Goal: Check status: Check status

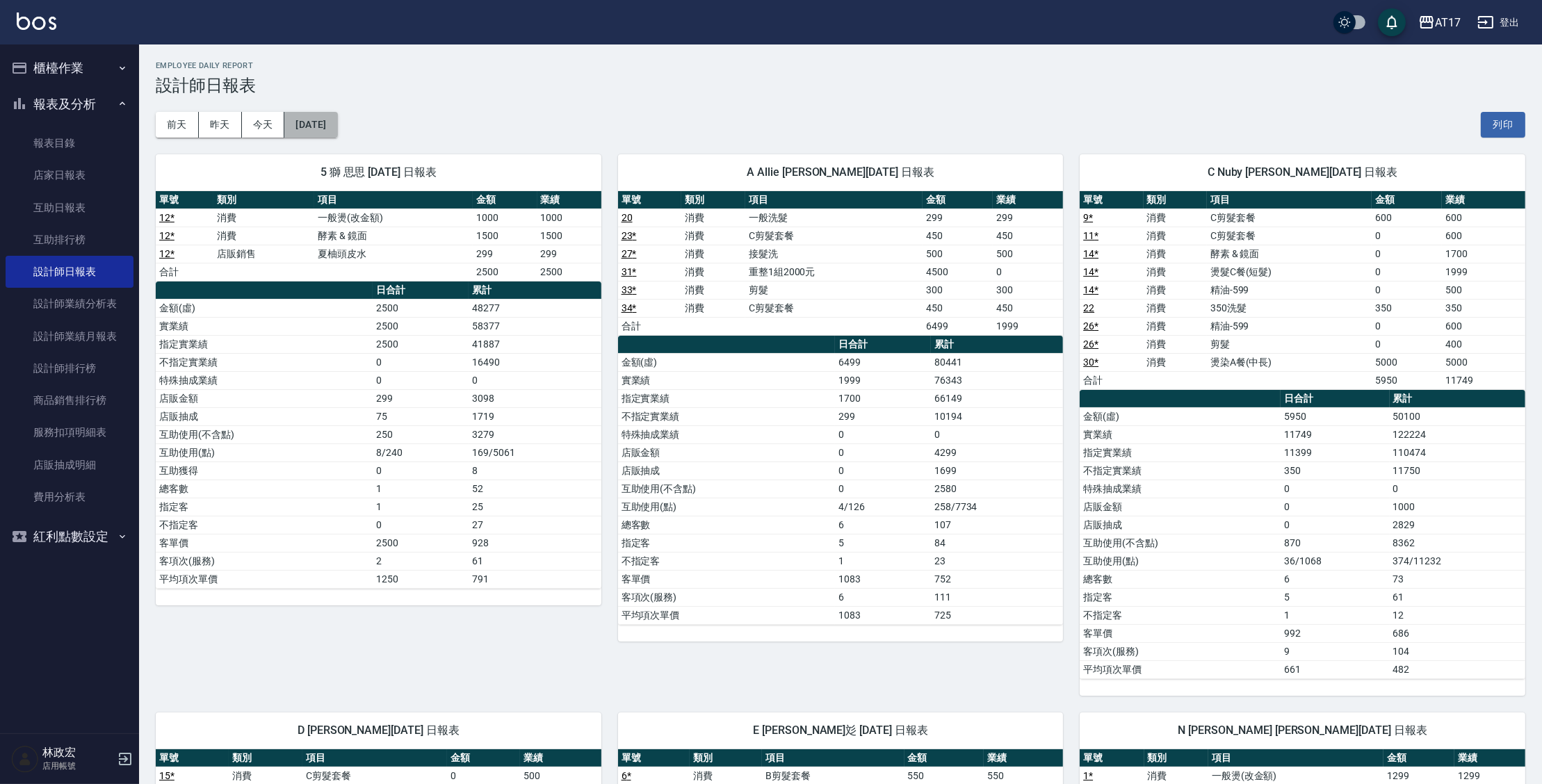
click at [314, 133] on button "[DATE]" at bounding box center [310, 125] width 53 height 26
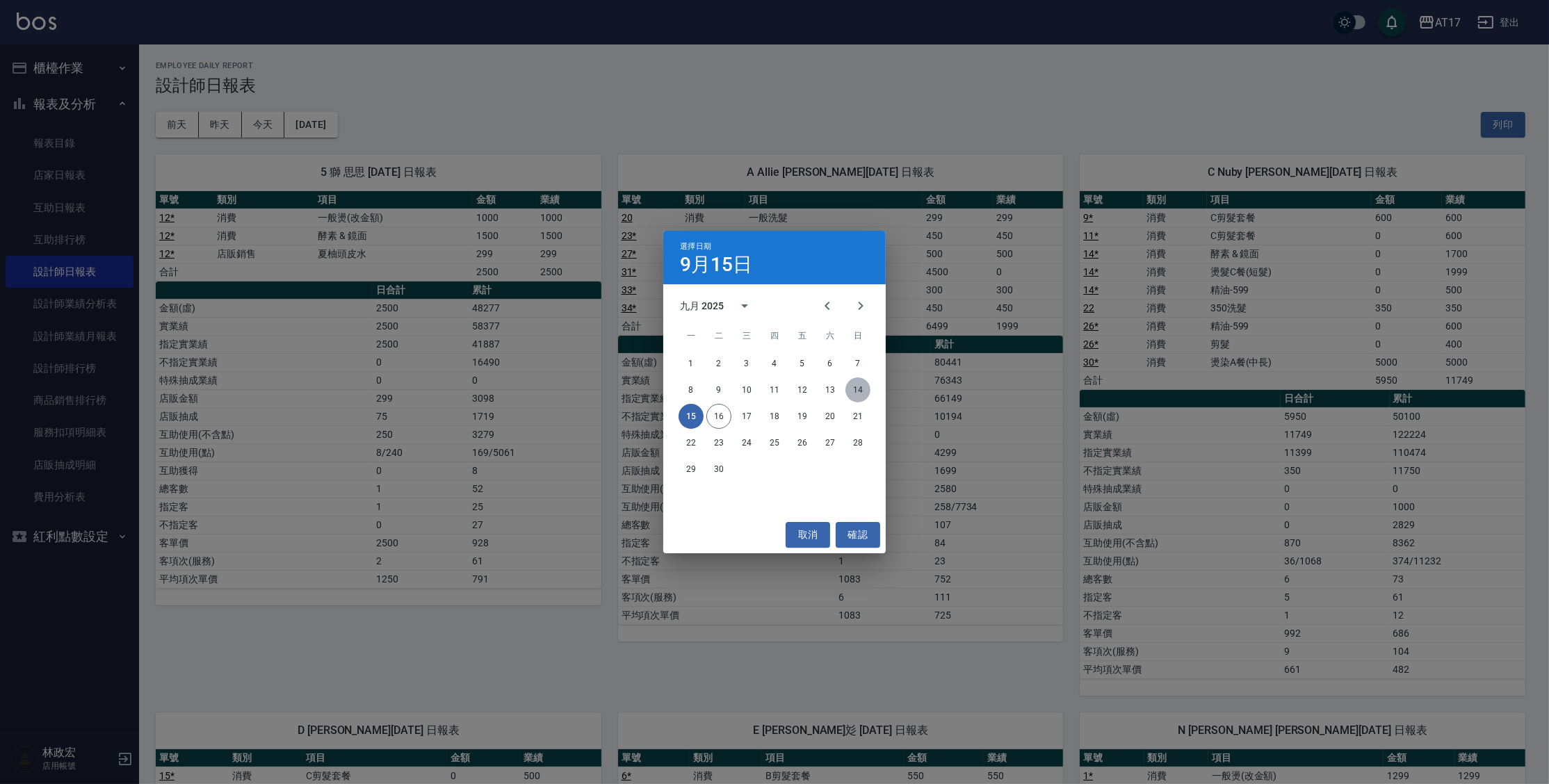
click at [857, 388] on button "14" at bounding box center [857, 390] width 25 height 25
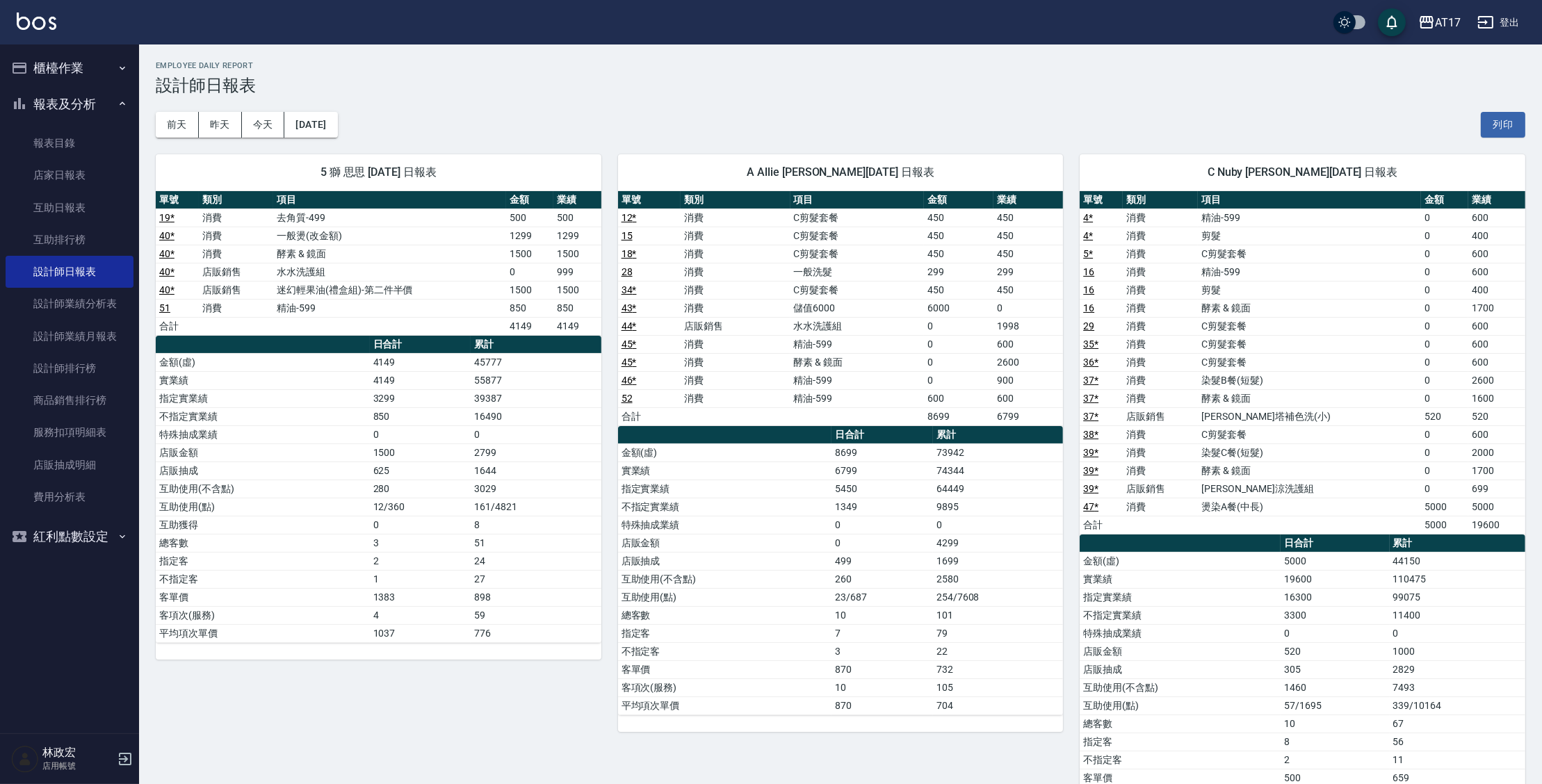
click at [348, 140] on div "5 獅 思思 [DATE] 日報表 單號 類別 項目 金額 業績 19 * 消費 去角質-499 500 500 40 * 消費 一般燙(改金額) 1299 …" at bounding box center [370, 489] width 462 height 703
click at [337, 124] on button "[DATE]" at bounding box center [310, 125] width 53 height 26
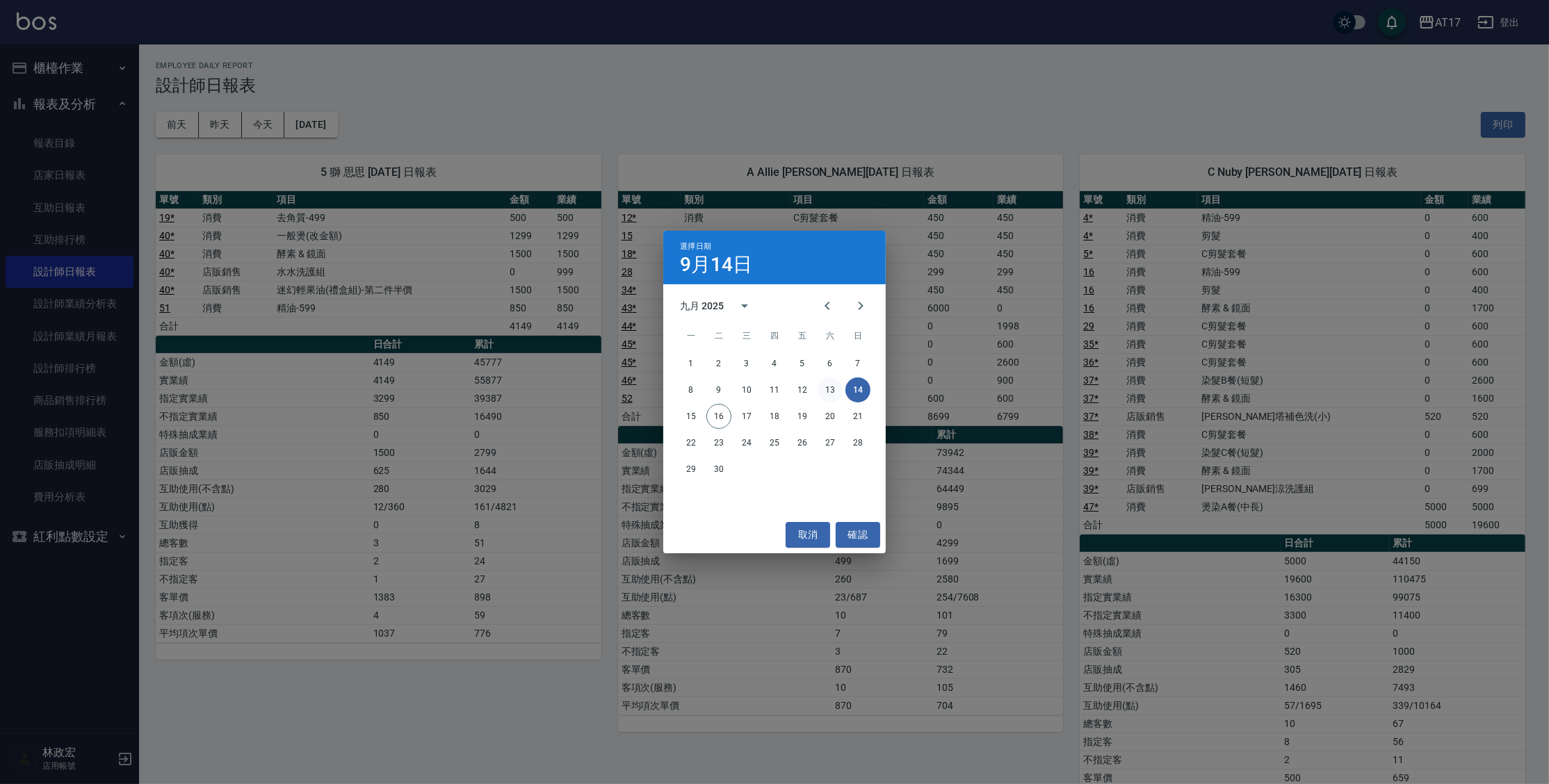
click at [821, 383] on button "13" at bounding box center [829, 390] width 25 height 25
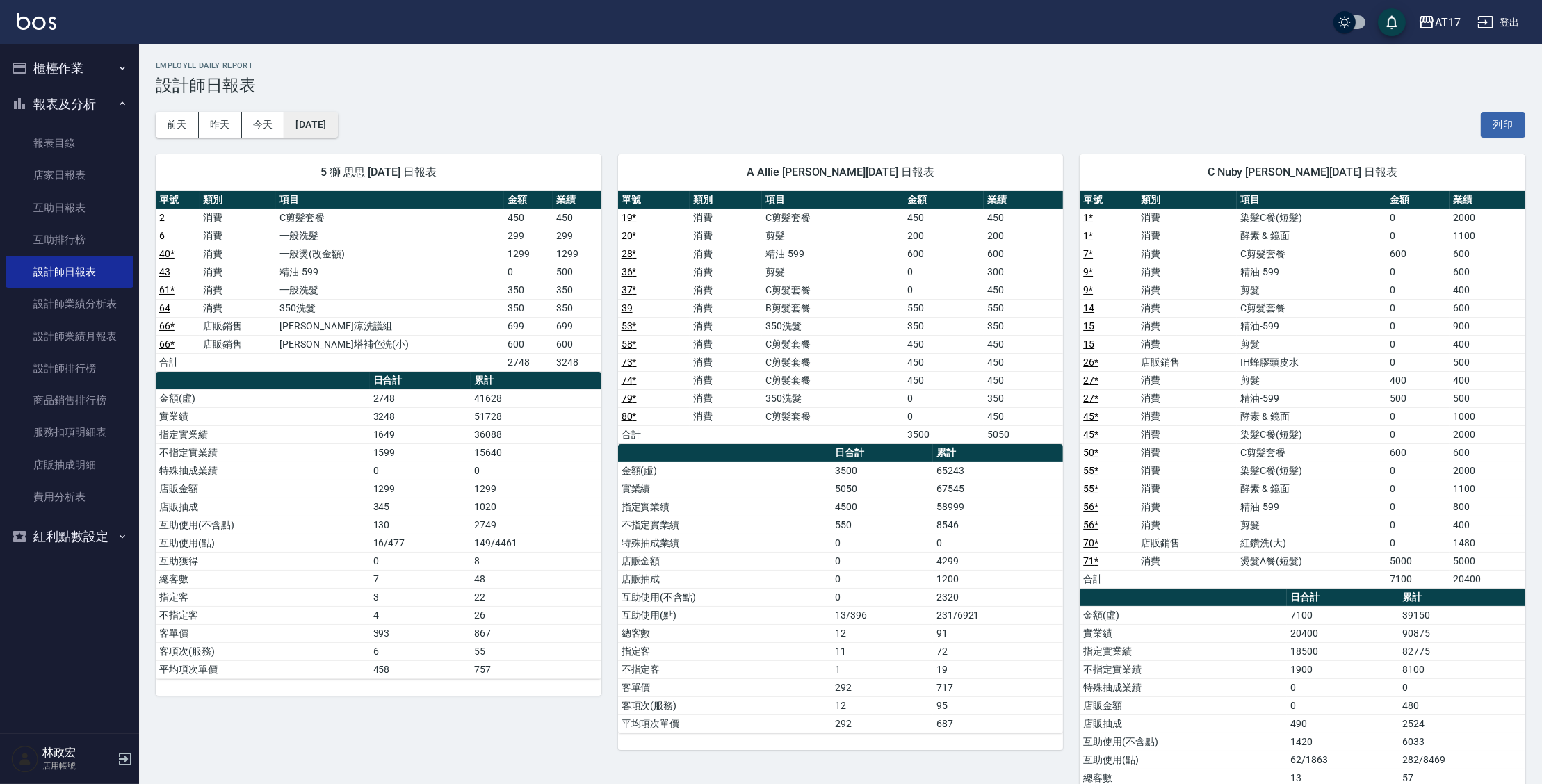
click at [337, 122] on button "[DATE]" at bounding box center [310, 125] width 53 height 26
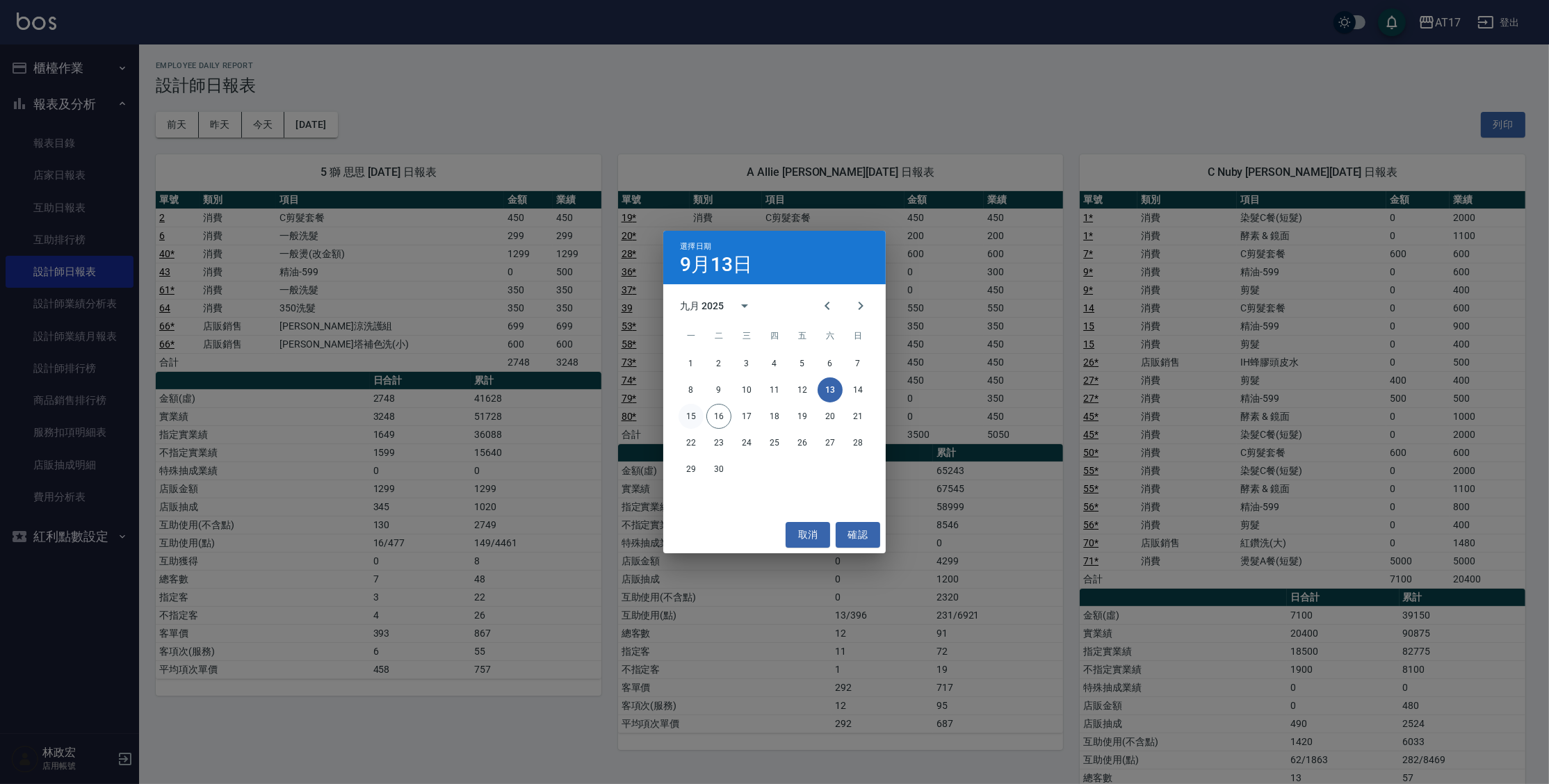
click at [697, 418] on button "15" at bounding box center [690, 415] width 25 height 25
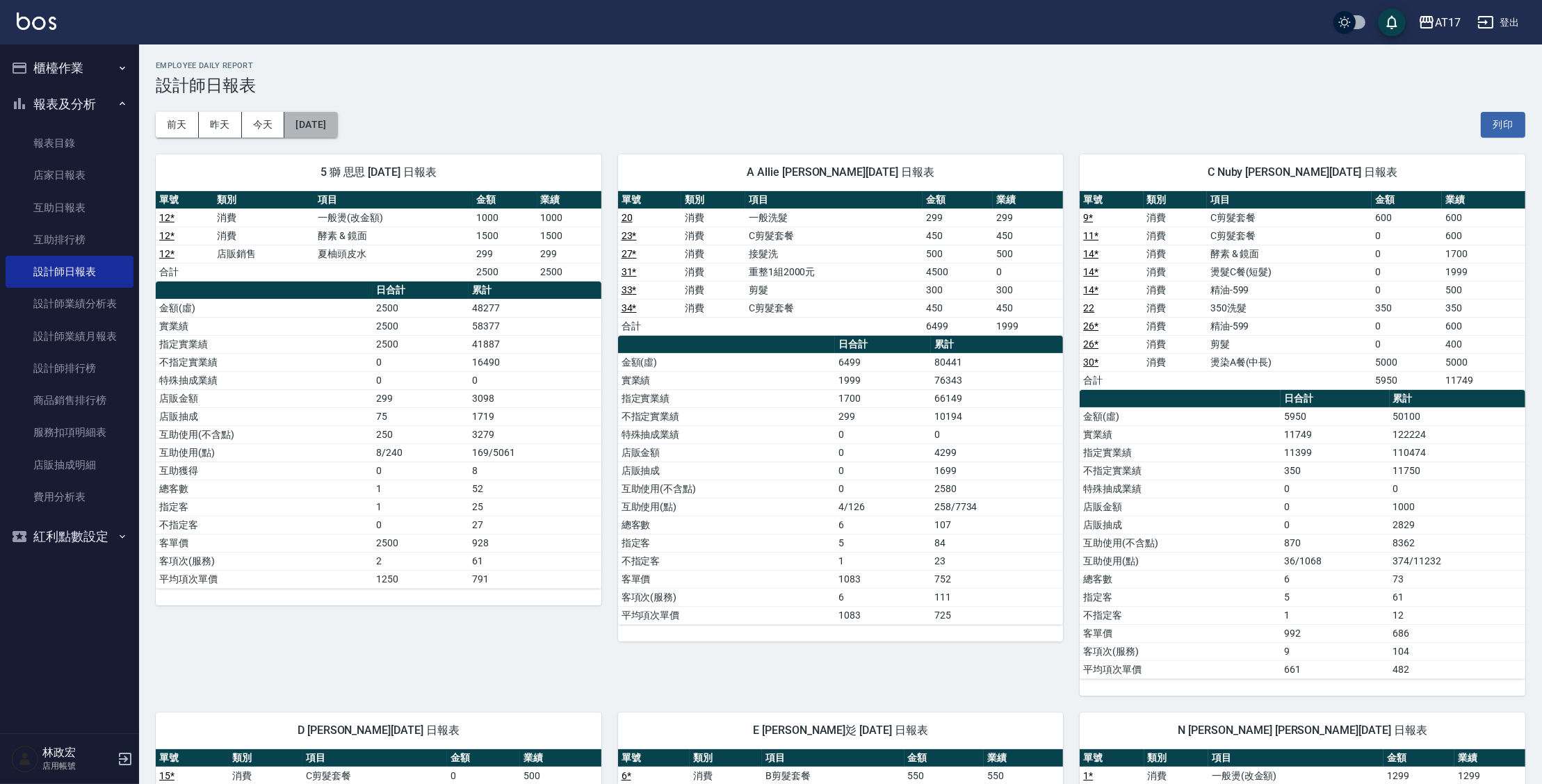
click at [337, 129] on button "[DATE]" at bounding box center [310, 125] width 53 height 26
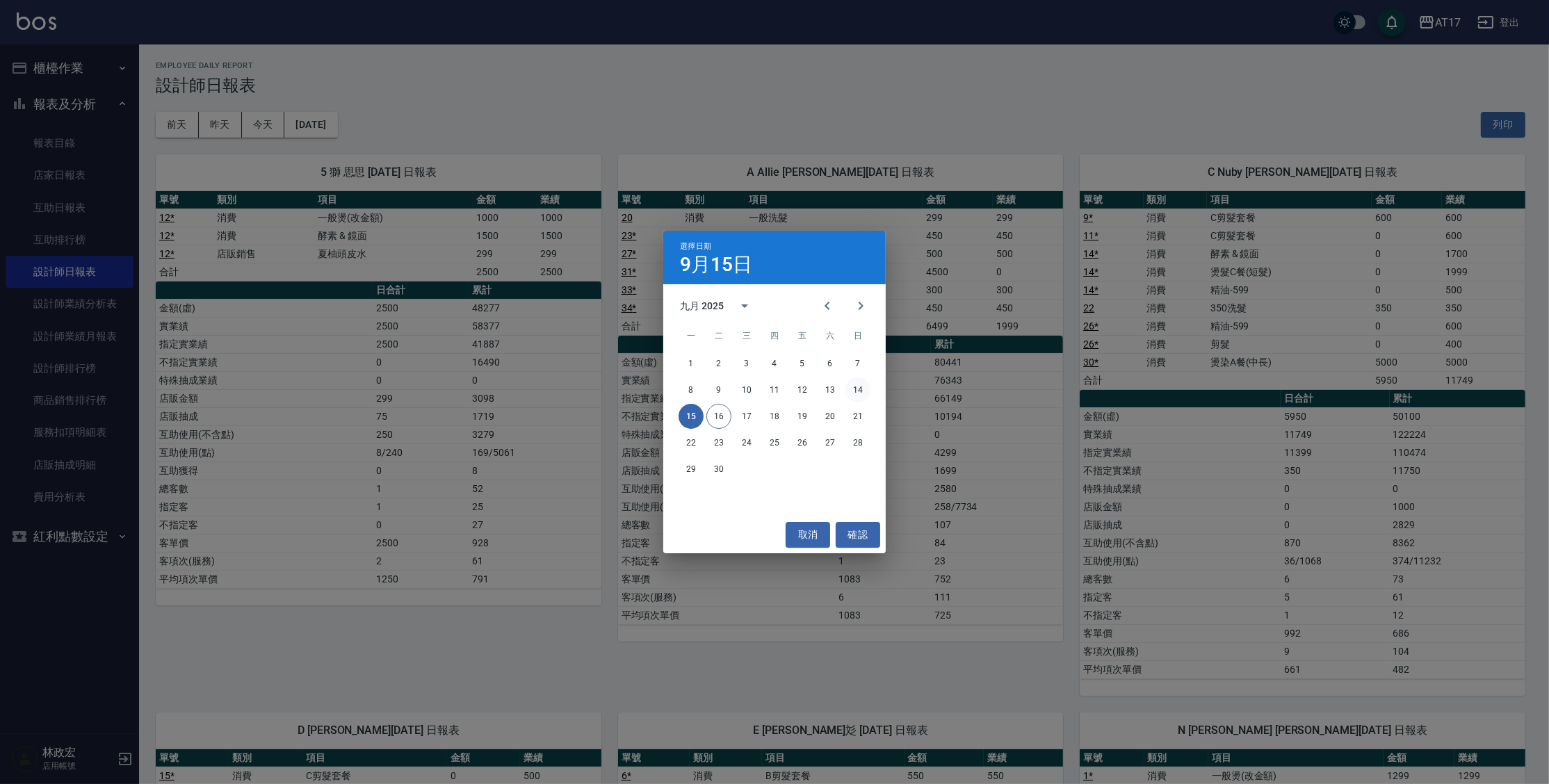
click at [848, 390] on button "14" at bounding box center [857, 390] width 25 height 25
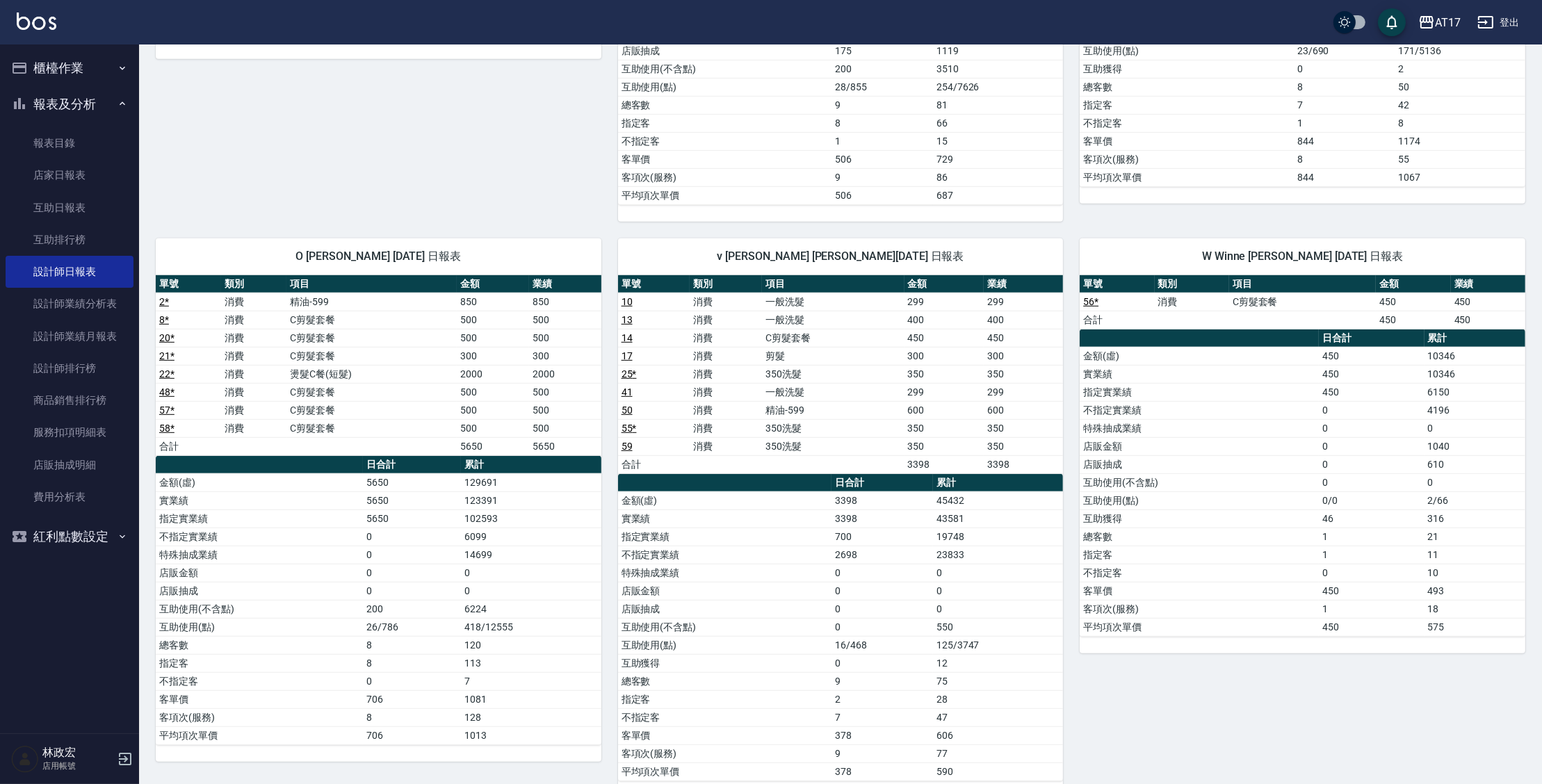
scroll to position [1235, 0]
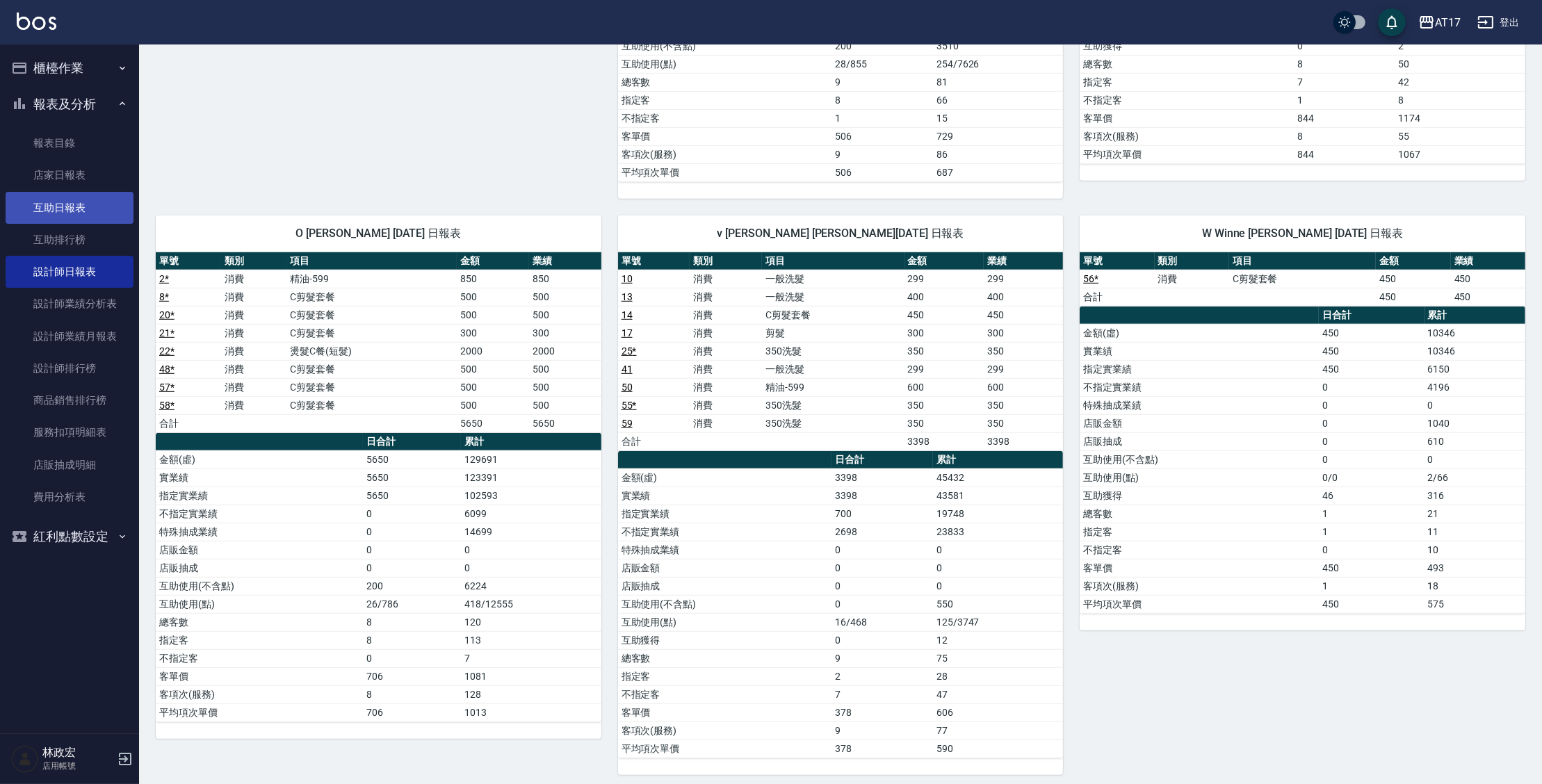
click at [66, 213] on link "互助日報表" at bounding box center [69, 207] width 128 height 32
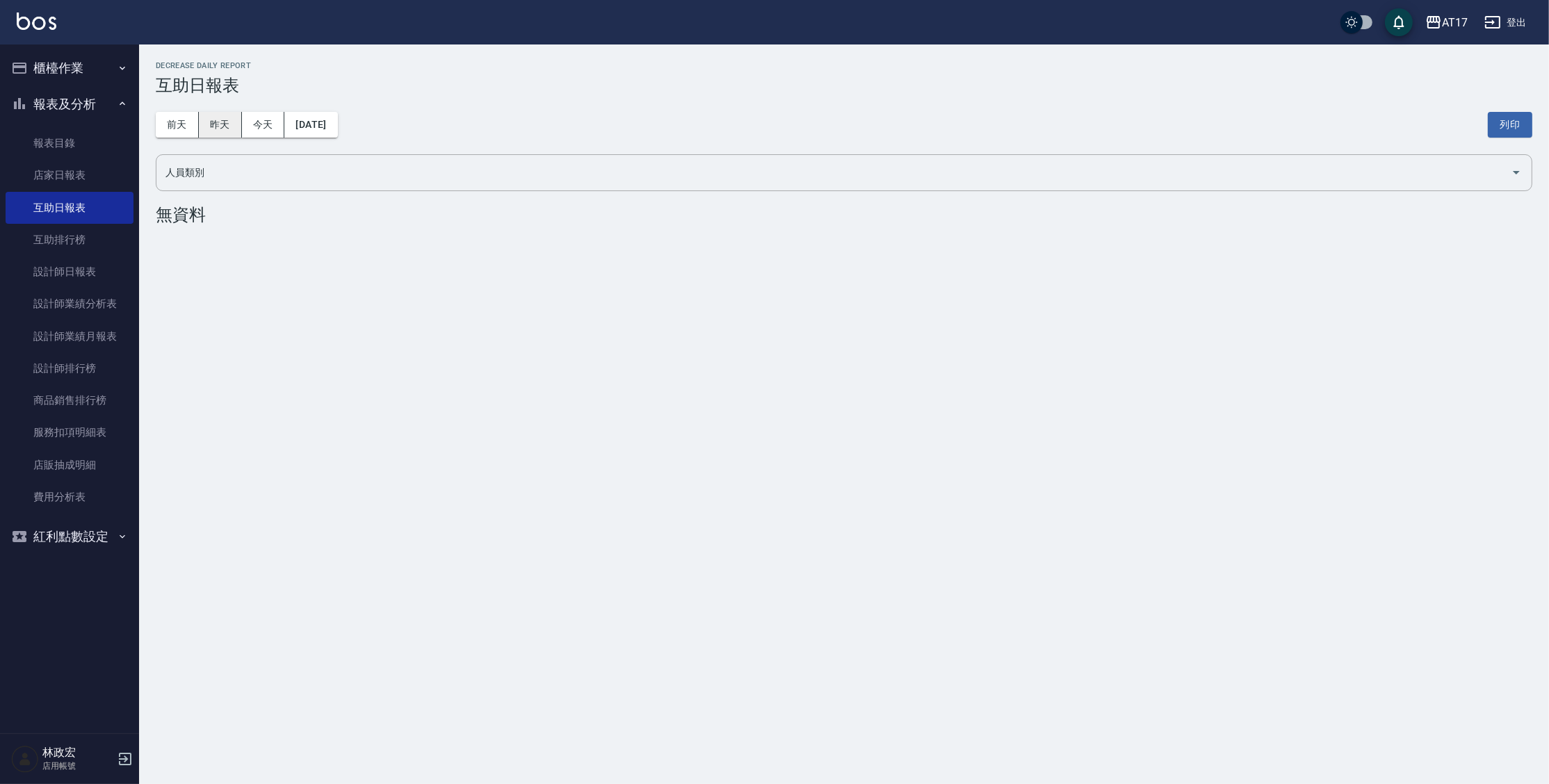
click at [229, 126] on button "昨天" at bounding box center [220, 125] width 43 height 26
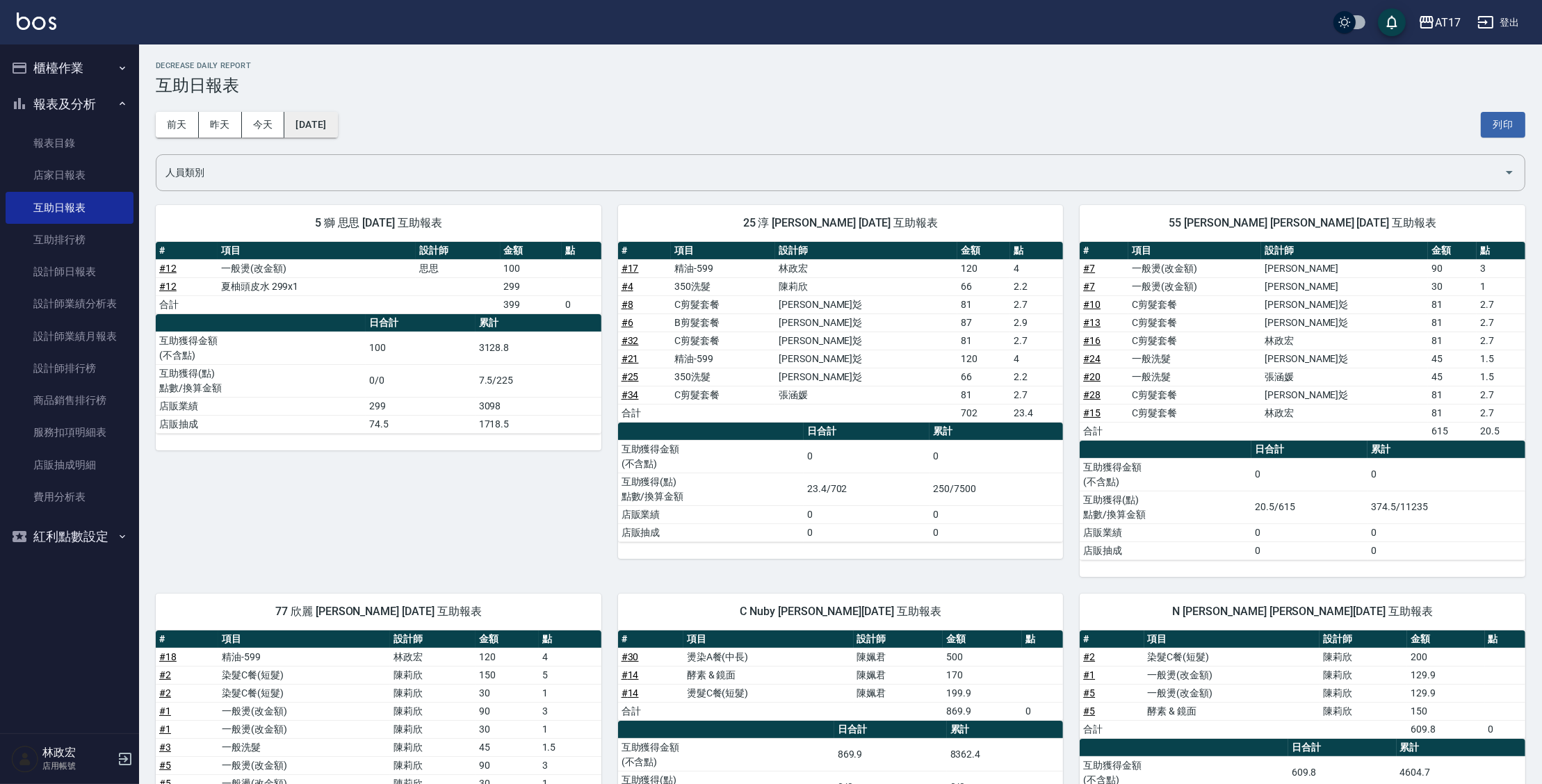
click at [308, 112] on button "[DATE]" at bounding box center [310, 125] width 53 height 26
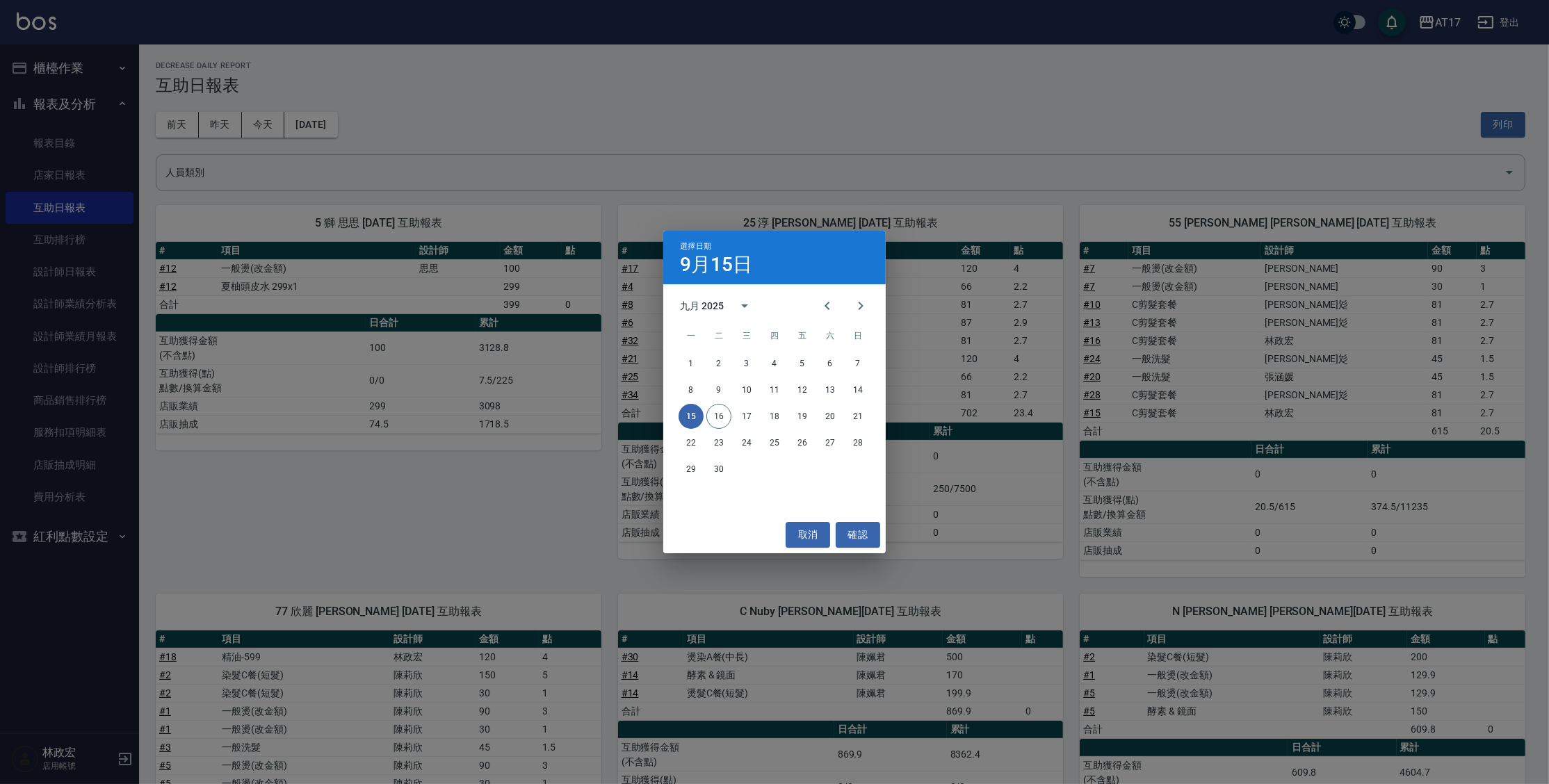
click at [89, 315] on div "選擇日期 [DATE] 九月 2025 一 二 三 四 五 六 日 1 2 3 4 5 6 7 8 9 10 11 12 13 14 15 16 17 18 …" at bounding box center [774, 392] width 1549 height 784
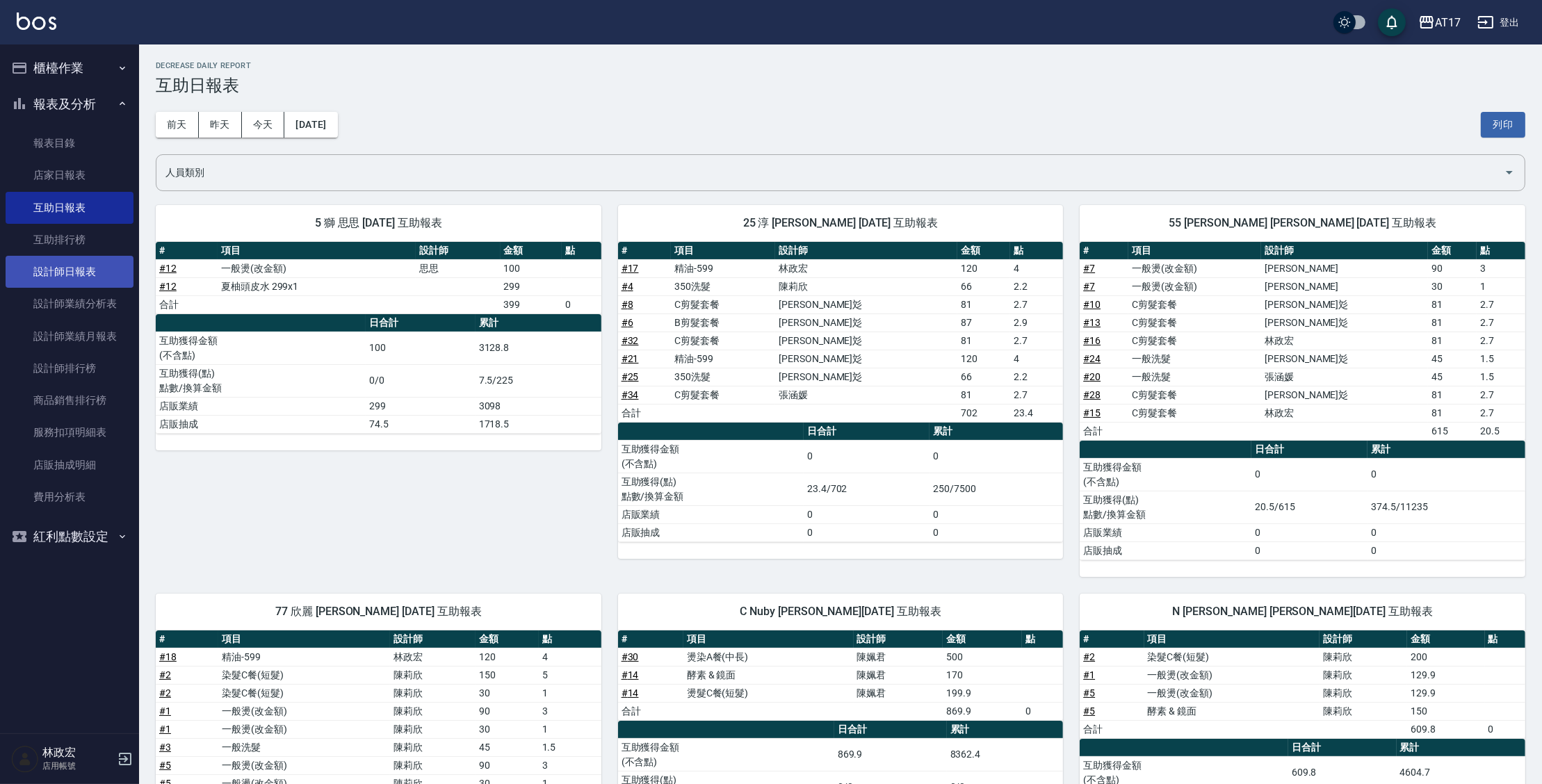
click at [73, 276] on link "設計師日報表" at bounding box center [69, 272] width 128 height 32
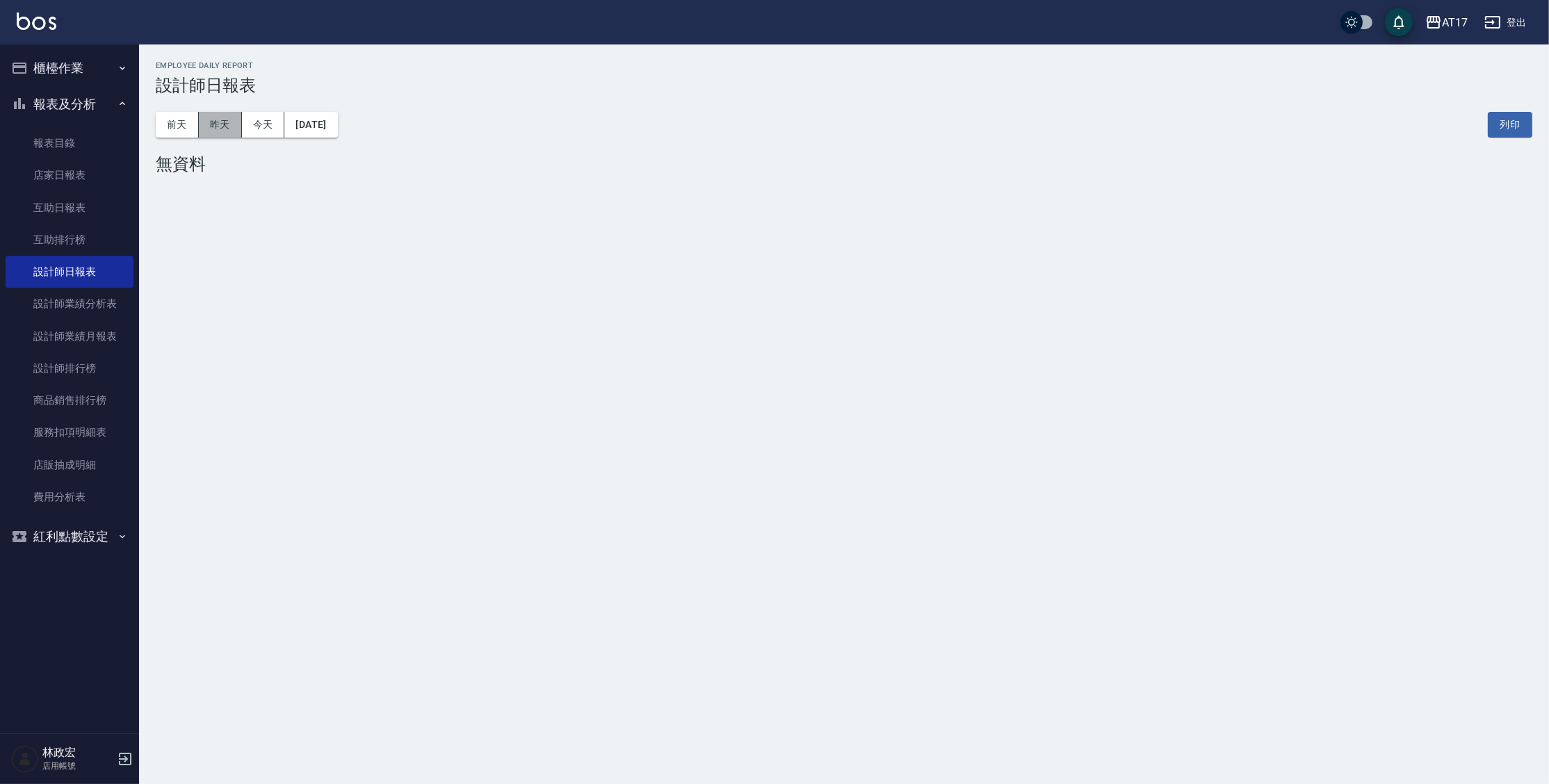
click at [219, 128] on button "昨天" at bounding box center [220, 125] width 43 height 26
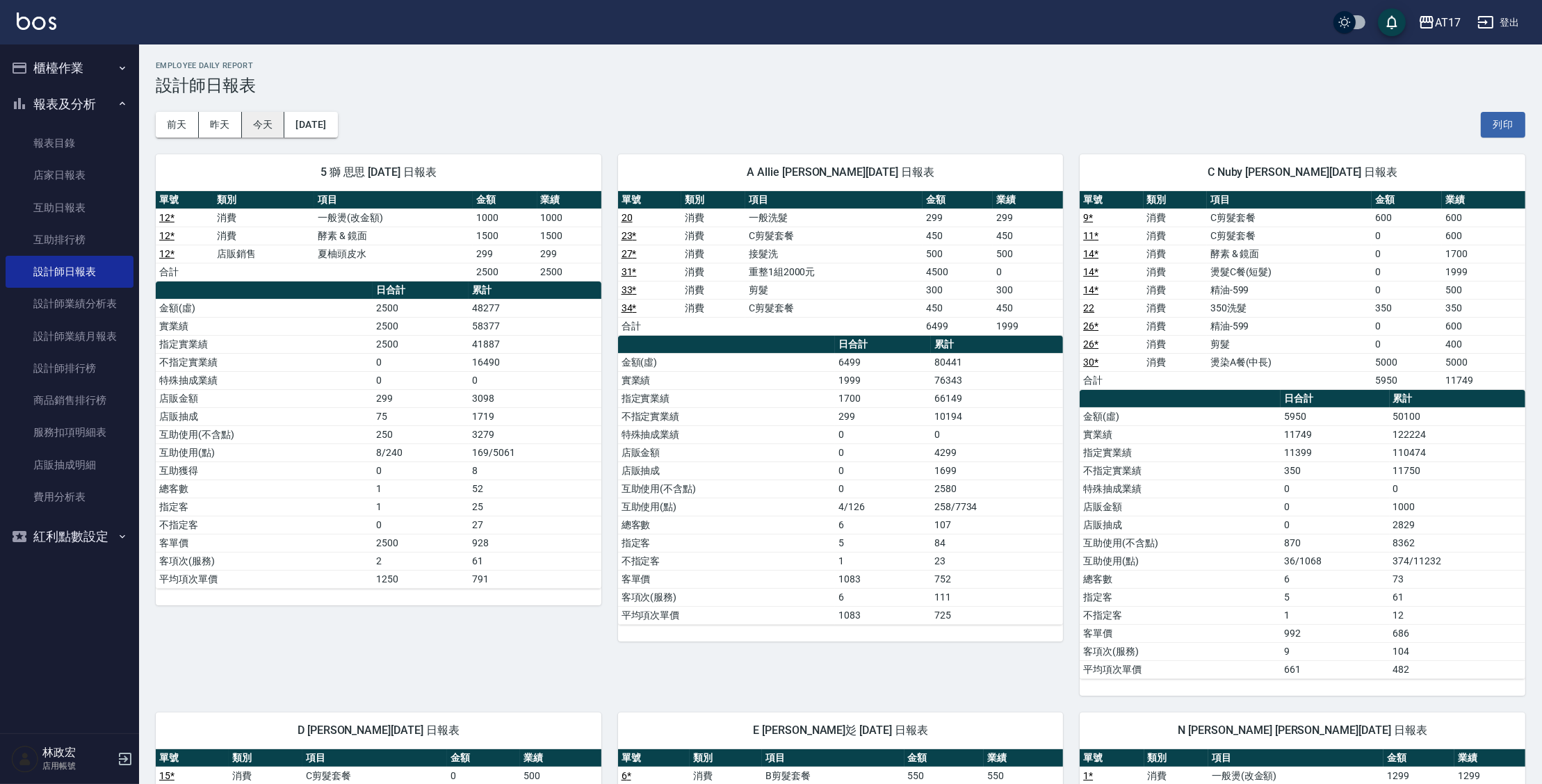
click at [273, 115] on button "今天" at bounding box center [263, 125] width 43 height 26
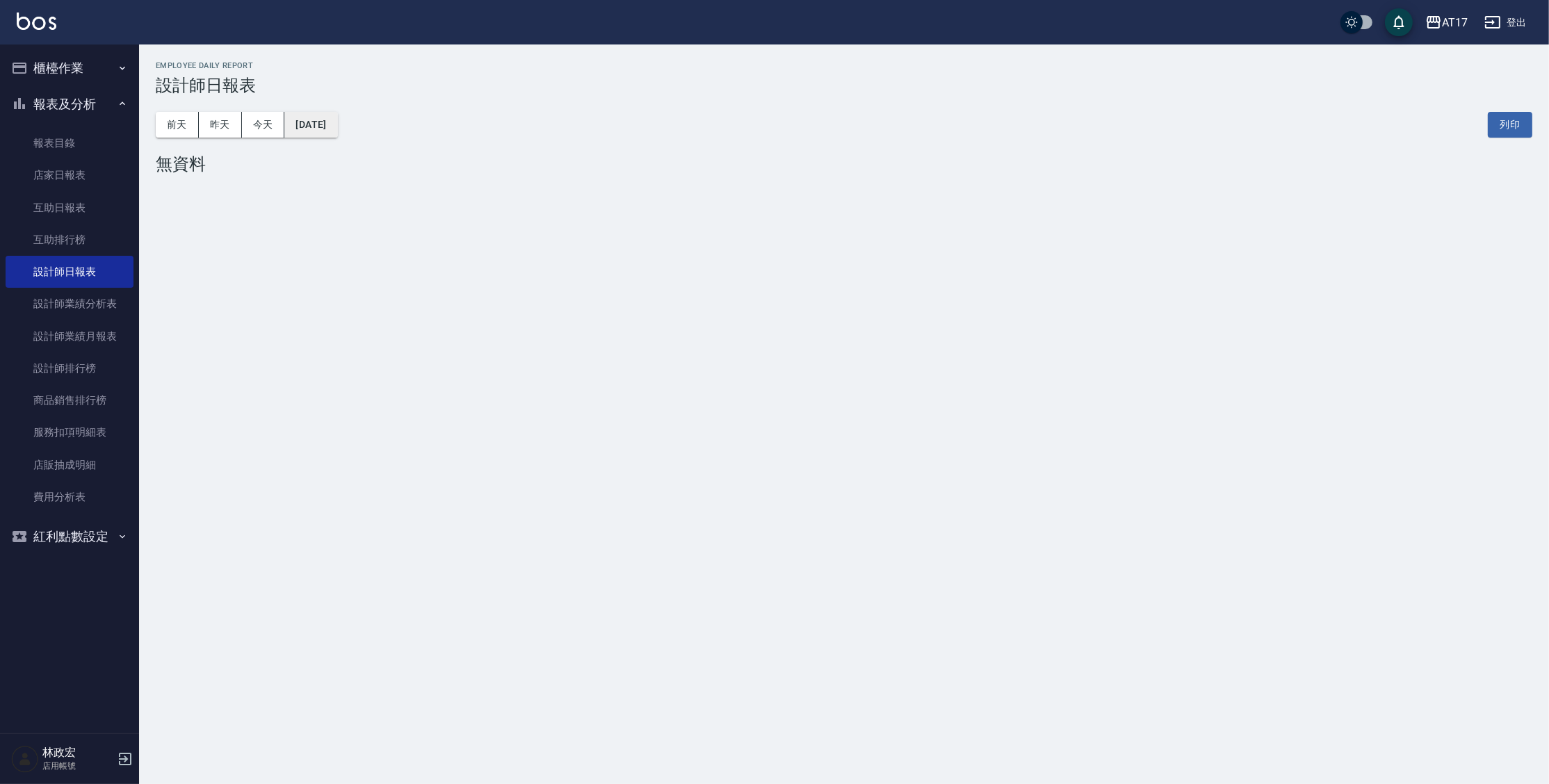
click at [337, 134] on button "[DATE]" at bounding box center [310, 125] width 53 height 26
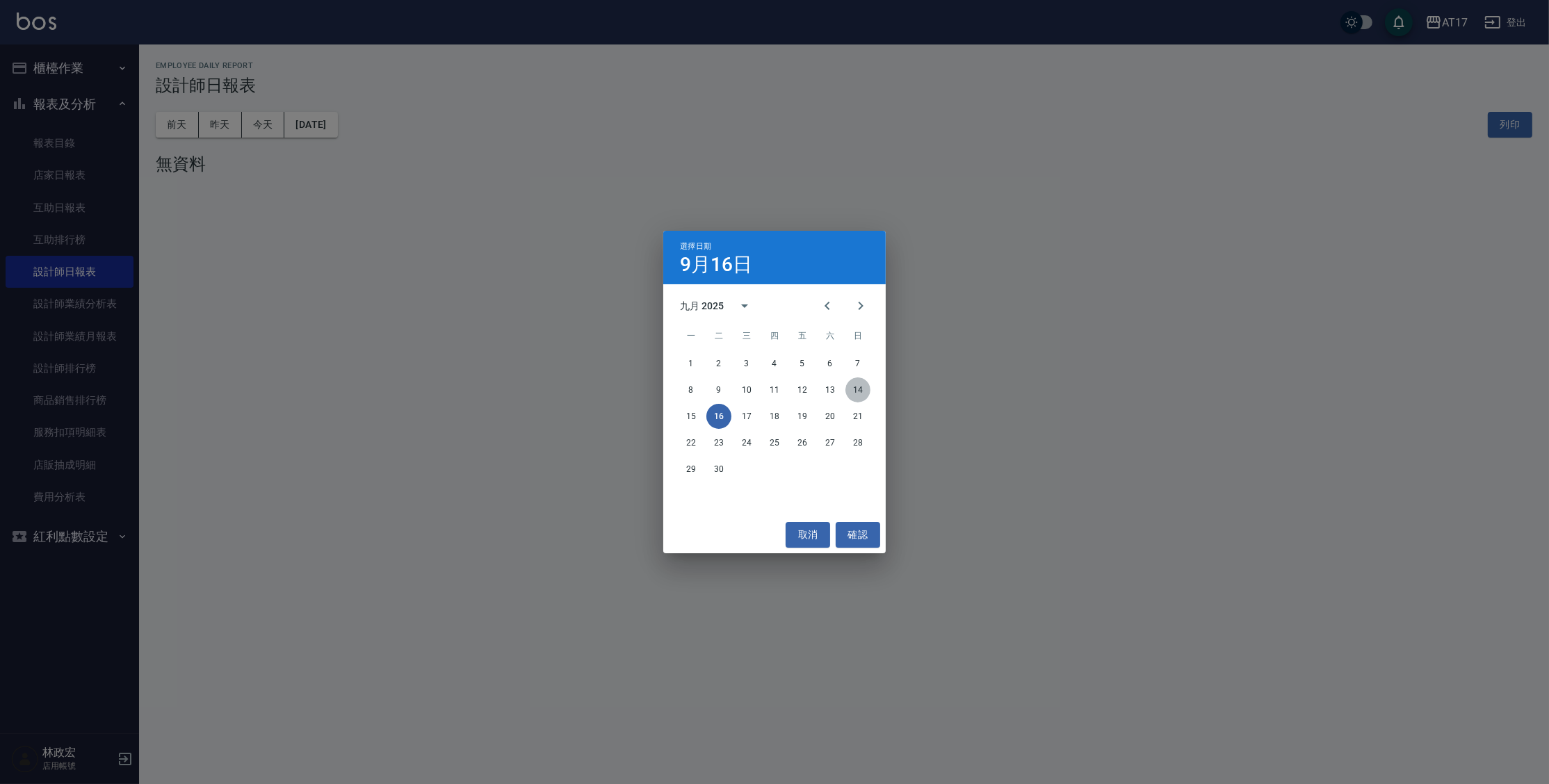
click at [864, 388] on button "14" at bounding box center [857, 390] width 25 height 25
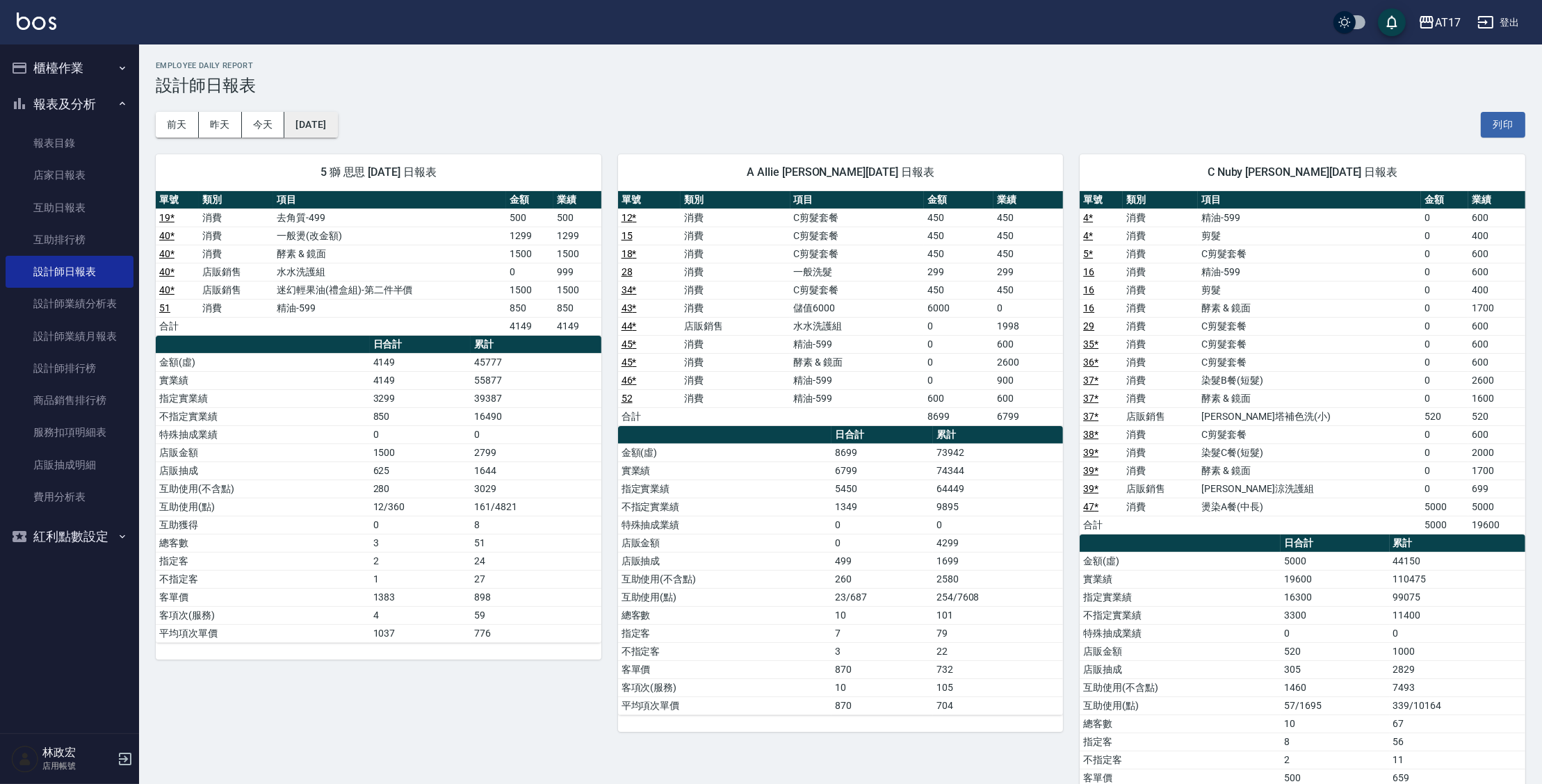
click at [337, 123] on button "[DATE]" at bounding box center [310, 125] width 53 height 26
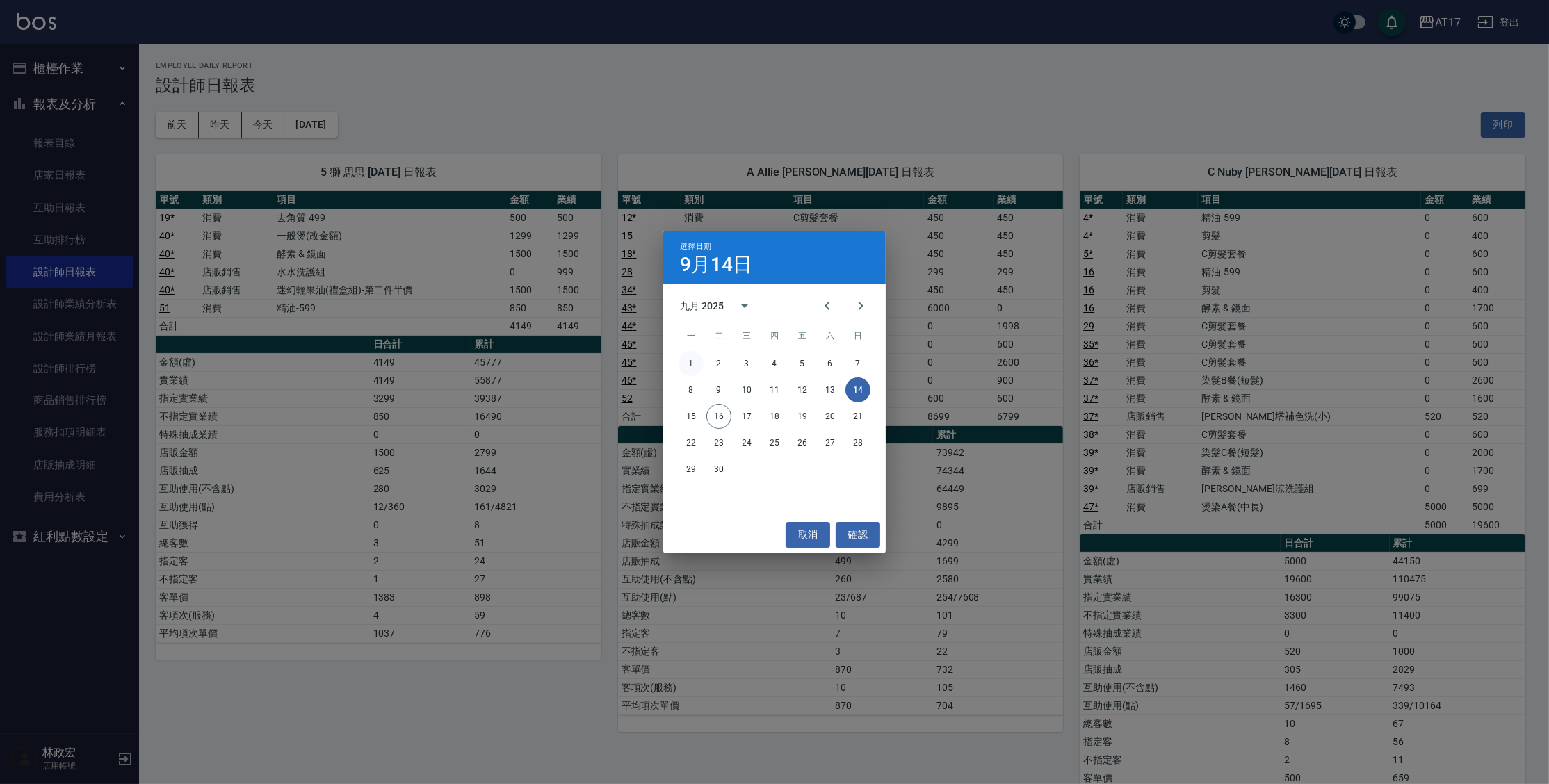
click at [688, 369] on button "1" at bounding box center [690, 363] width 25 height 25
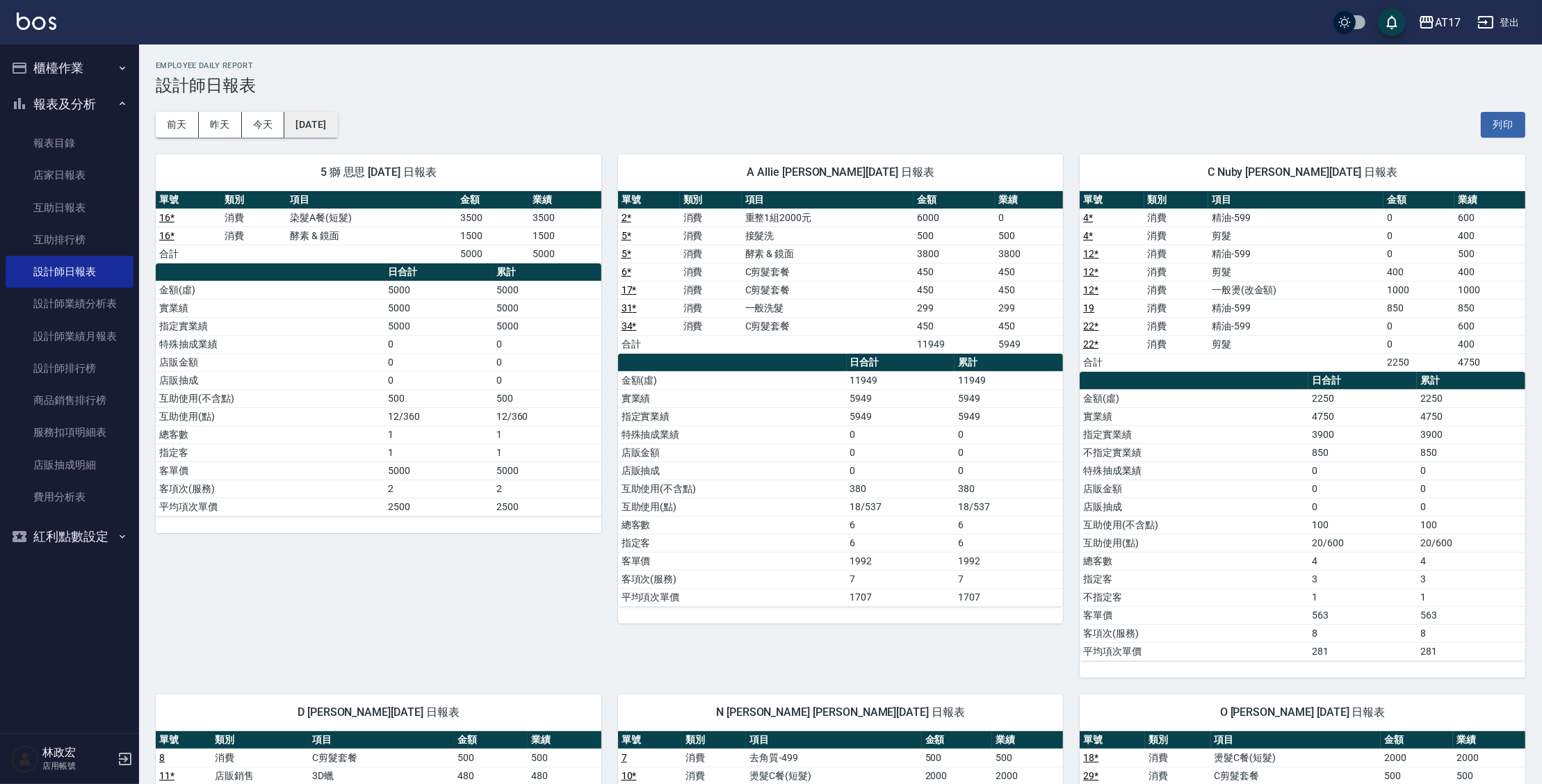
click at [337, 128] on button "[DATE]" at bounding box center [310, 125] width 53 height 26
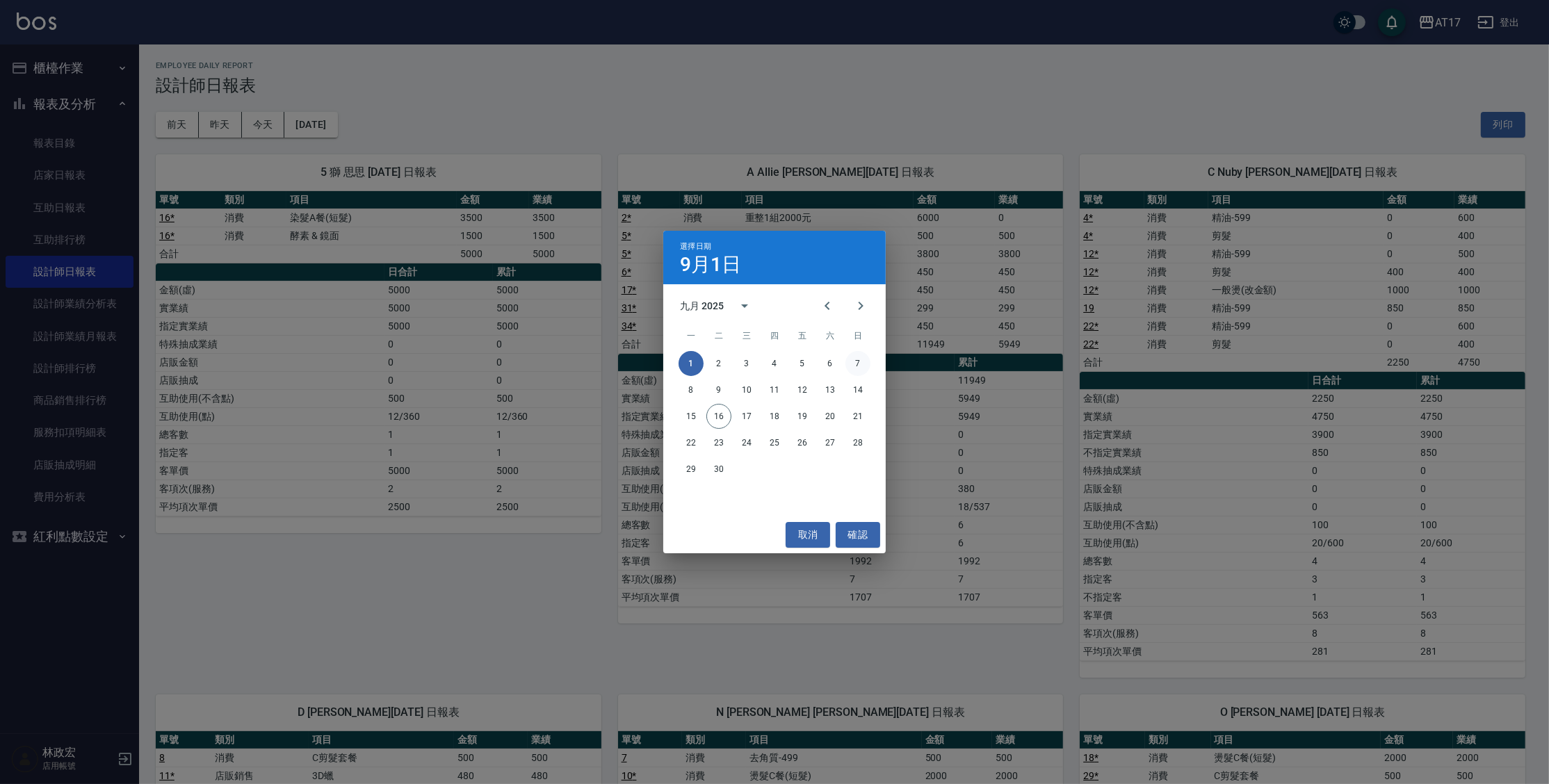
click at [862, 369] on button "7" at bounding box center [857, 363] width 25 height 25
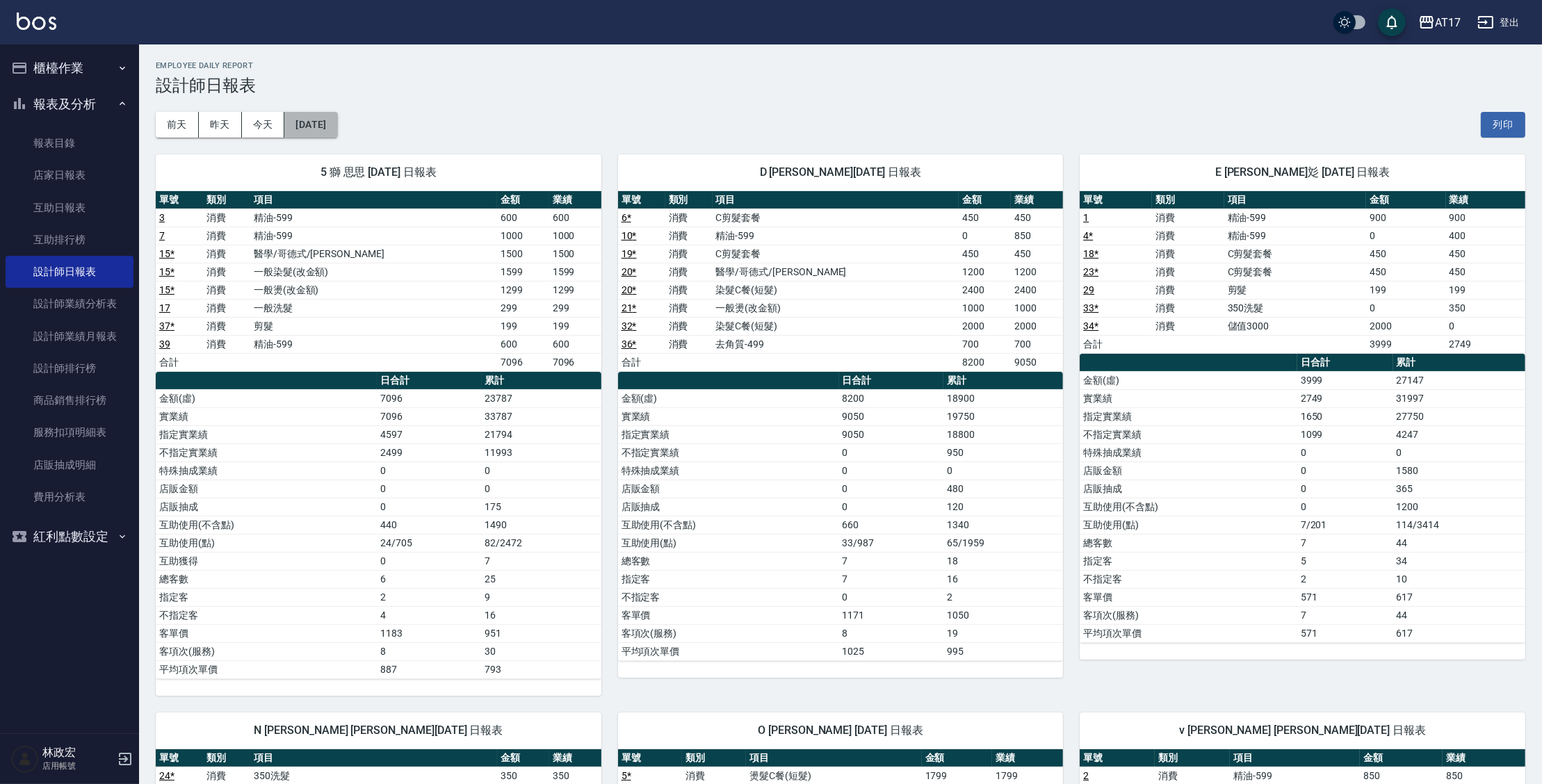
click at [337, 123] on button "[DATE]" at bounding box center [310, 125] width 53 height 26
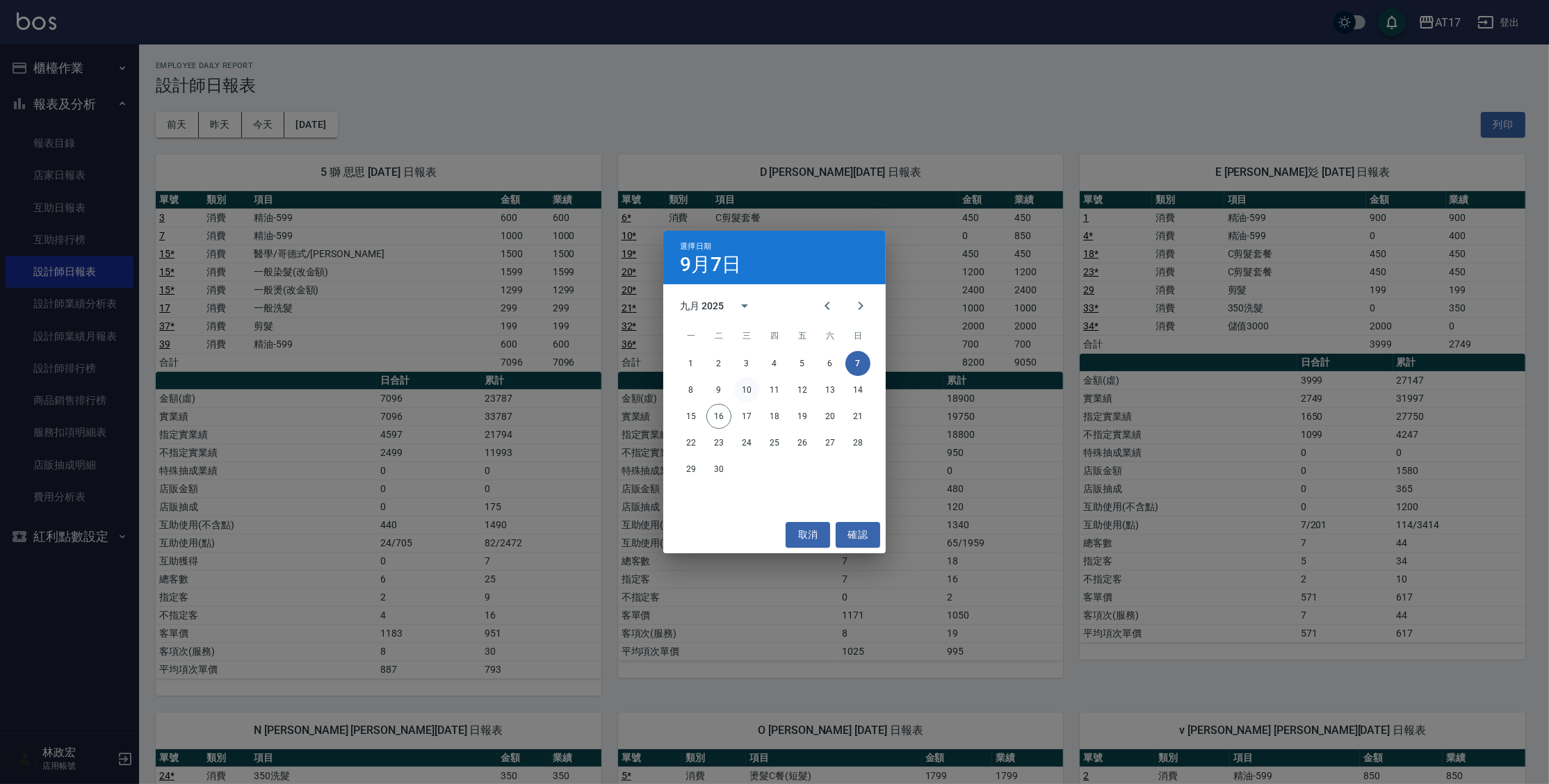
click at [742, 392] on button "10" at bounding box center [746, 390] width 25 height 25
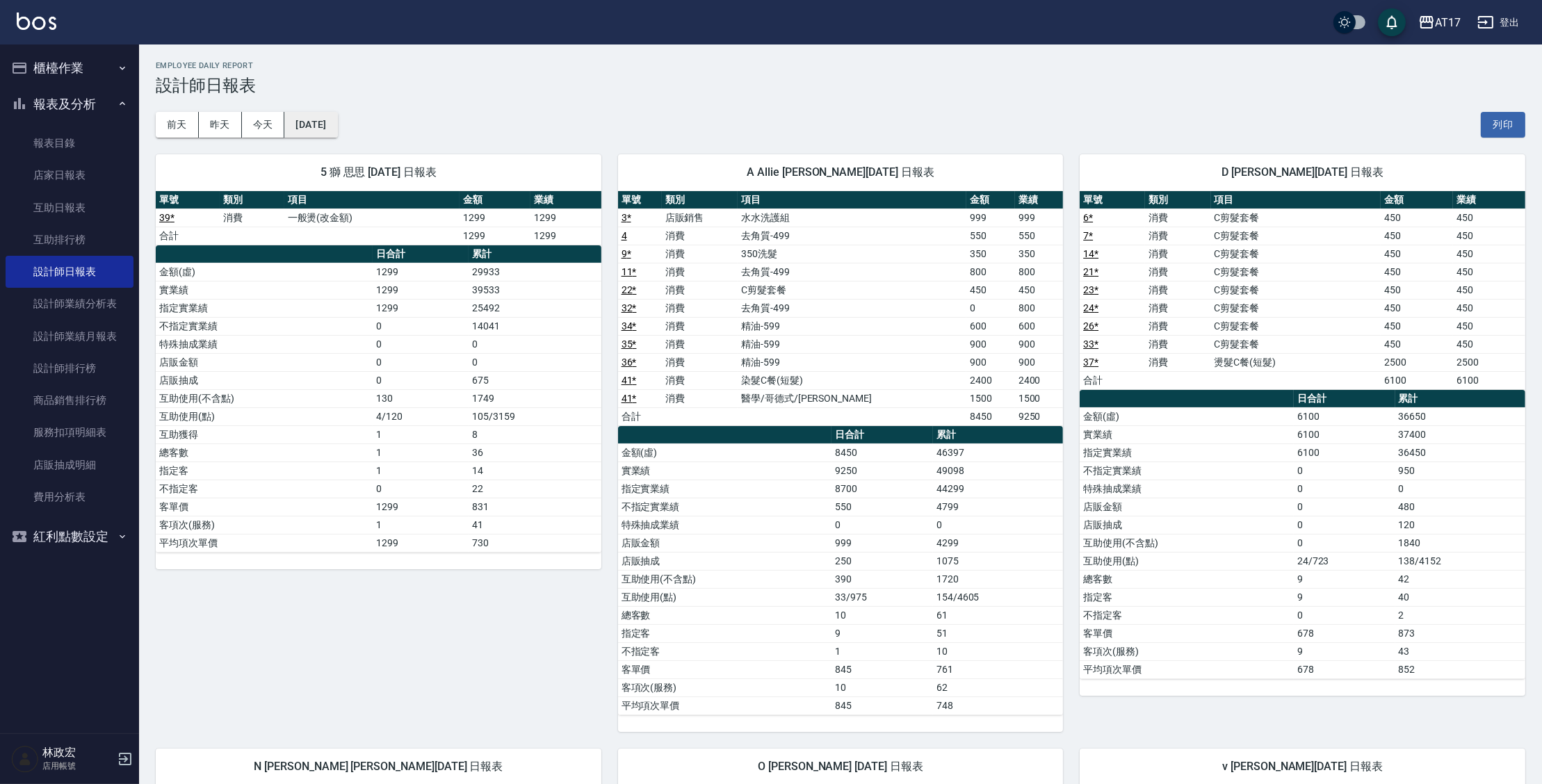
click at [337, 128] on button "[DATE]" at bounding box center [310, 125] width 53 height 26
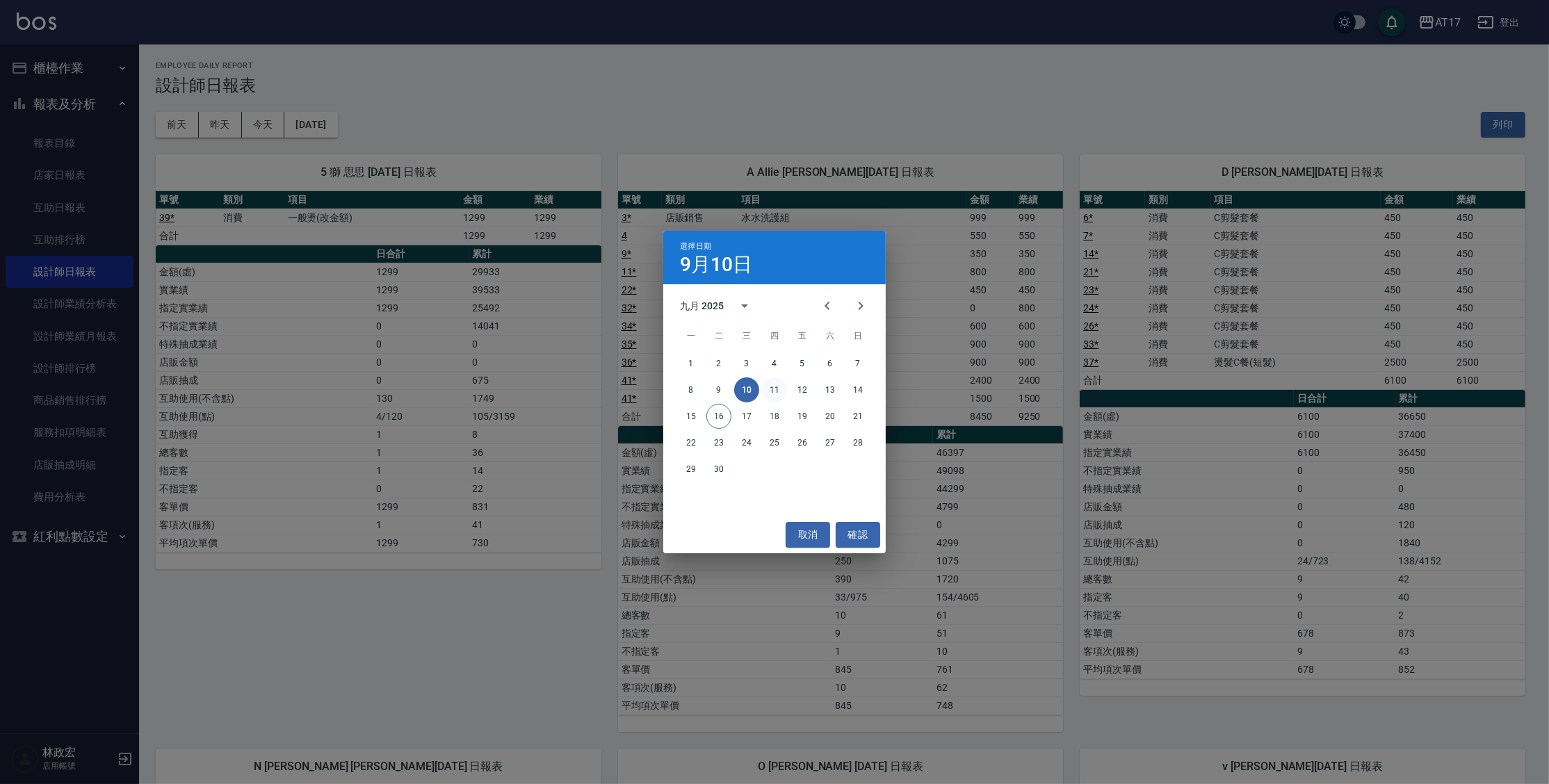
click at [779, 390] on button "11" at bounding box center [774, 390] width 25 height 25
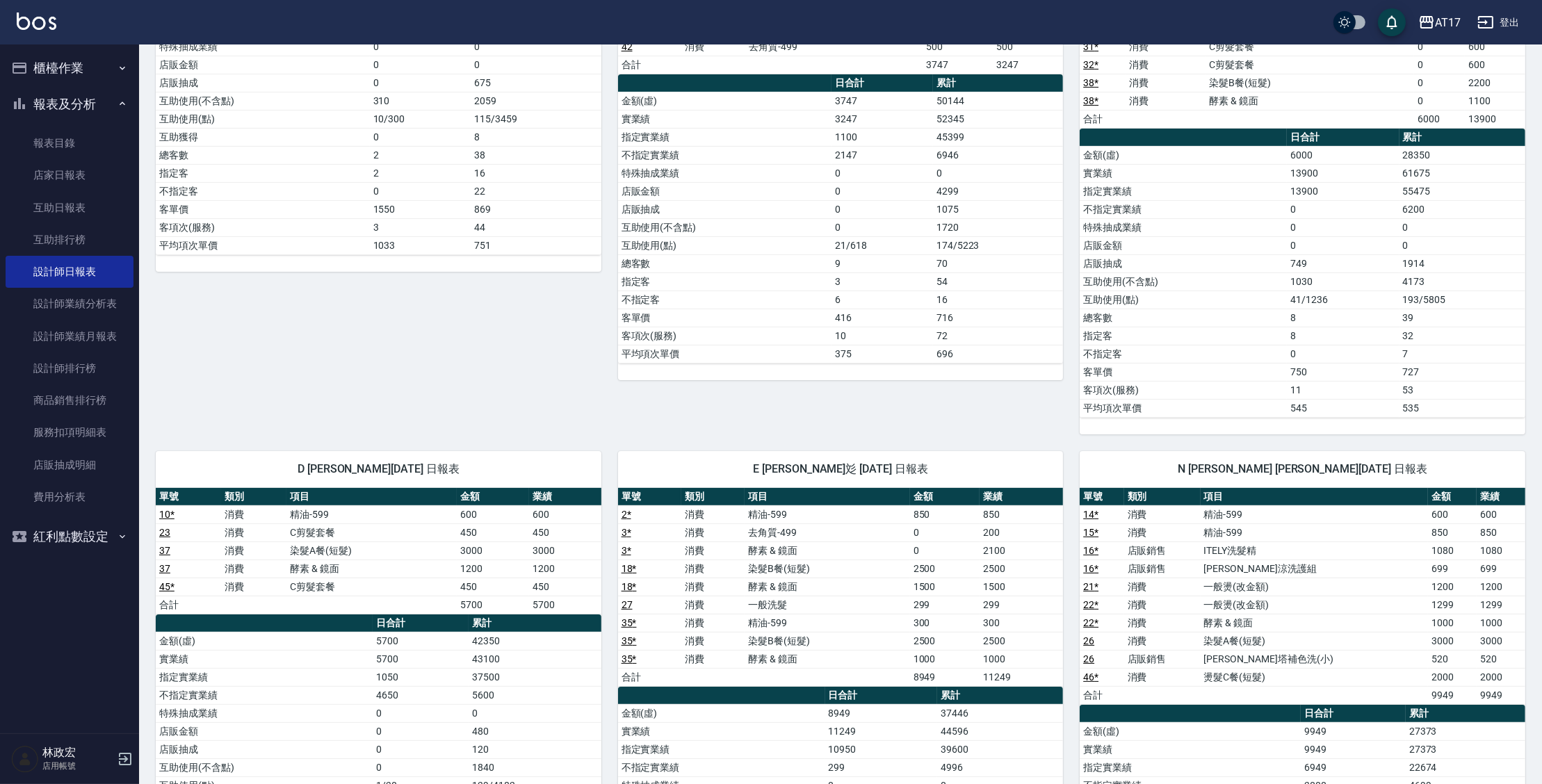
scroll to position [354, 0]
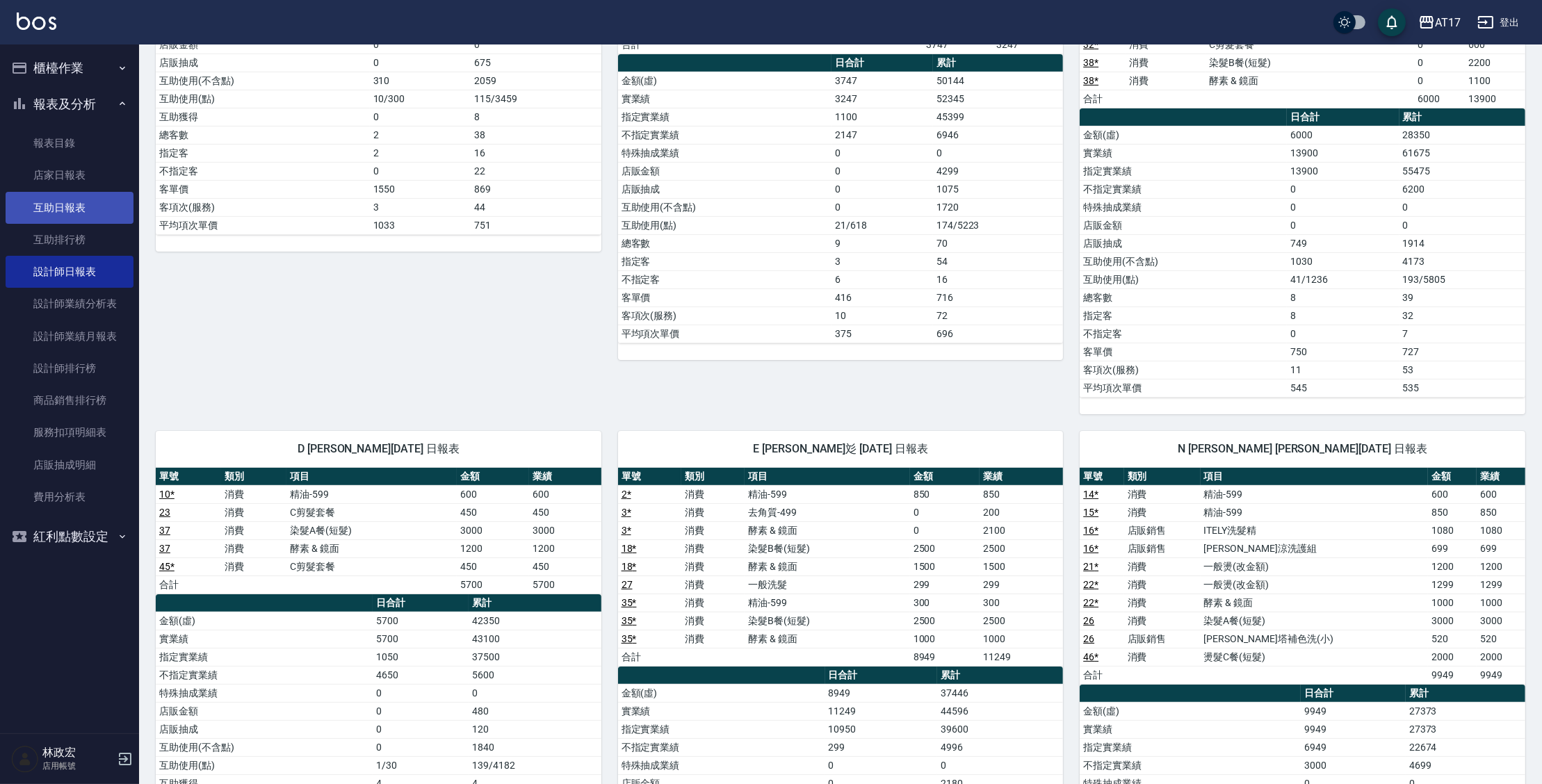
click at [85, 218] on link "互助日報表" at bounding box center [69, 207] width 128 height 32
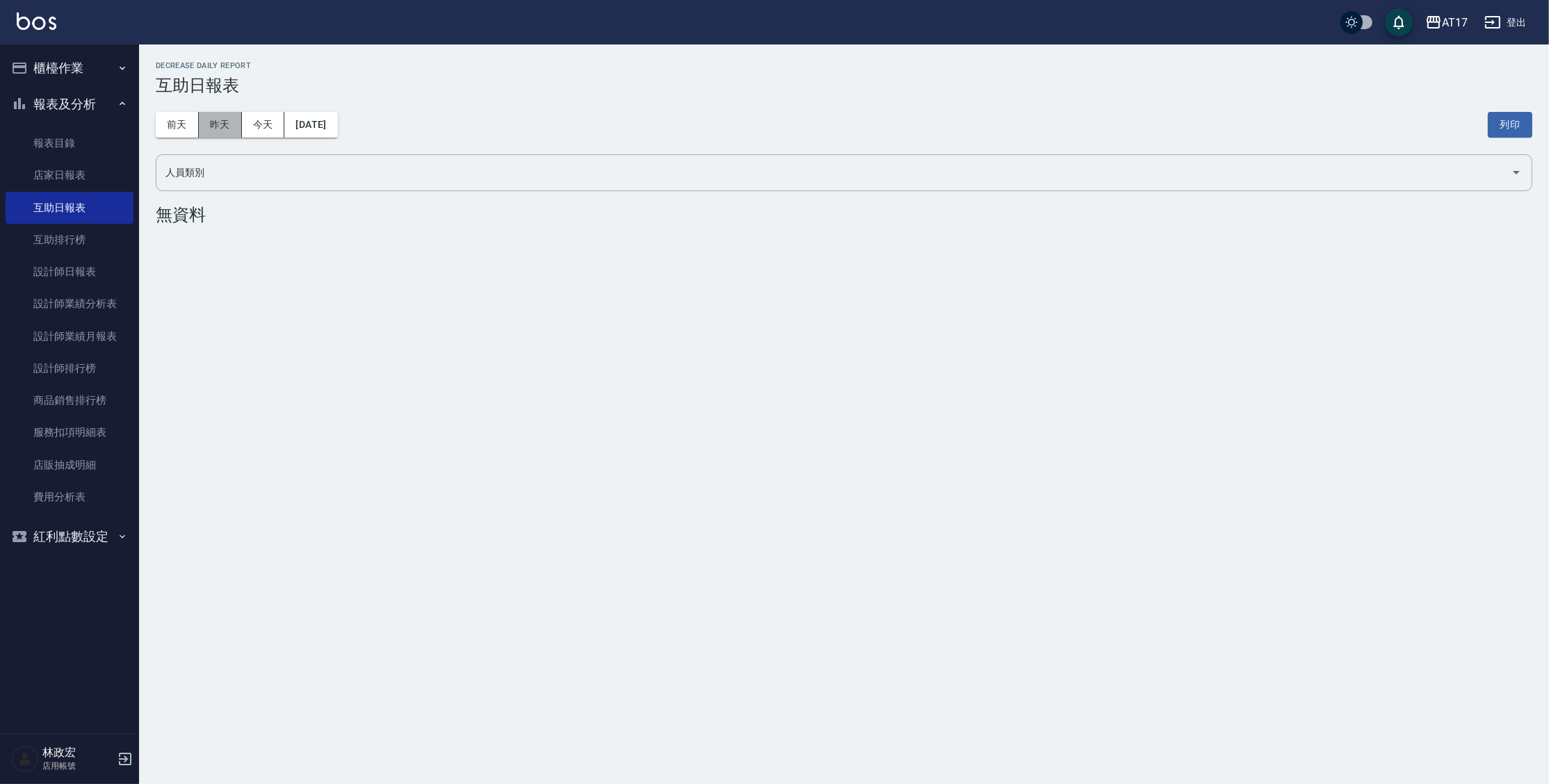
click at [232, 126] on button "昨天" at bounding box center [220, 125] width 43 height 26
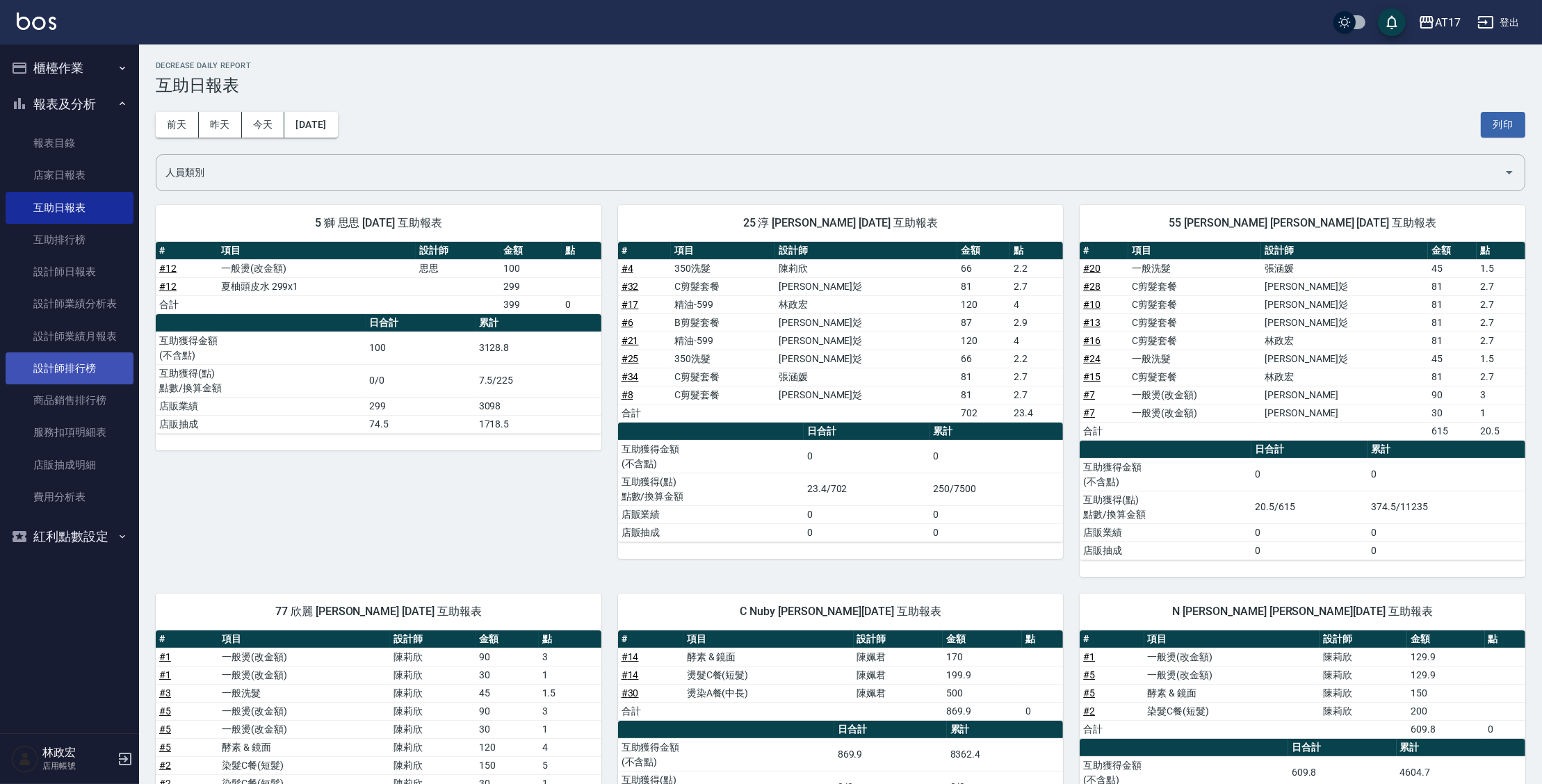
click at [57, 372] on link "設計師排行榜" at bounding box center [69, 368] width 128 height 32
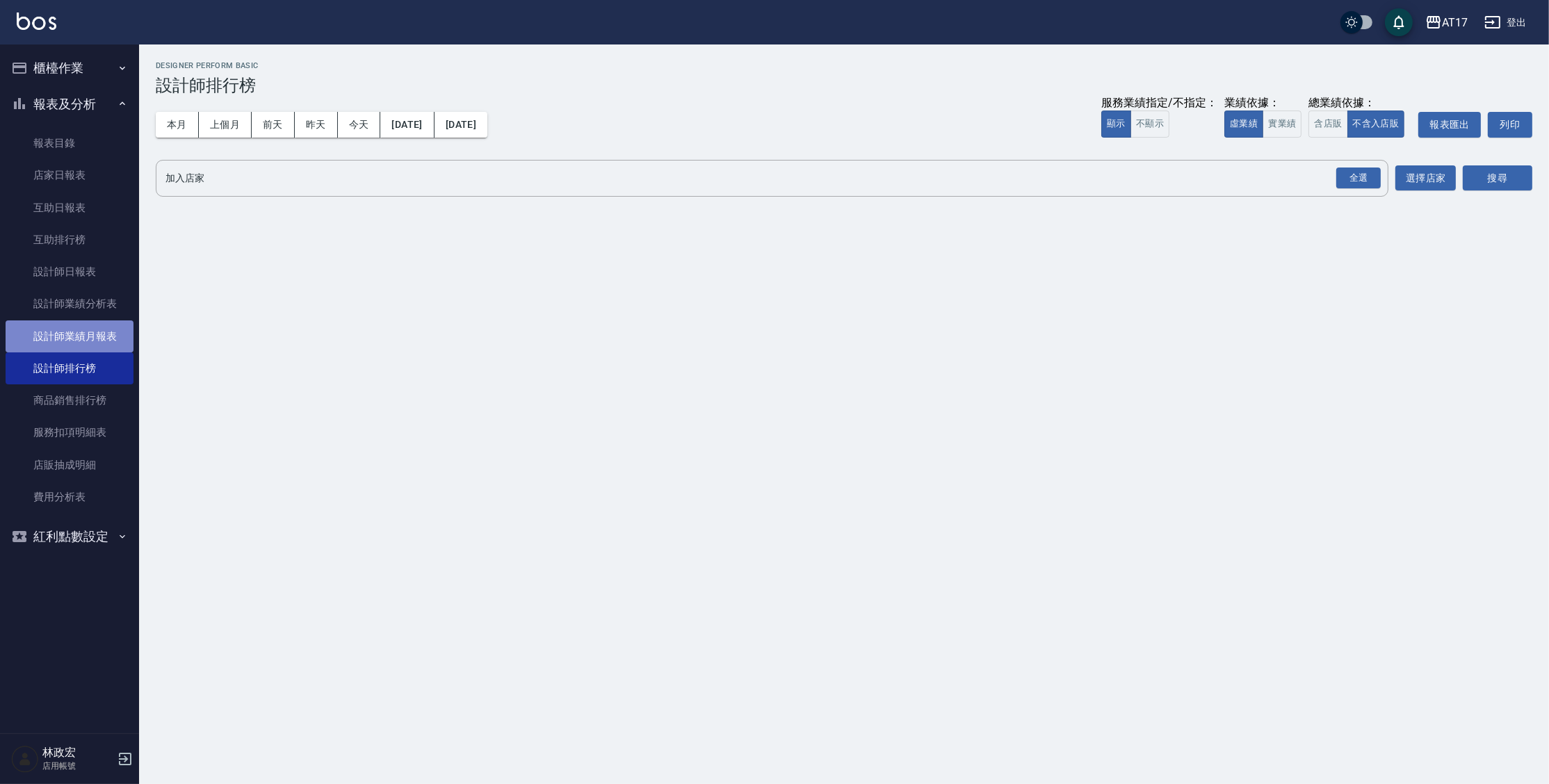
click at [82, 334] on link "設計師業績月報表" at bounding box center [69, 336] width 128 height 32
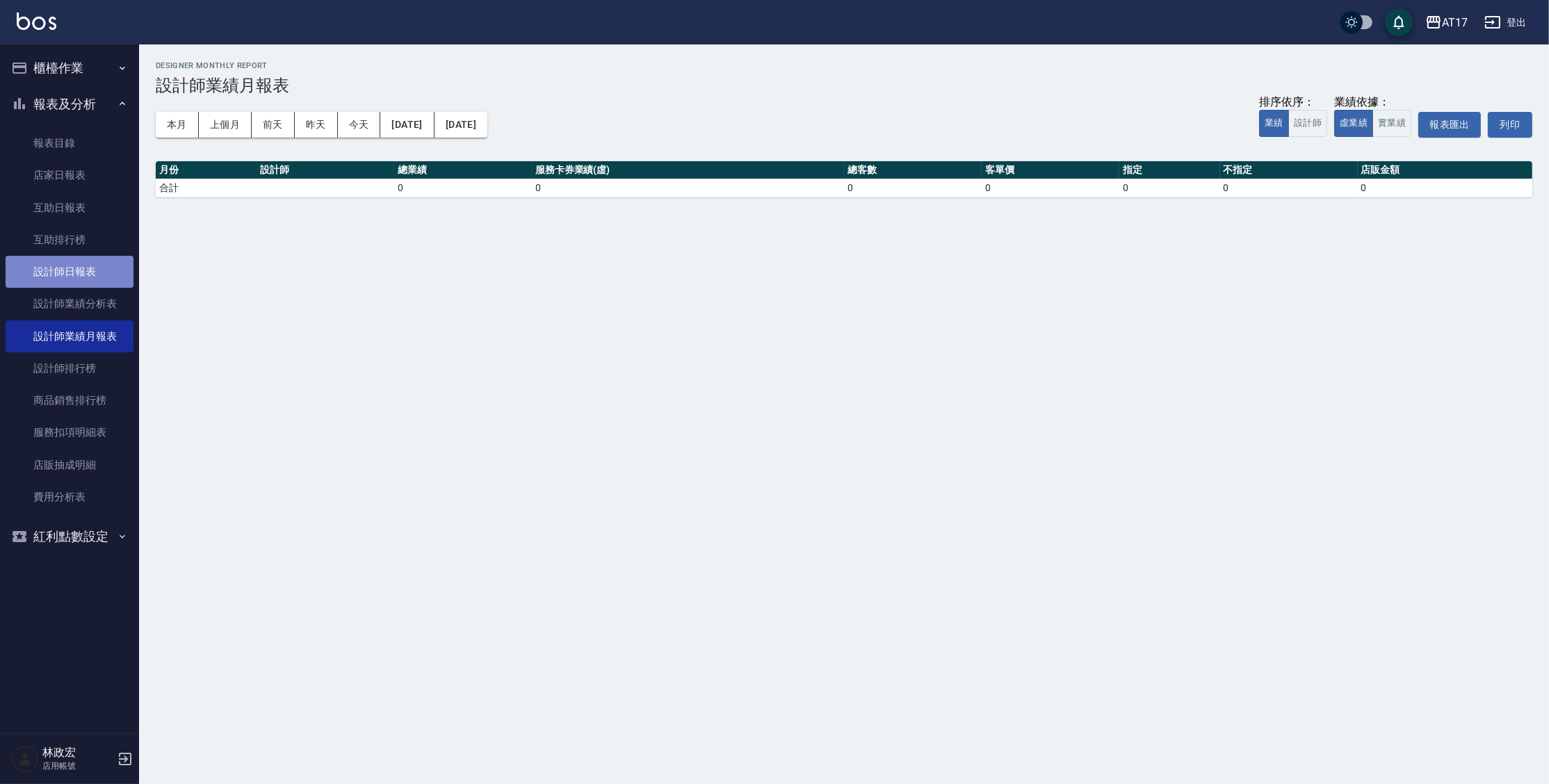
click at [80, 282] on link "設計師日報表" at bounding box center [69, 272] width 128 height 32
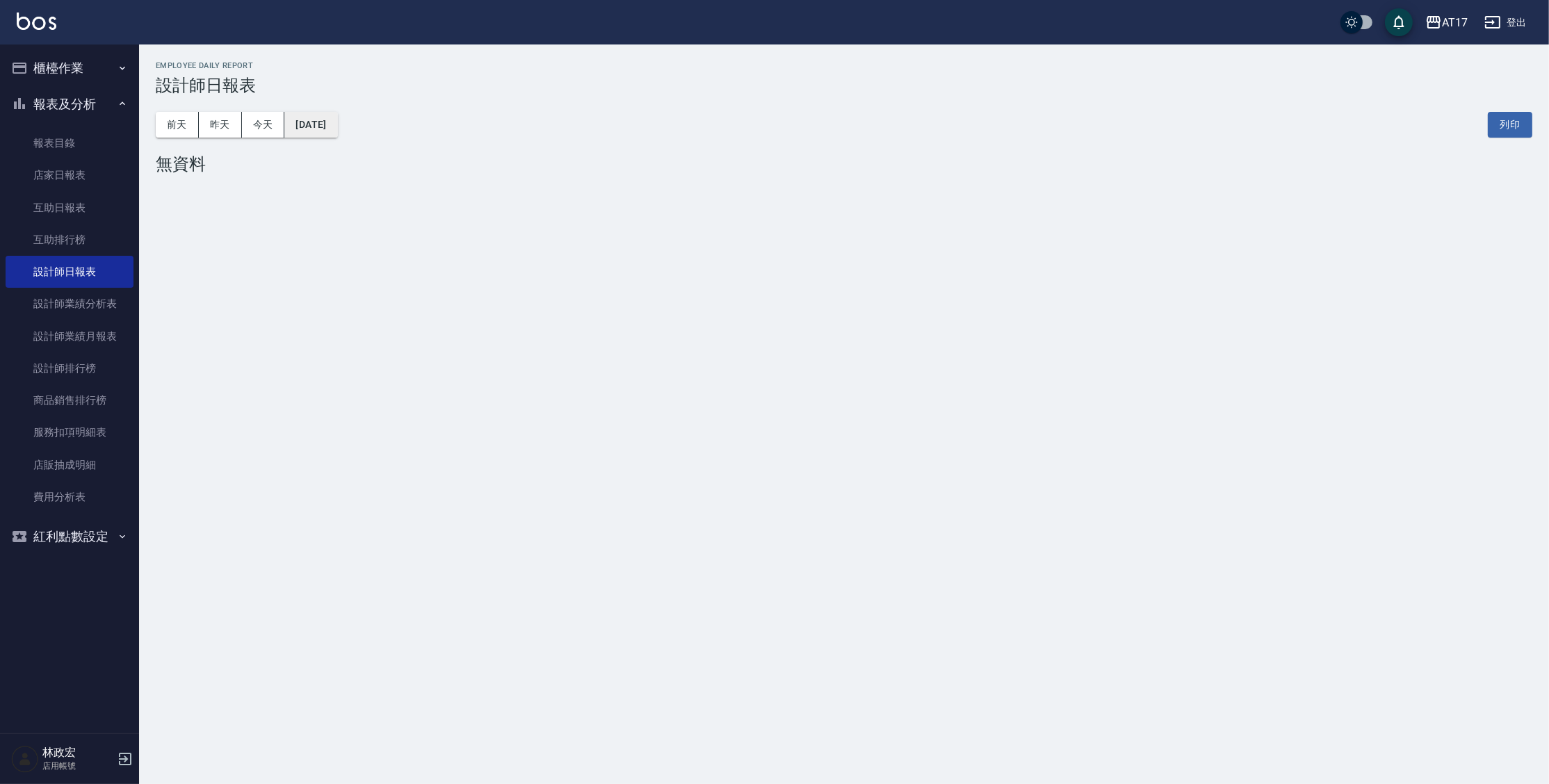
click at [334, 131] on button "[DATE]" at bounding box center [310, 125] width 53 height 26
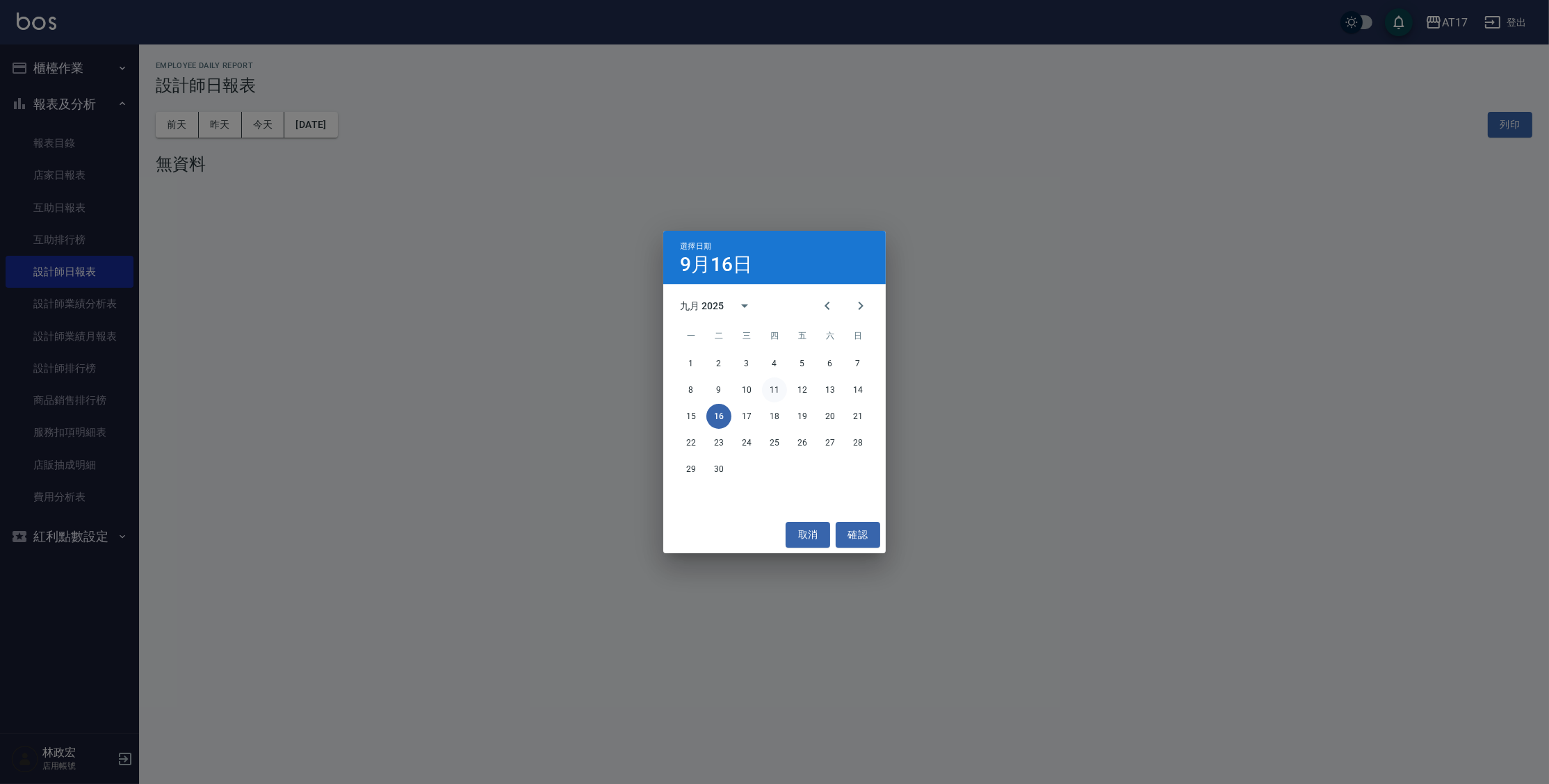
click at [782, 393] on button "11" at bounding box center [774, 390] width 25 height 25
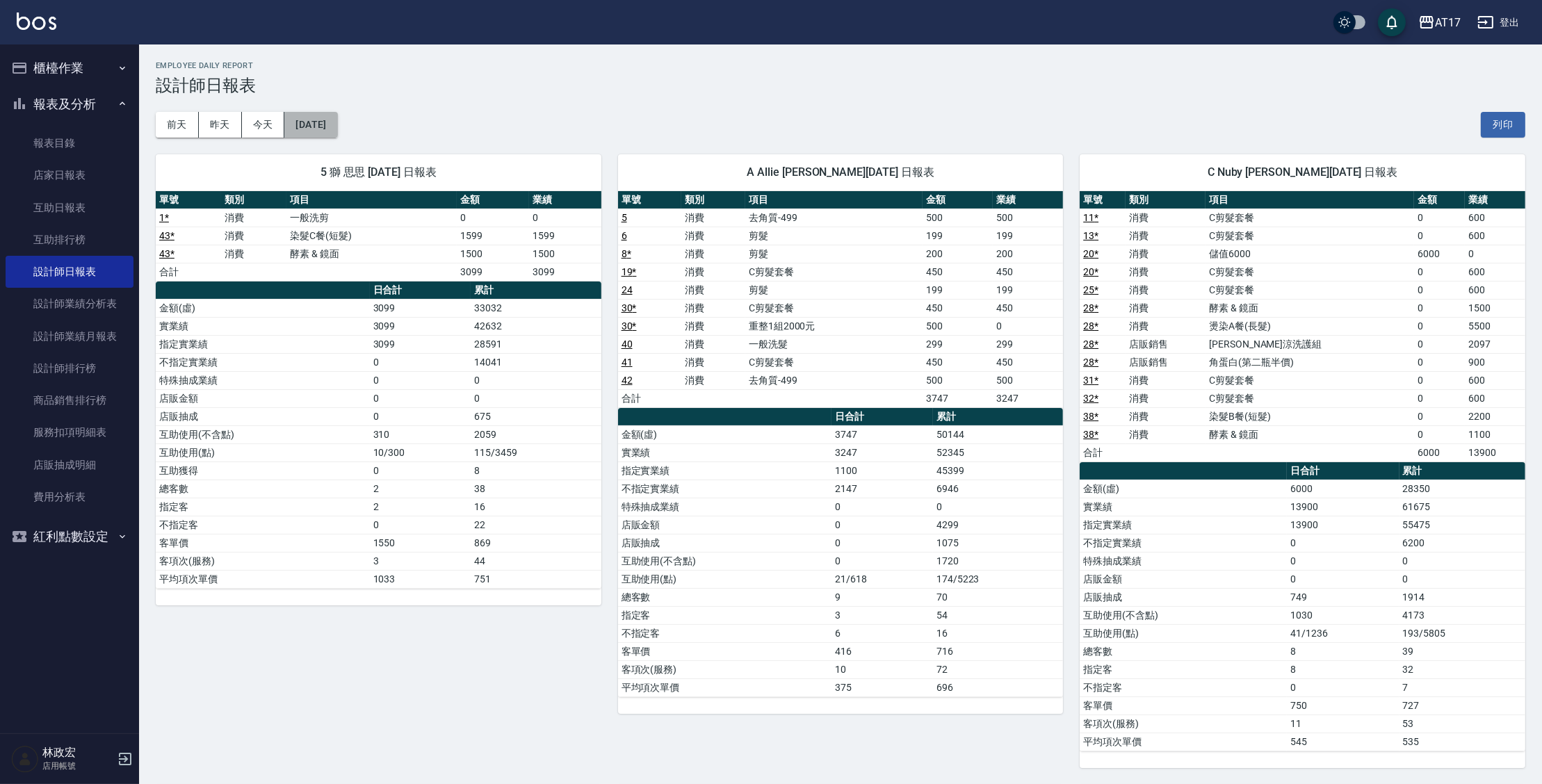
click at [337, 120] on button "[DATE]" at bounding box center [310, 125] width 53 height 26
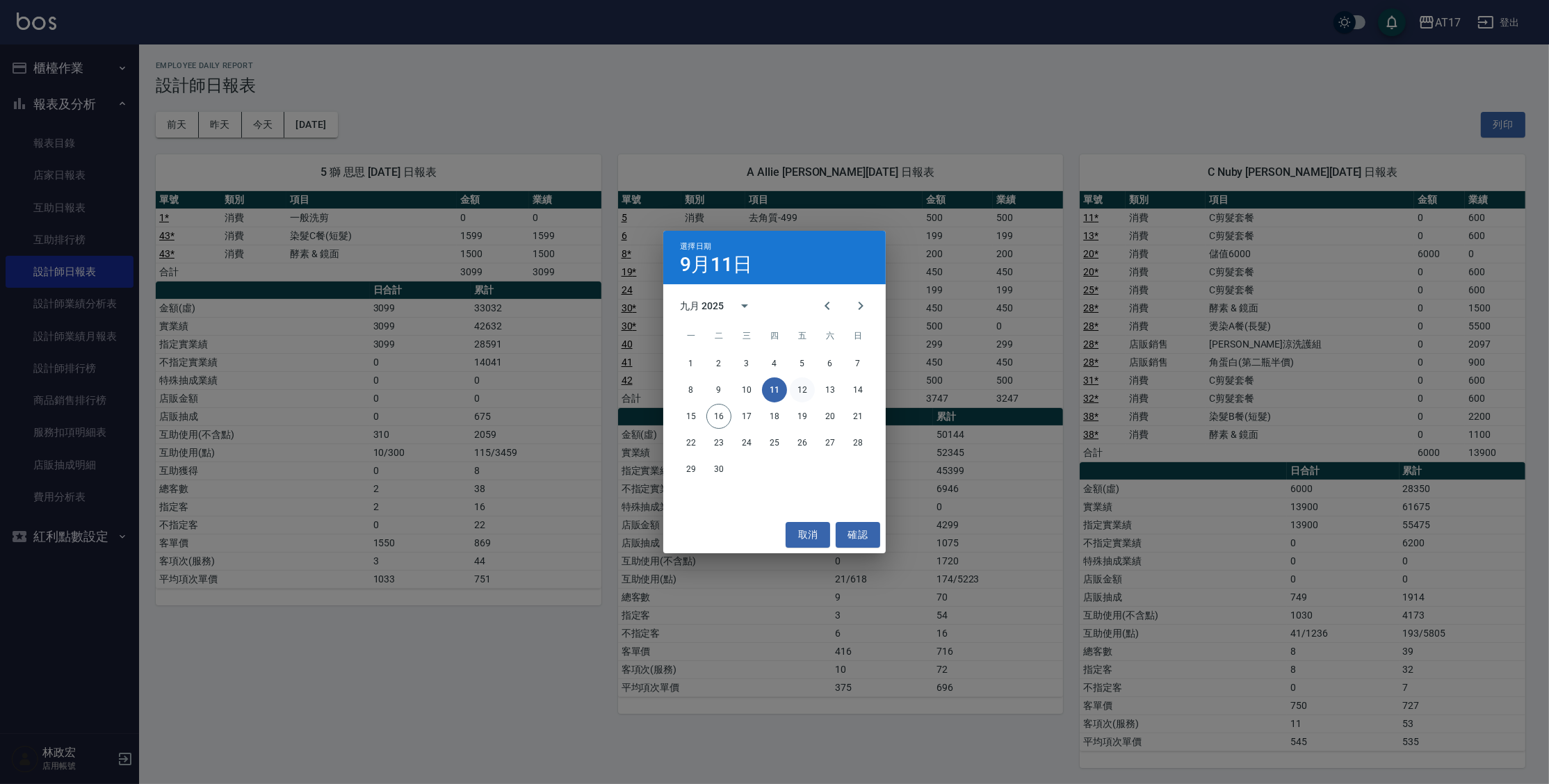
click at [794, 390] on button "12" at bounding box center [801, 390] width 25 height 25
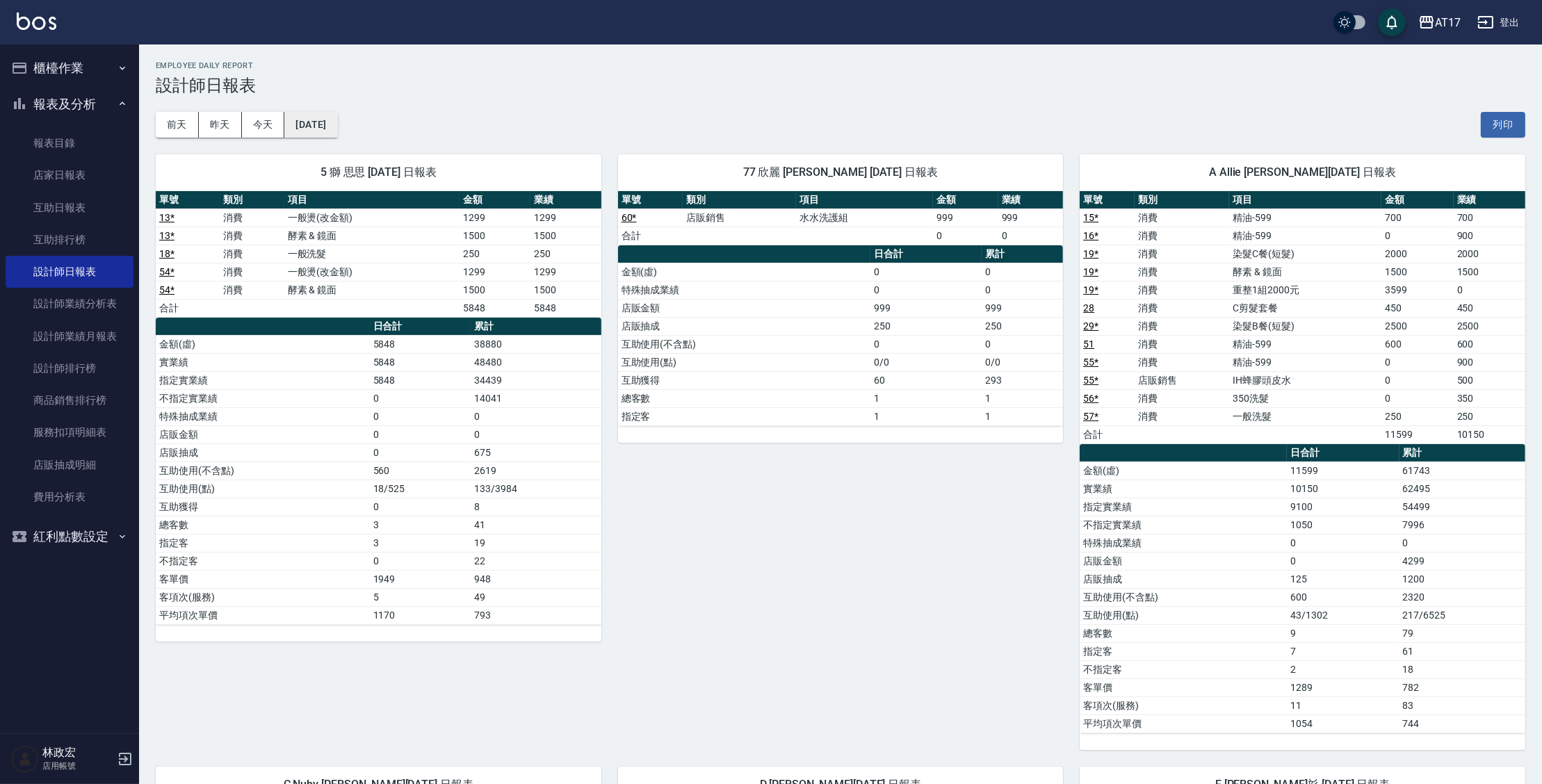
click at [337, 132] on button "[DATE]" at bounding box center [310, 125] width 53 height 26
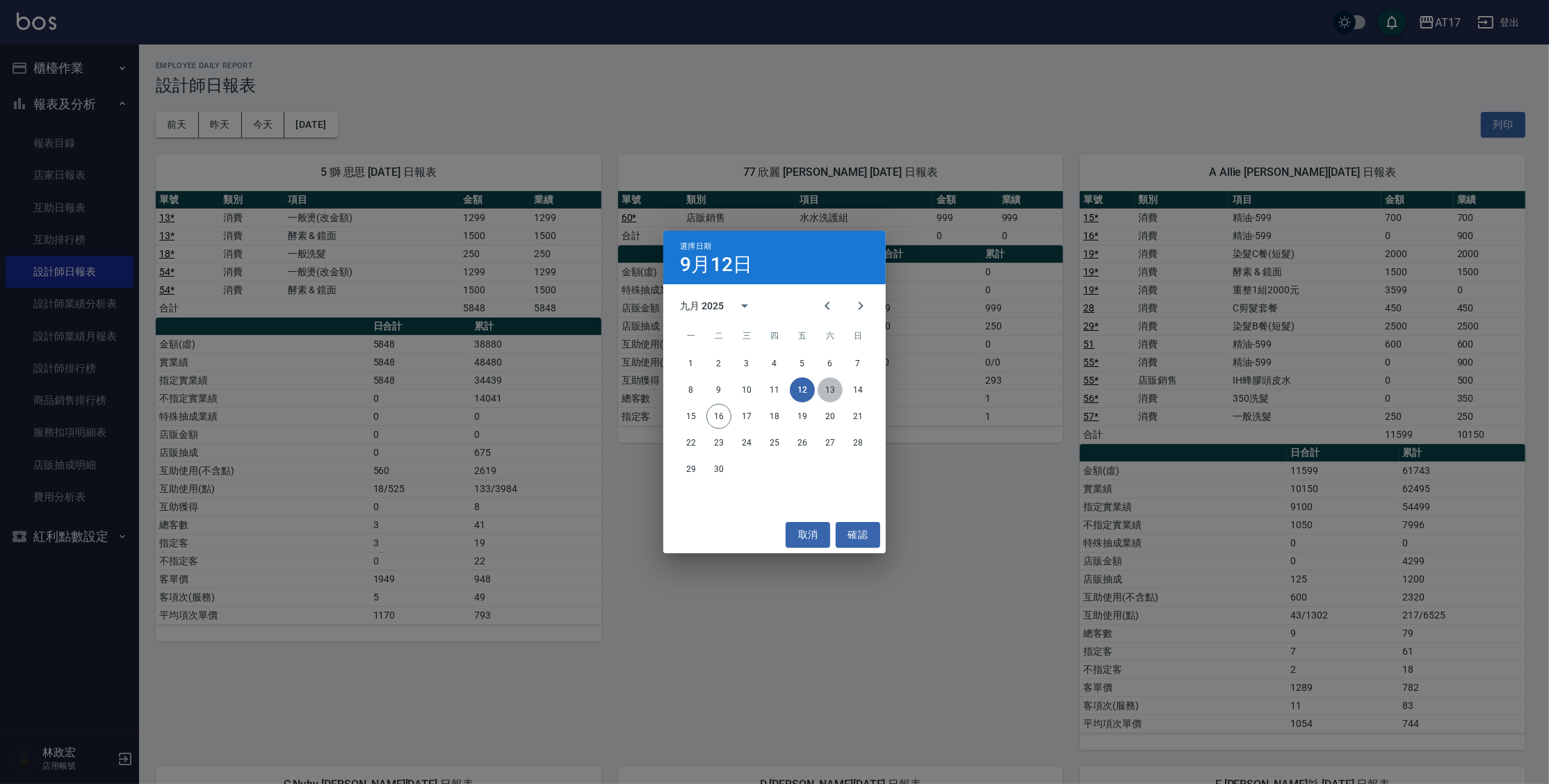
click at [834, 390] on button "13" at bounding box center [829, 390] width 25 height 25
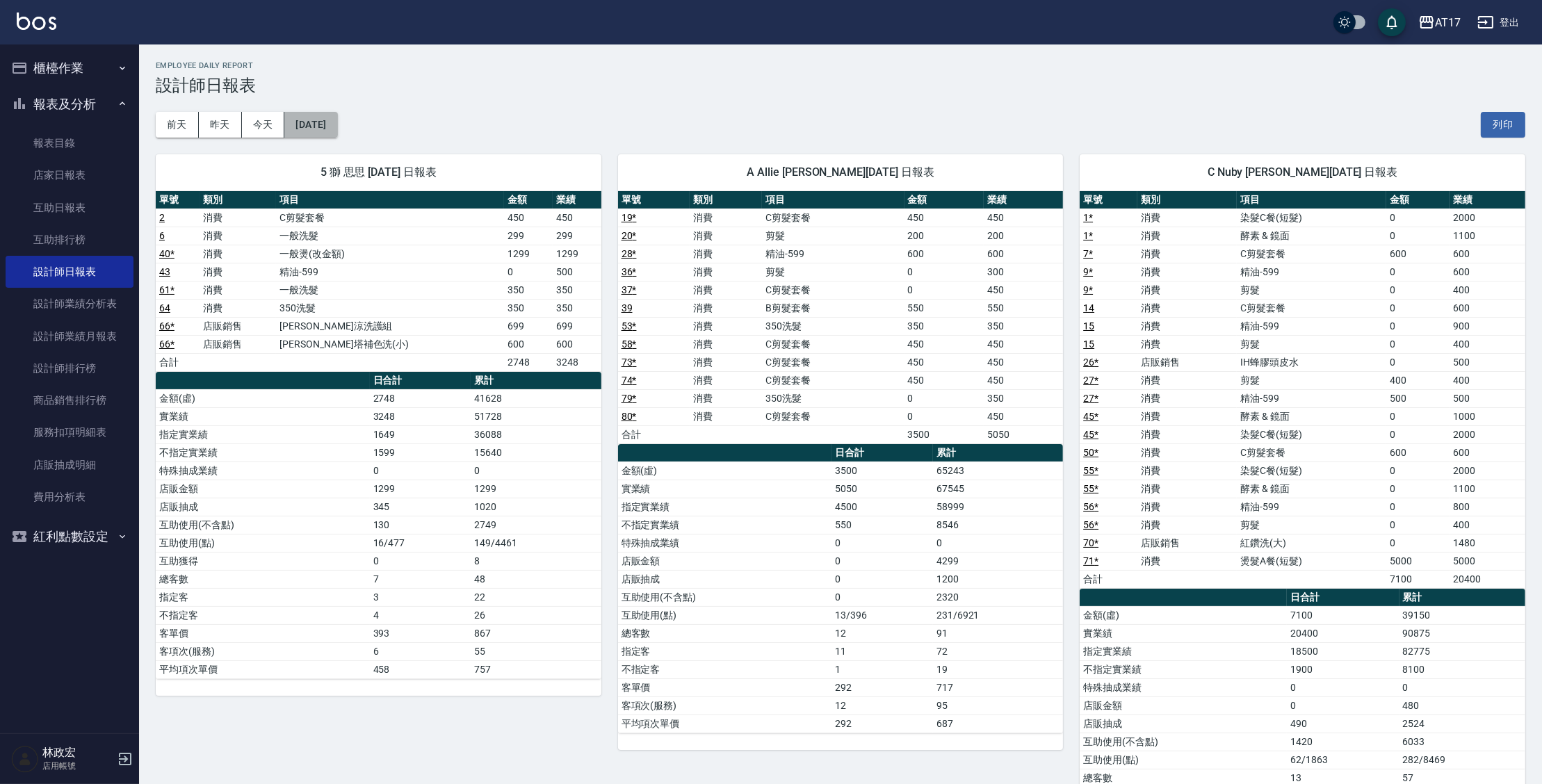
click at [337, 127] on button "[DATE]" at bounding box center [310, 125] width 53 height 26
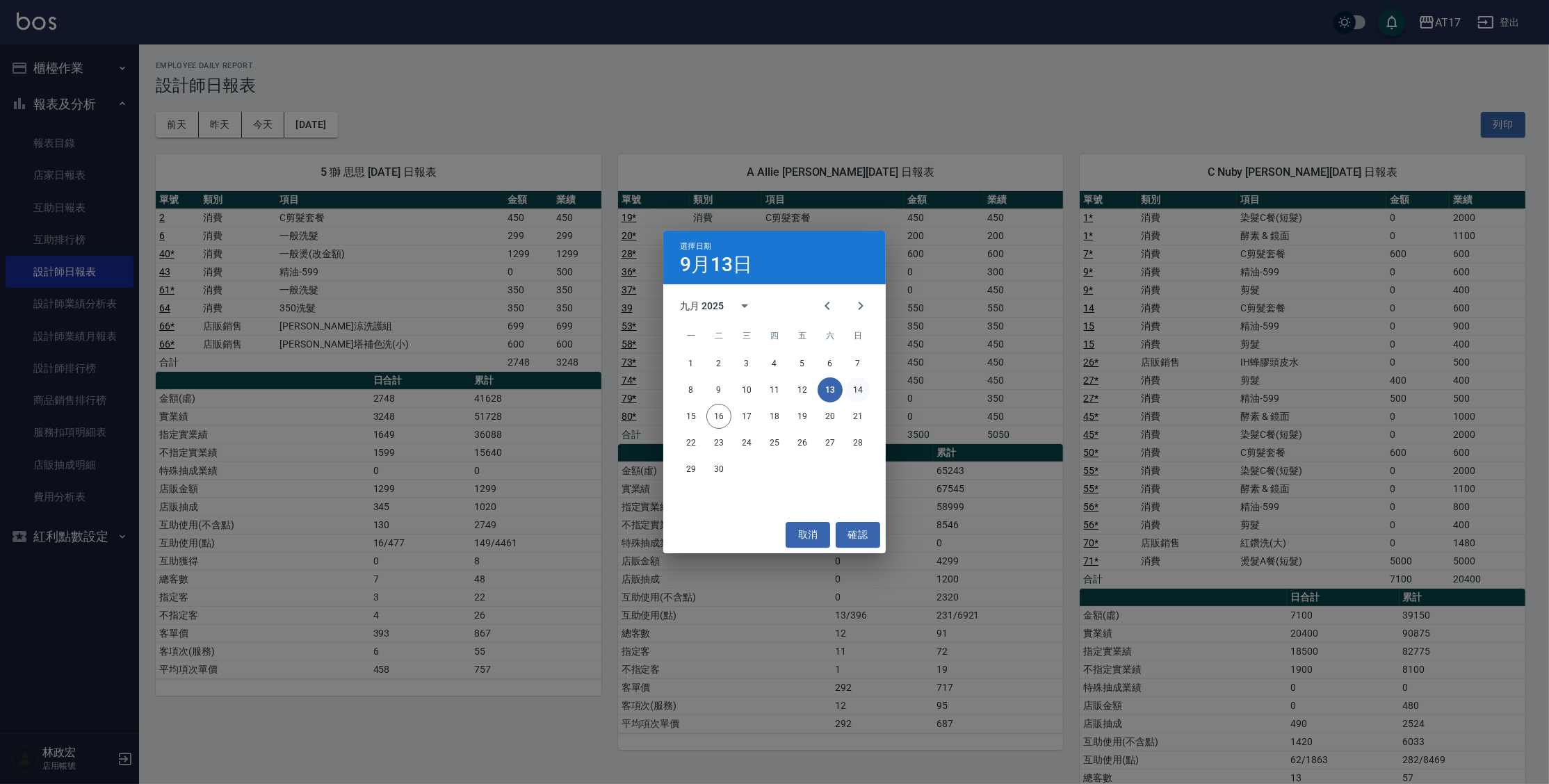
click at [855, 388] on button "14" at bounding box center [857, 390] width 25 height 25
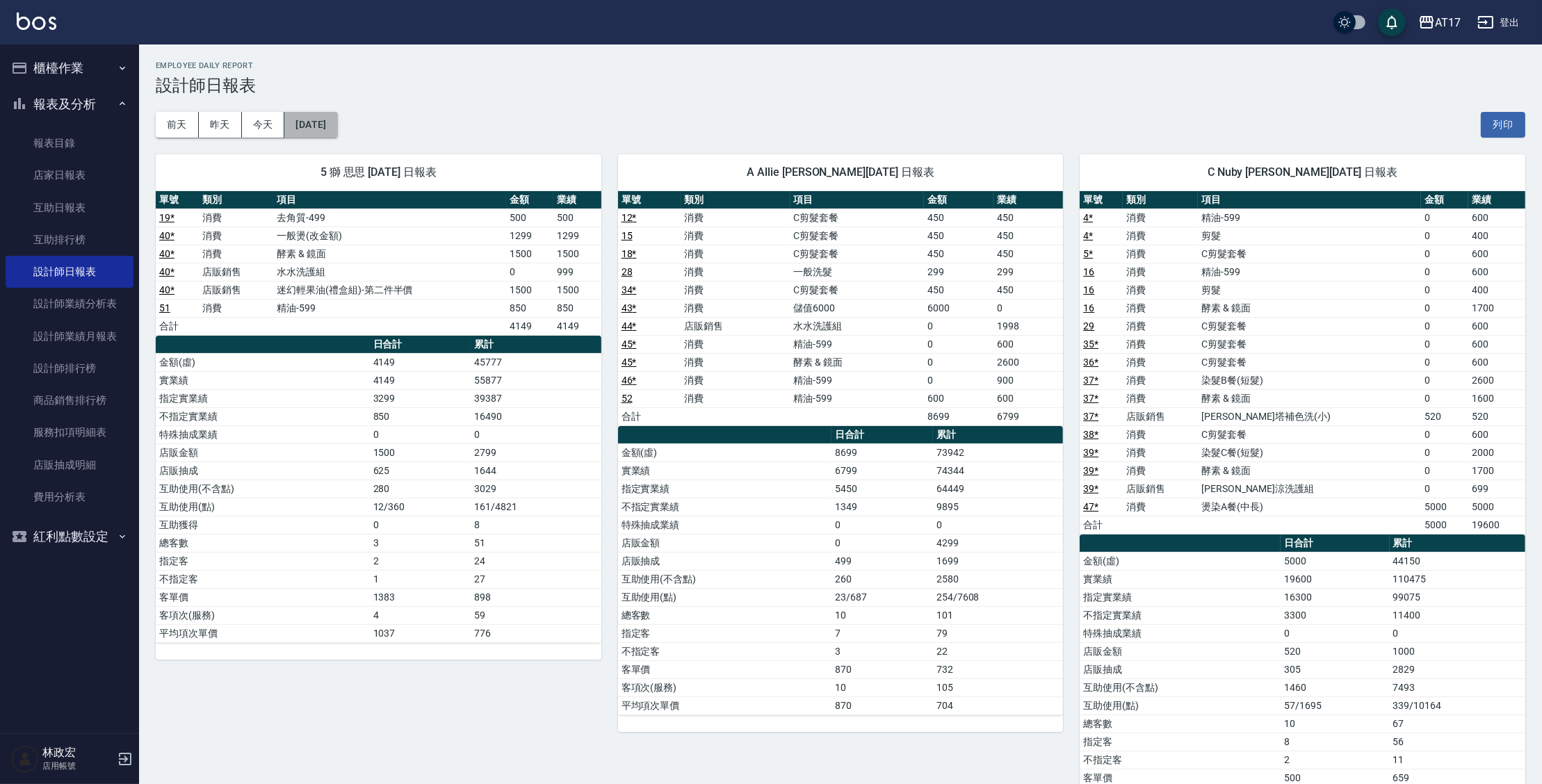
drag, startPoint x: 322, startPoint y: 129, endPoint x: 321, endPoint y: 116, distance: 13.0
click at [321, 116] on button "[DATE]" at bounding box center [310, 125] width 53 height 26
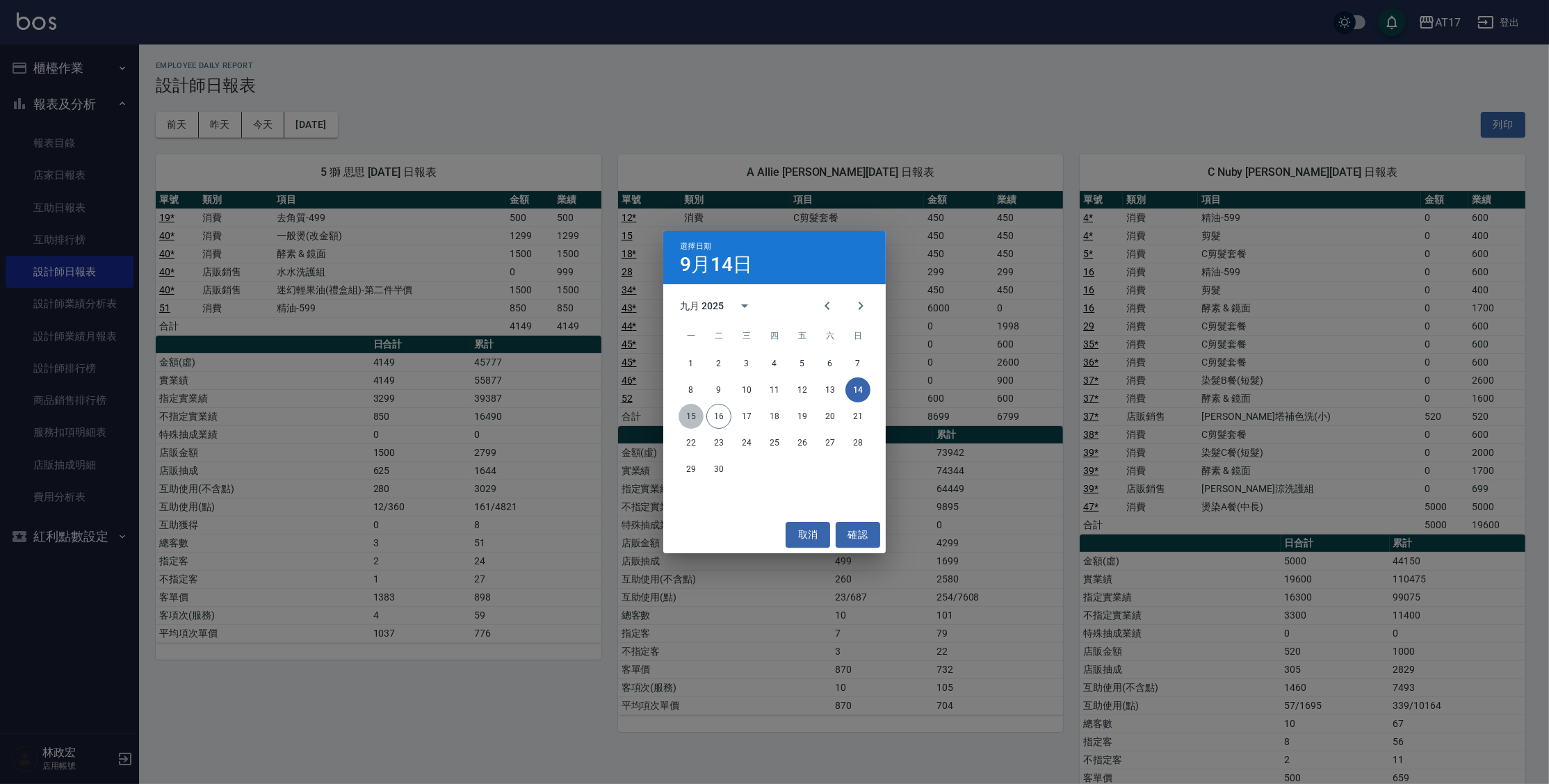
click at [687, 416] on button "15" at bounding box center [690, 415] width 25 height 25
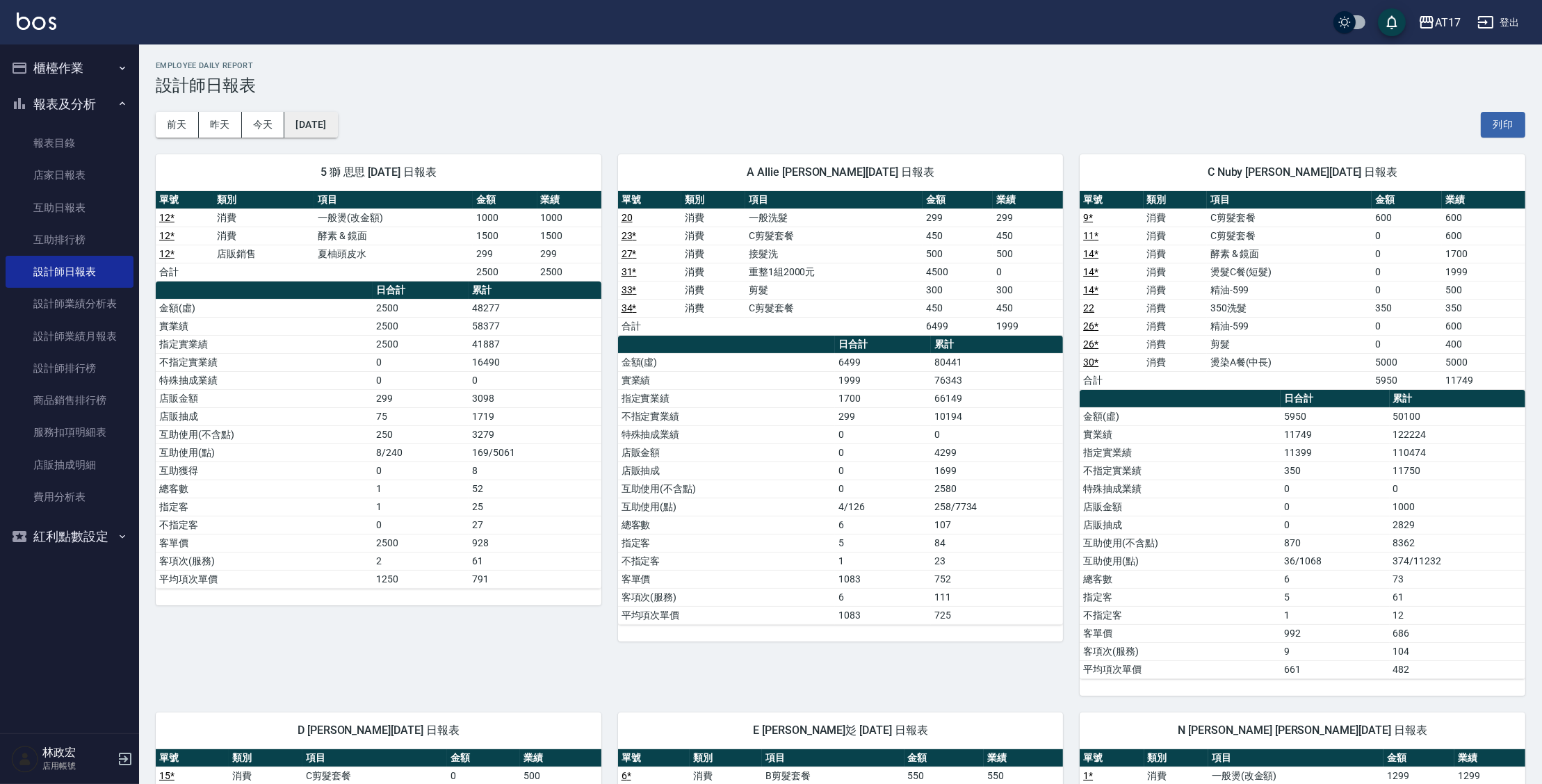
click at [337, 129] on button "[DATE]" at bounding box center [310, 125] width 53 height 26
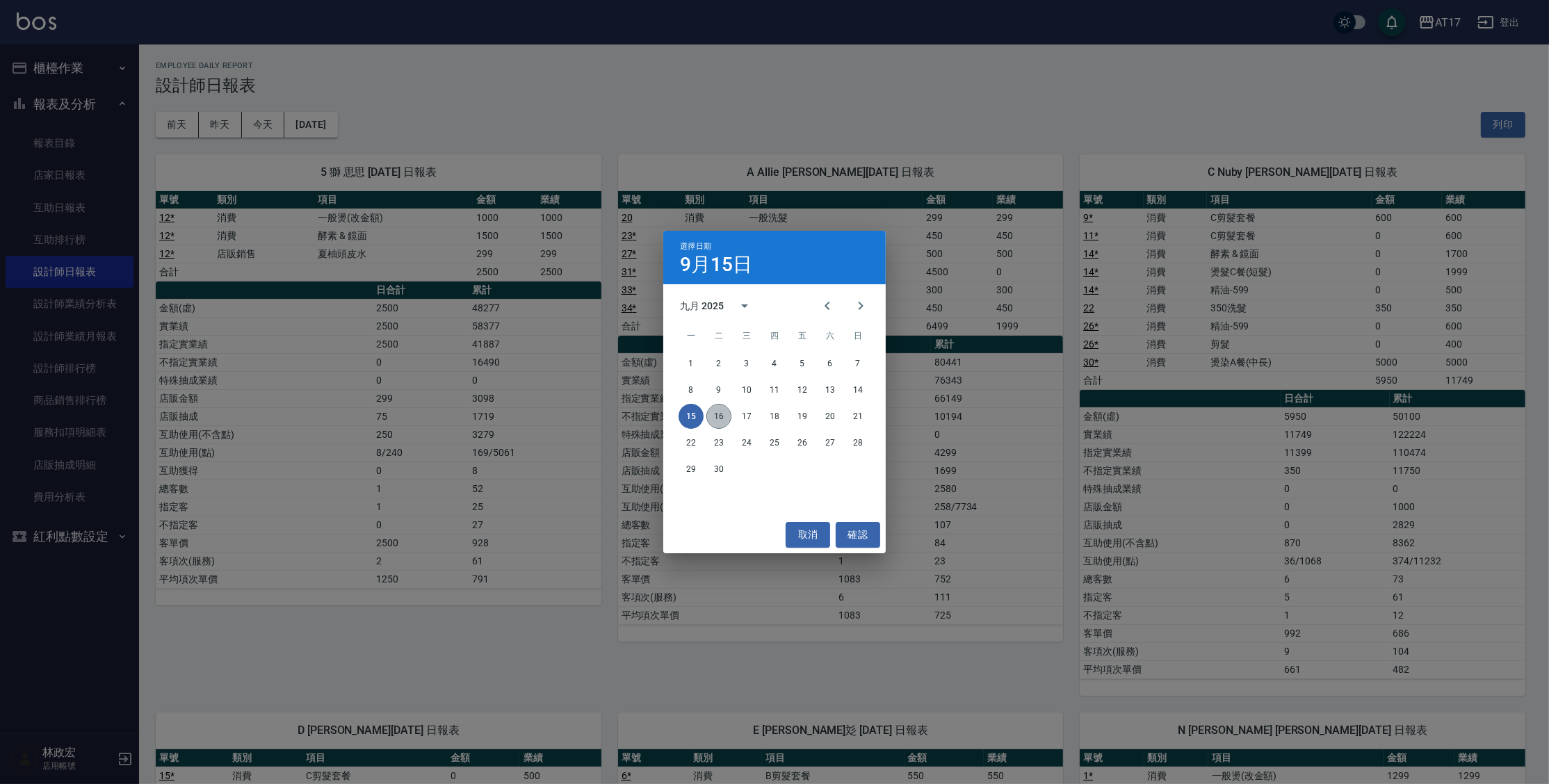
click at [725, 415] on button "16" at bounding box center [718, 415] width 25 height 25
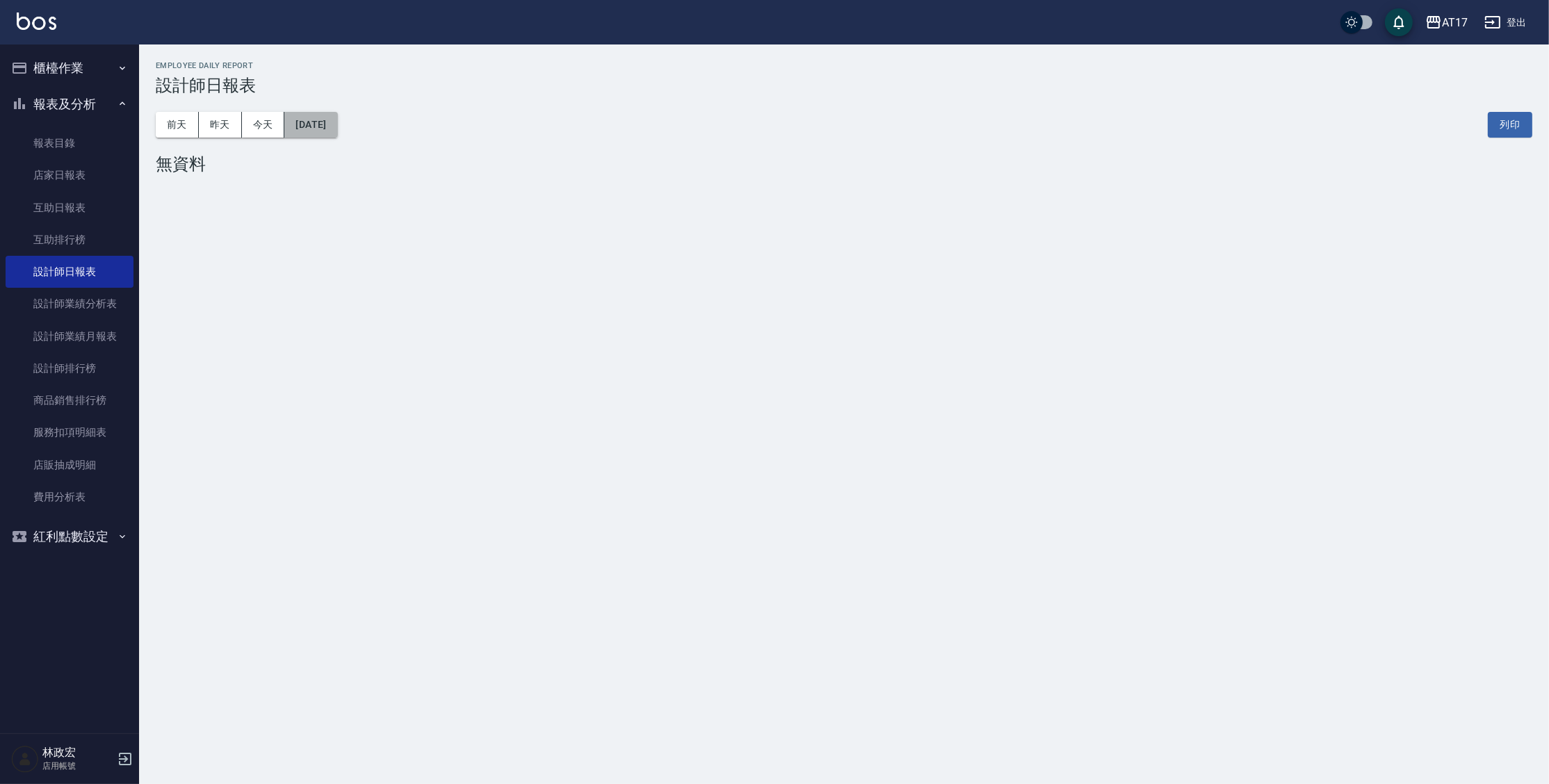
click at [336, 132] on button "[DATE]" at bounding box center [310, 125] width 53 height 26
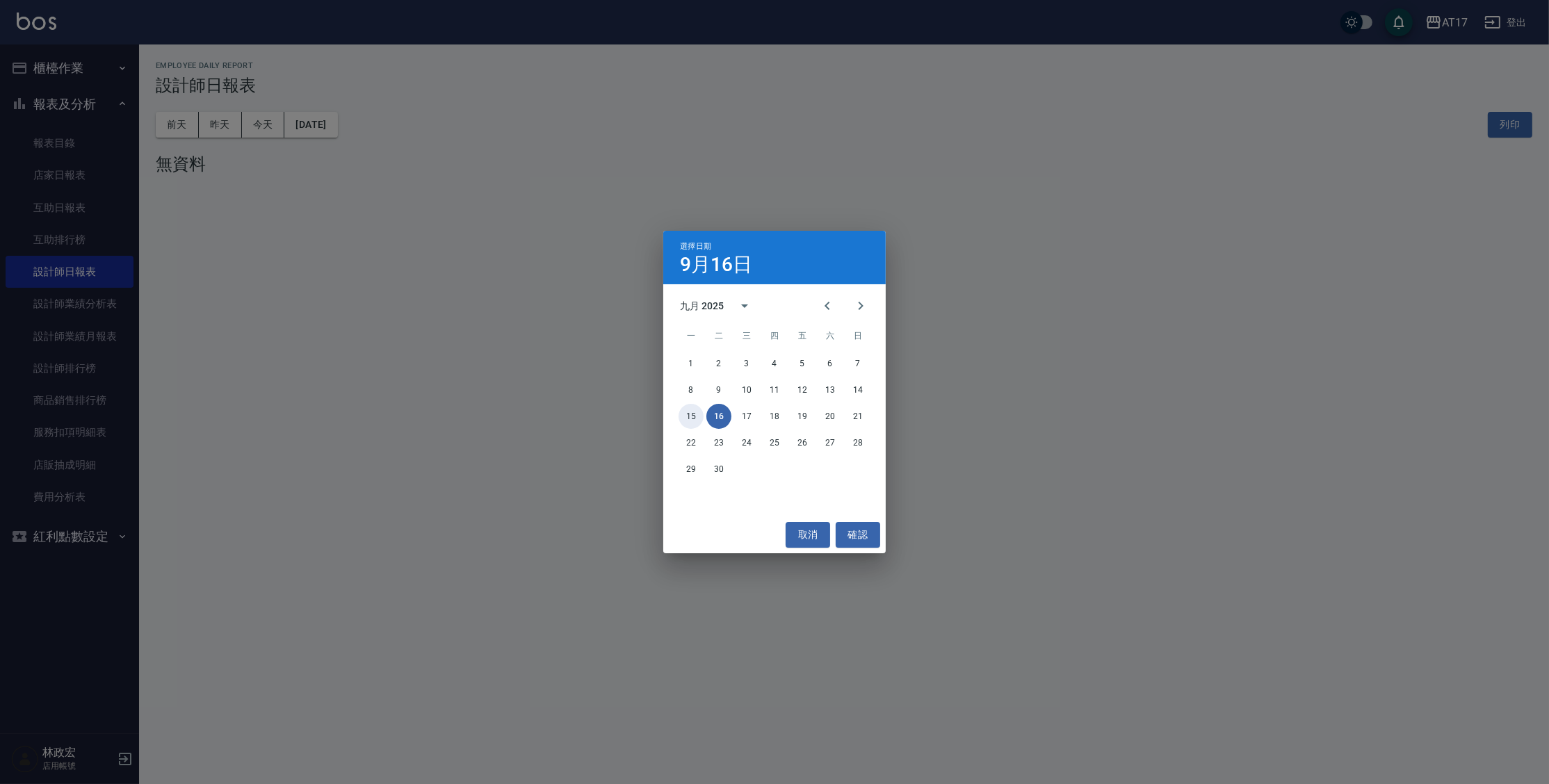
click at [697, 415] on button "15" at bounding box center [690, 415] width 25 height 25
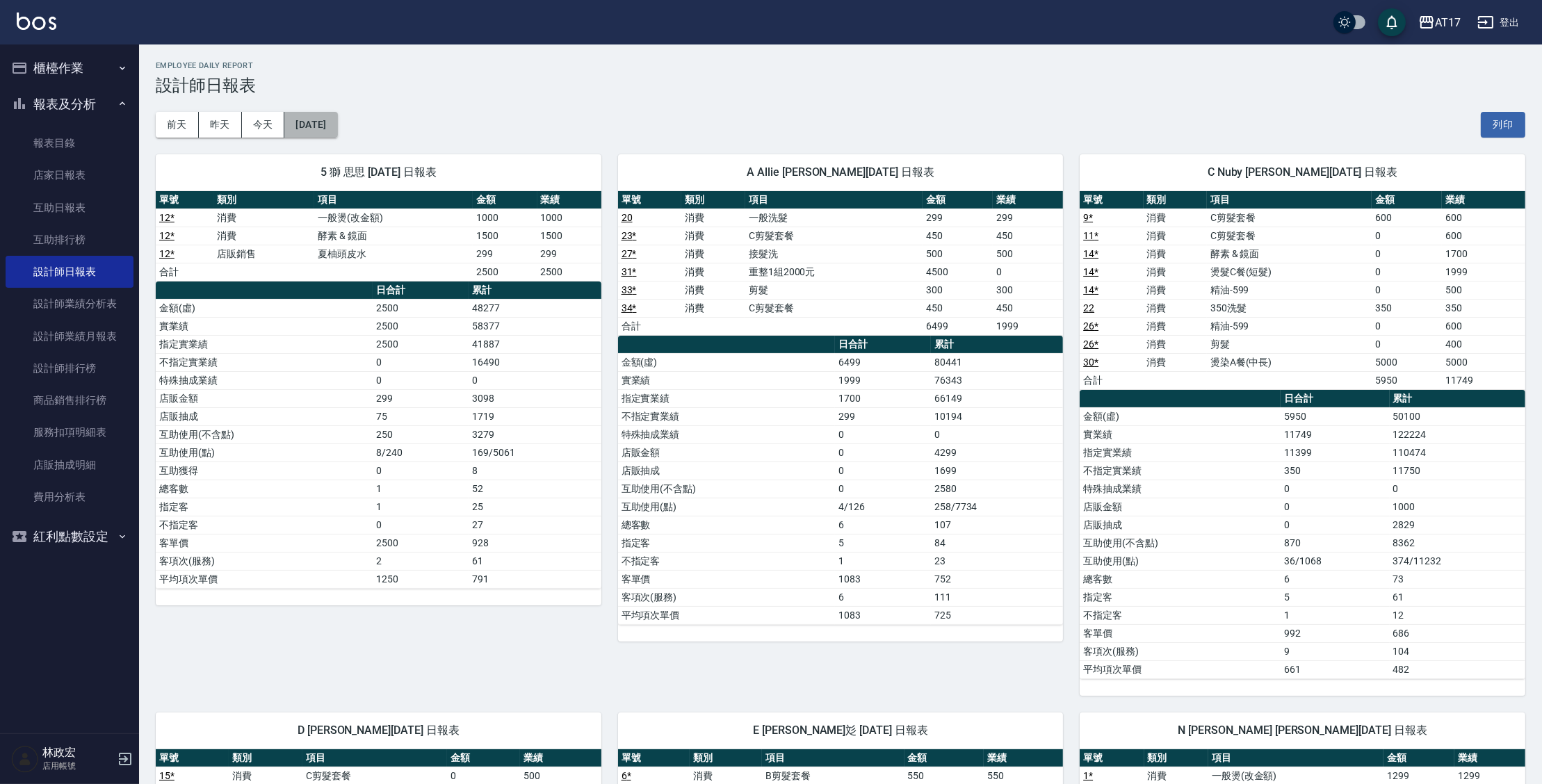
click at [301, 127] on button "[DATE]" at bounding box center [310, 125] width 53 height 26
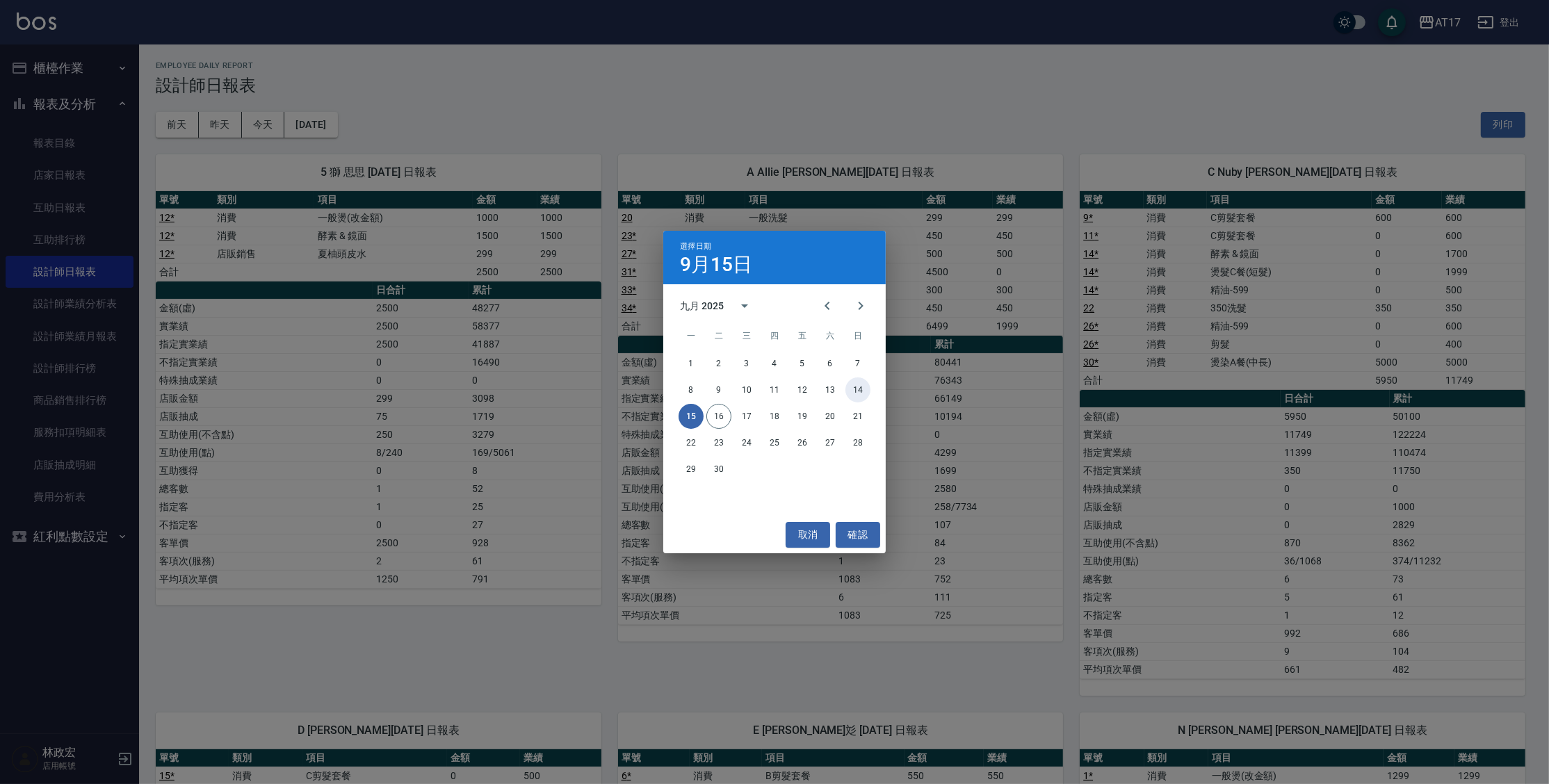
click at [867, 393] on button "14" at bounding box center [857, 390] width 25 height 25
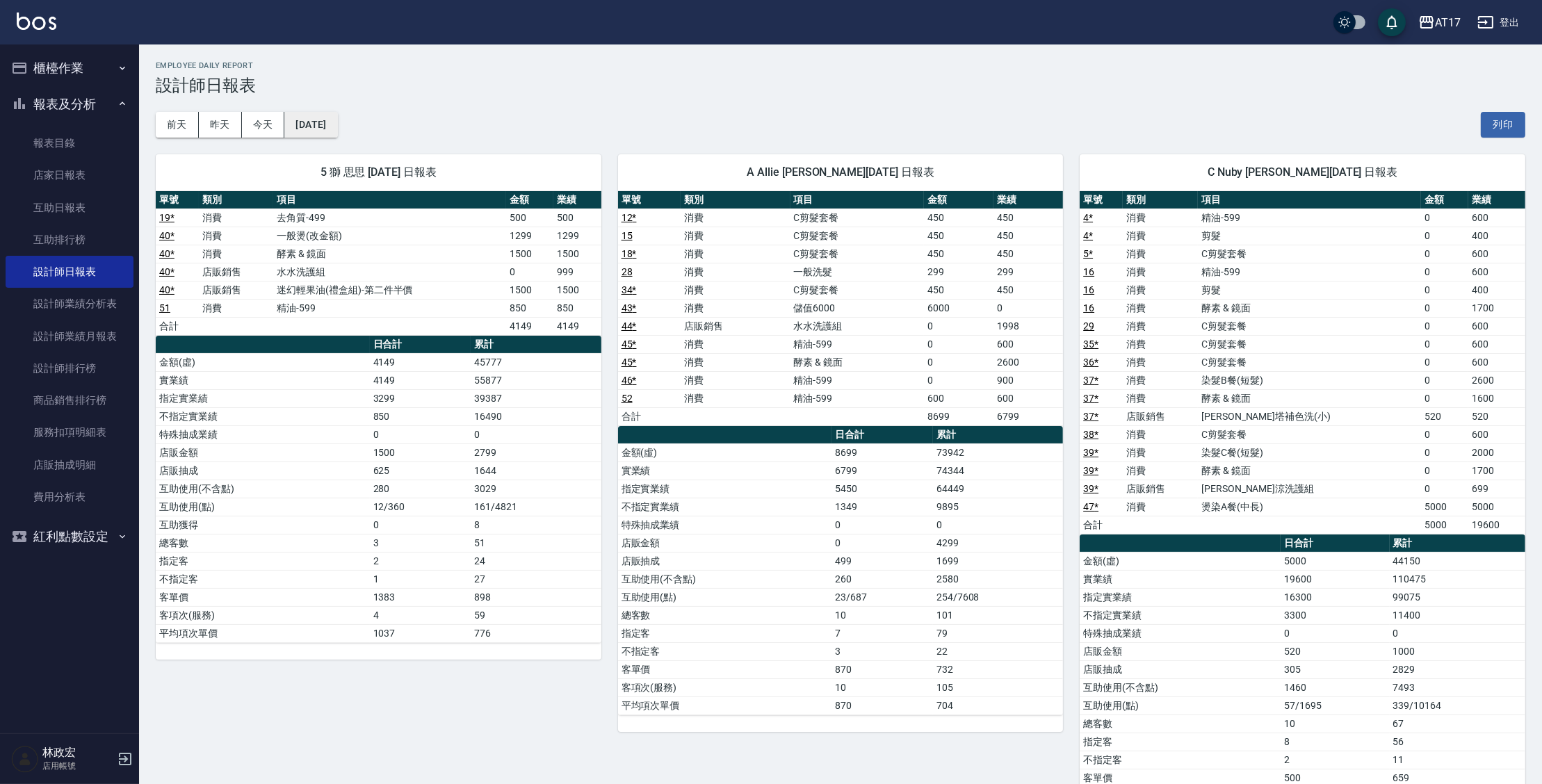
click at [314, 122] on button "[DATE]" at bounding box center [310, 125] width 53 height 26
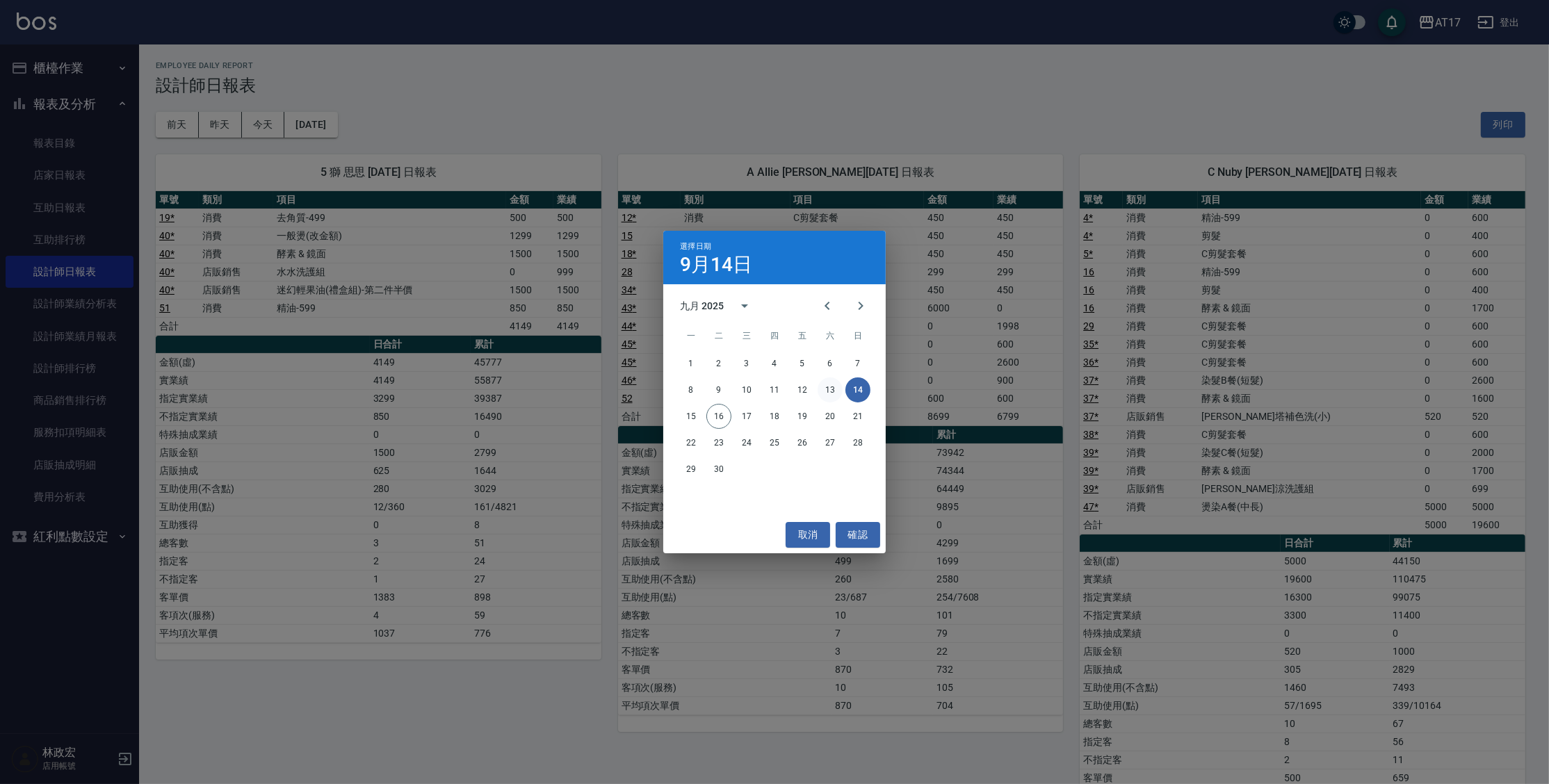
click at [828, 392] on button "13" at bounding box center [829, 390] width 25 height 25
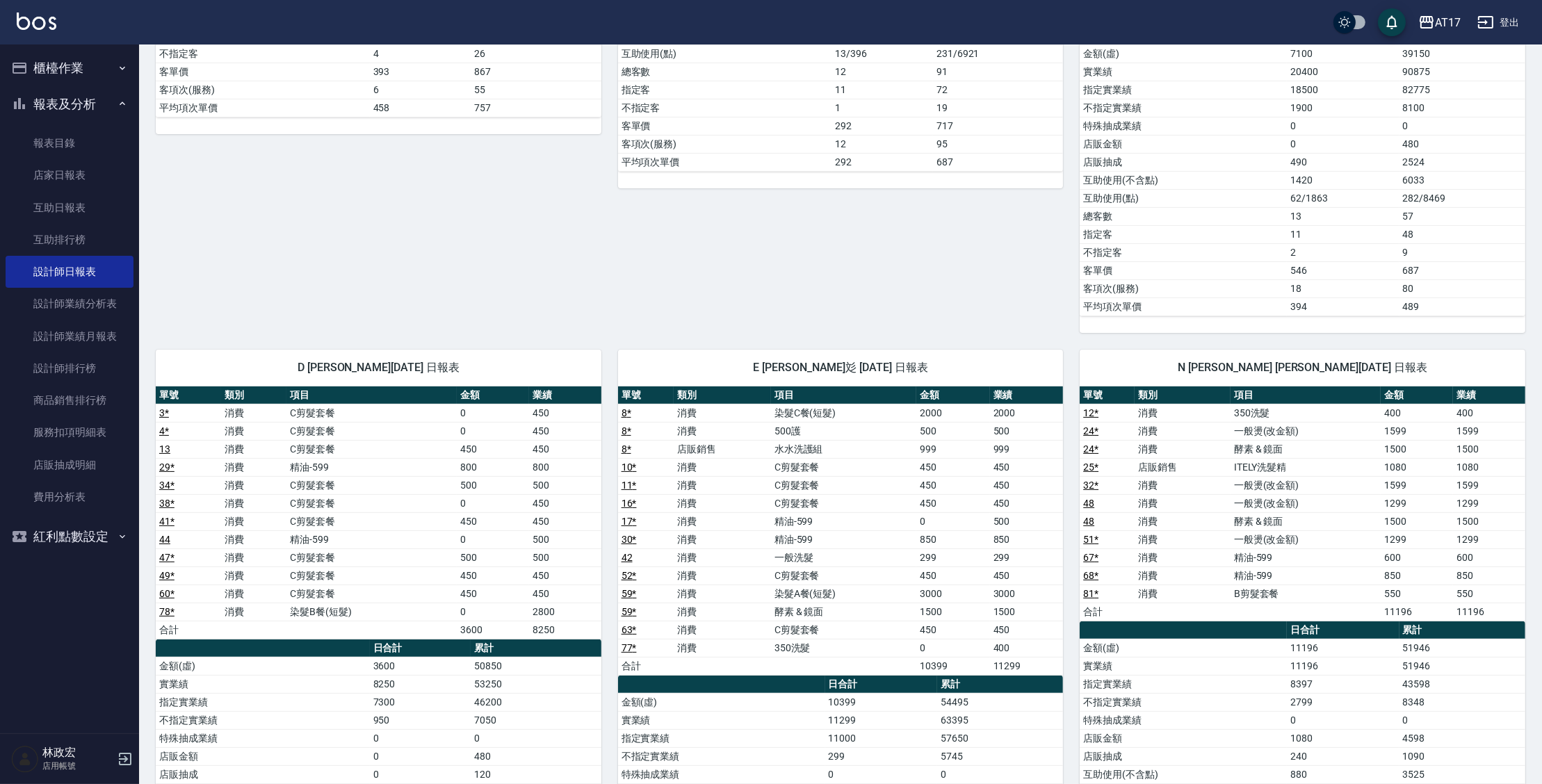
scroll to position [568, 0]
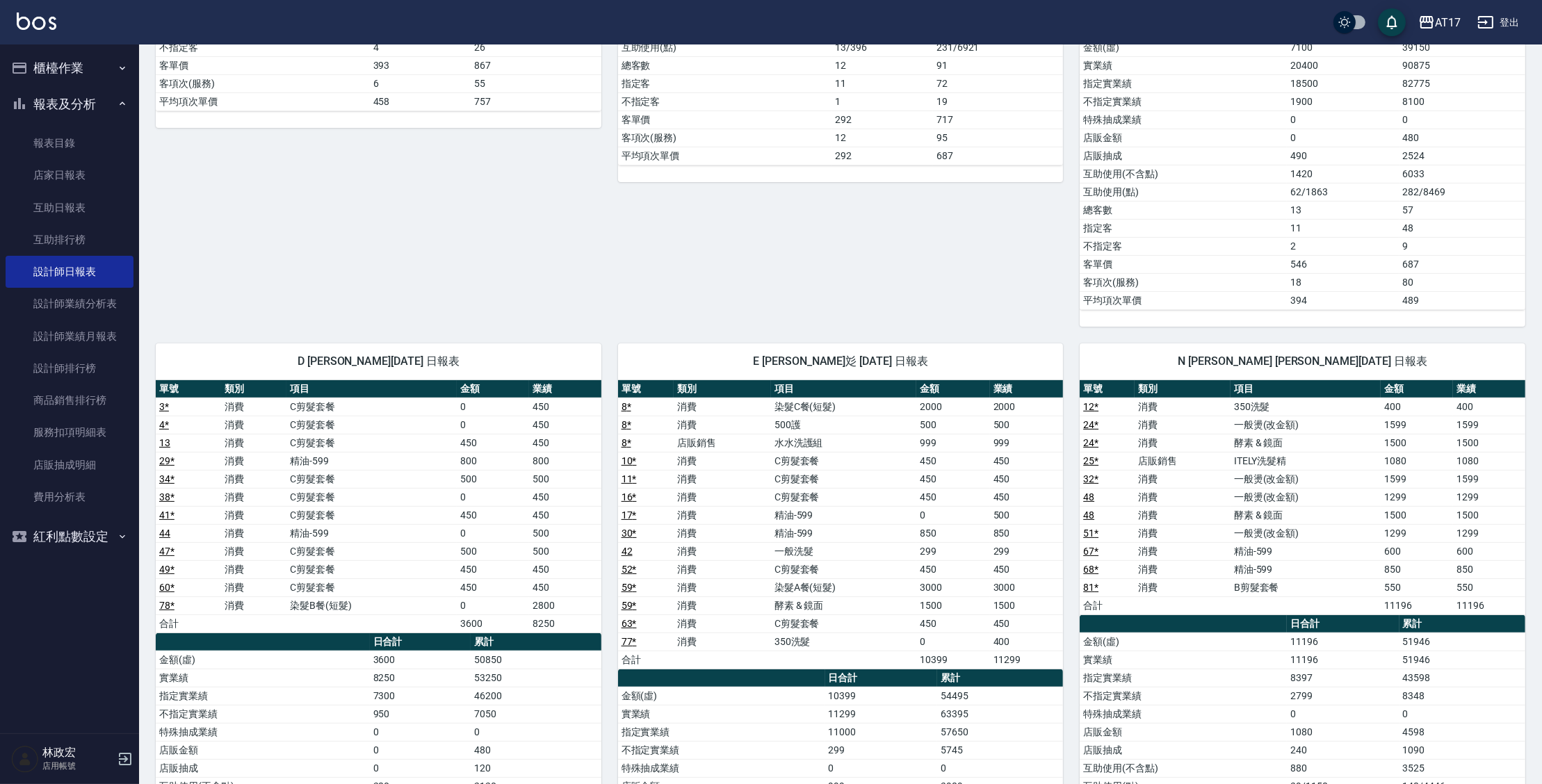
click at [1412, 492] on td "1299" at bounding box center [1416, 497] width 72 height 18
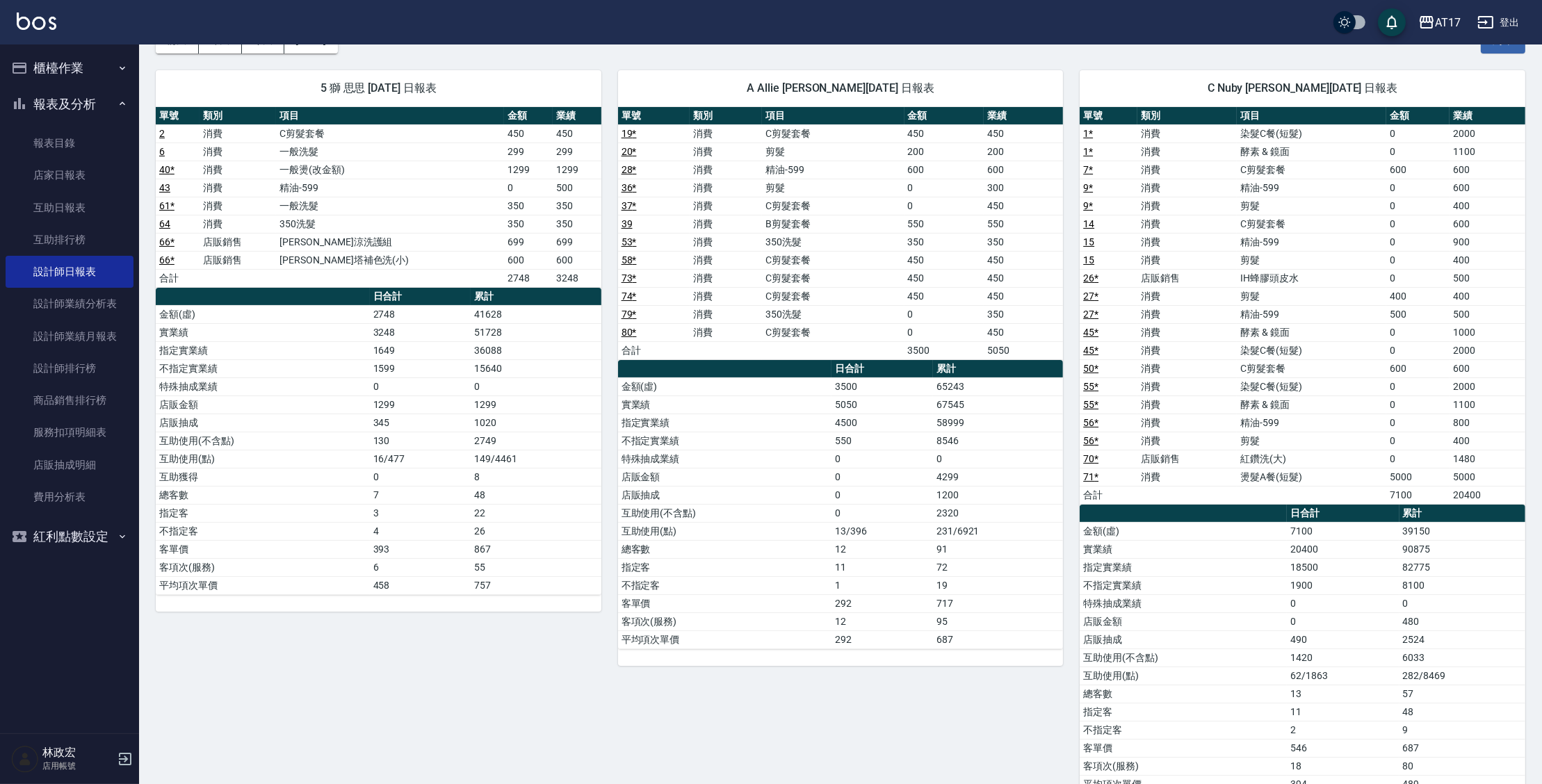
scroll to position [0, 0]
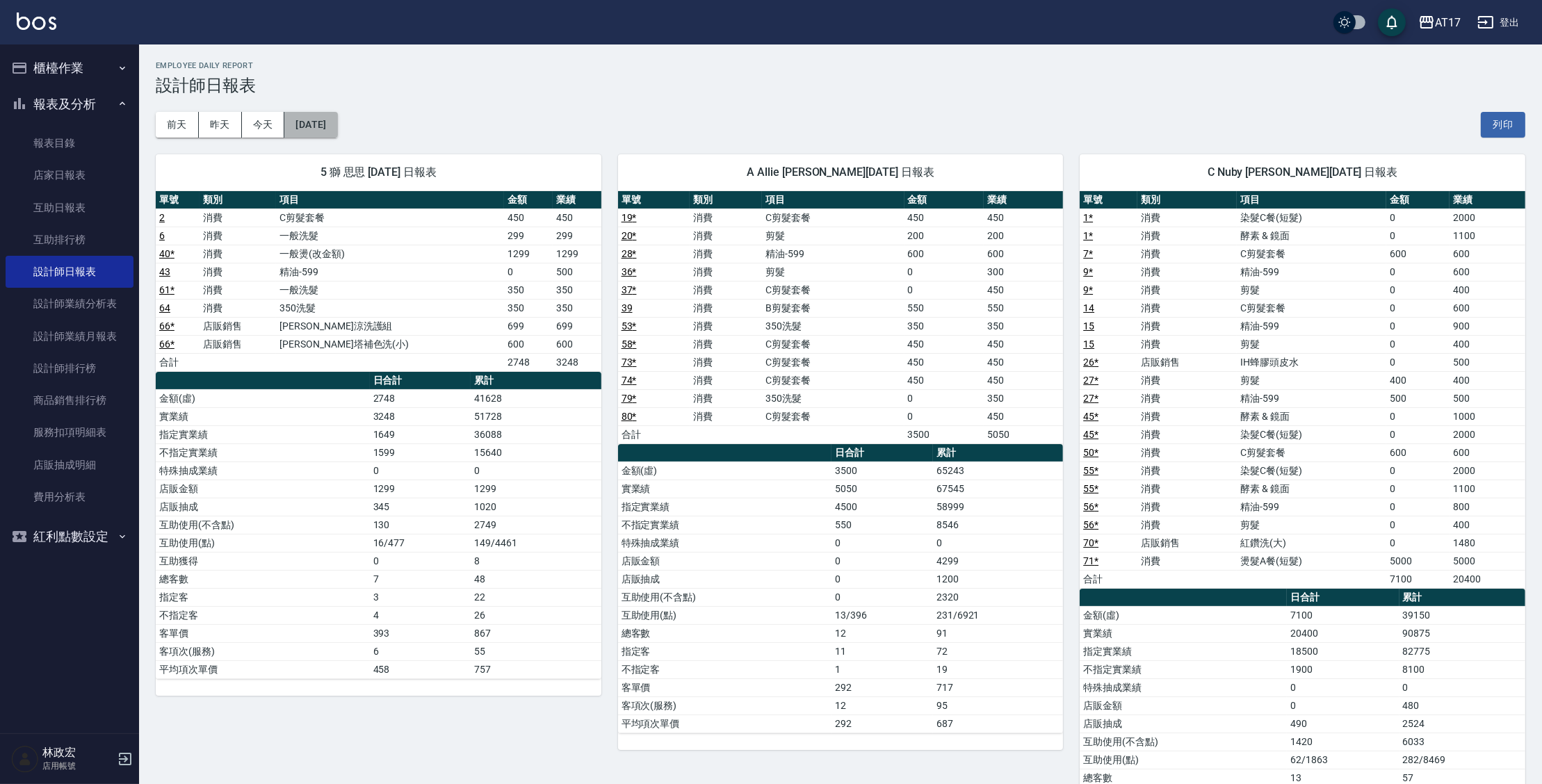
click at [337, 133] on button "[DATE]" at bounding box center [310, 125] width 53 height 26
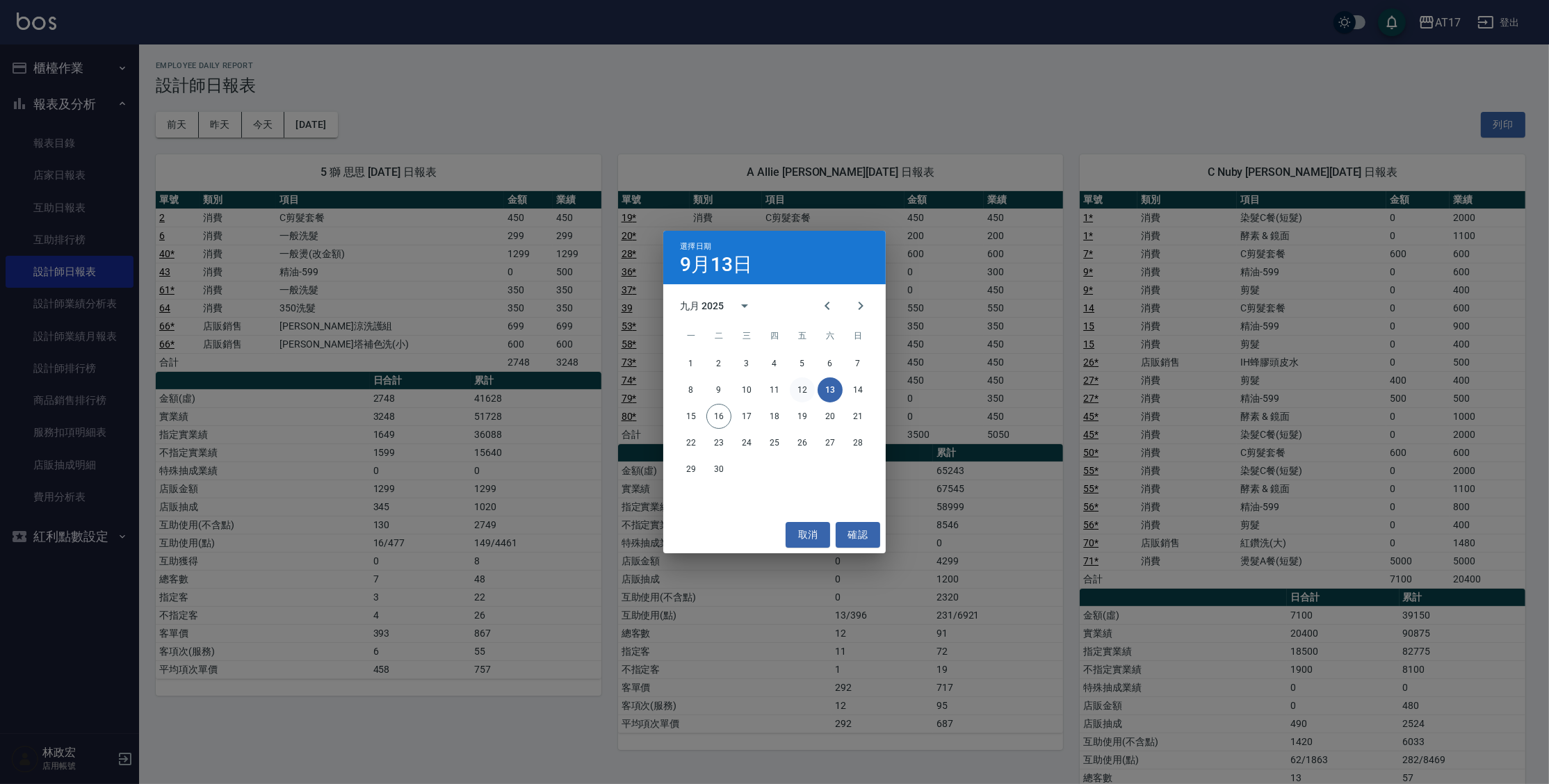
click at [806, 392] on button "12" at bounding box center [801, 390] width 25 height 25
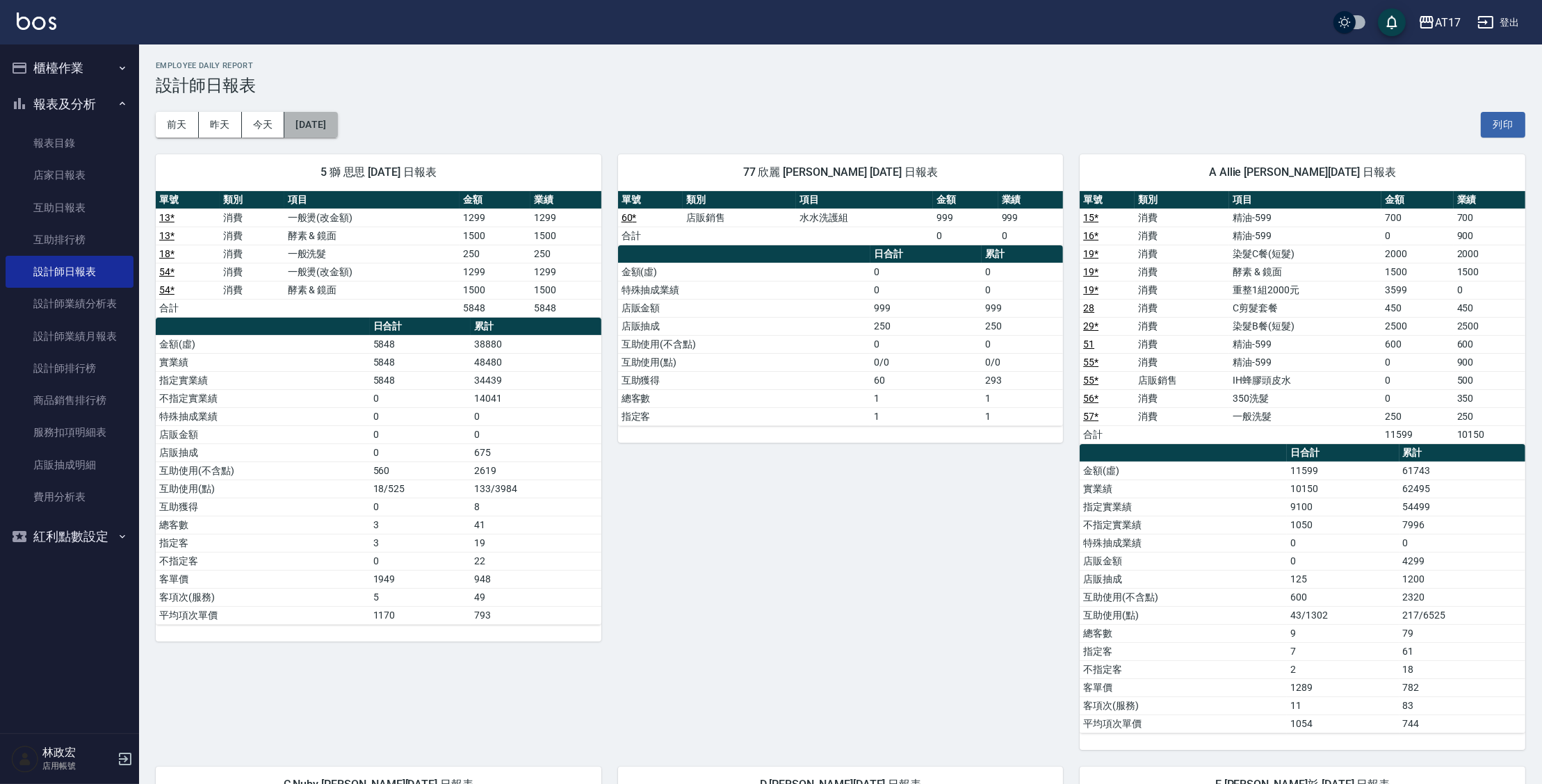
click at [337, 122] on button "[DATE]" at bounding box center [310, 125] width 53 height 26
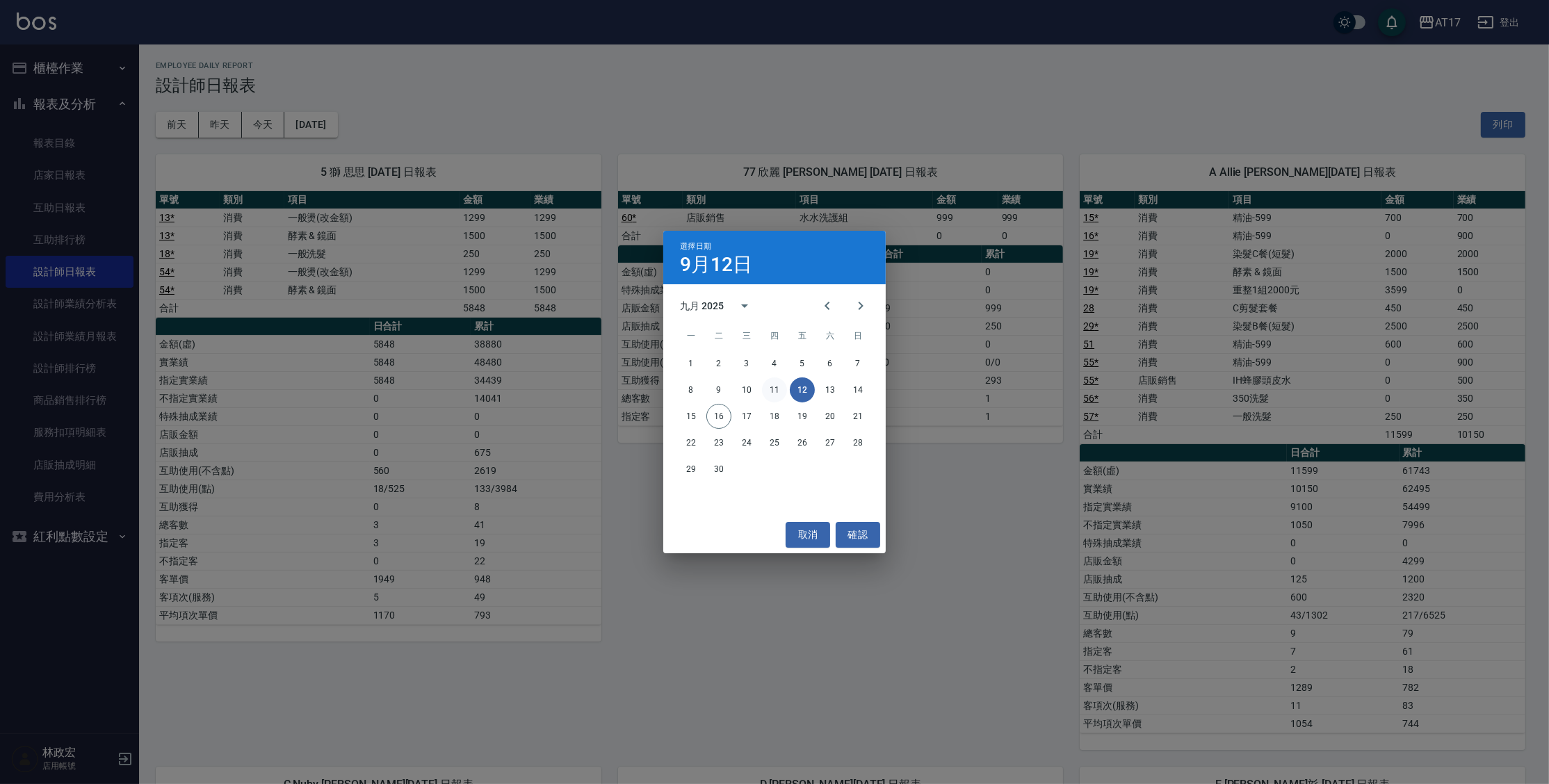
click at [774, 393] on button "11" at bounding box center [774, 390] width 25 height 25
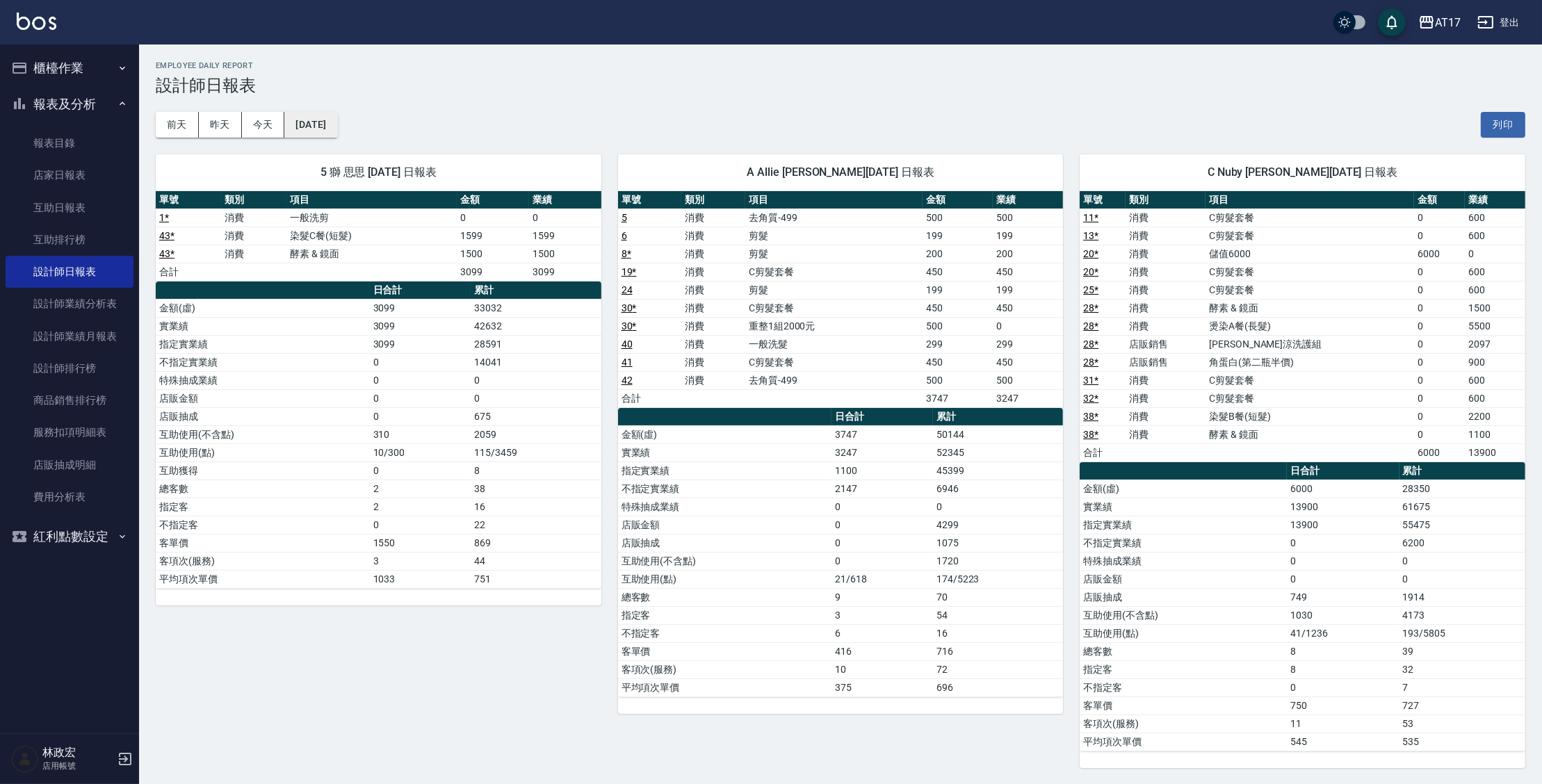
click at [337, 133] on button "[DATE]" at bounding box center [310, 125] width 53 height 26
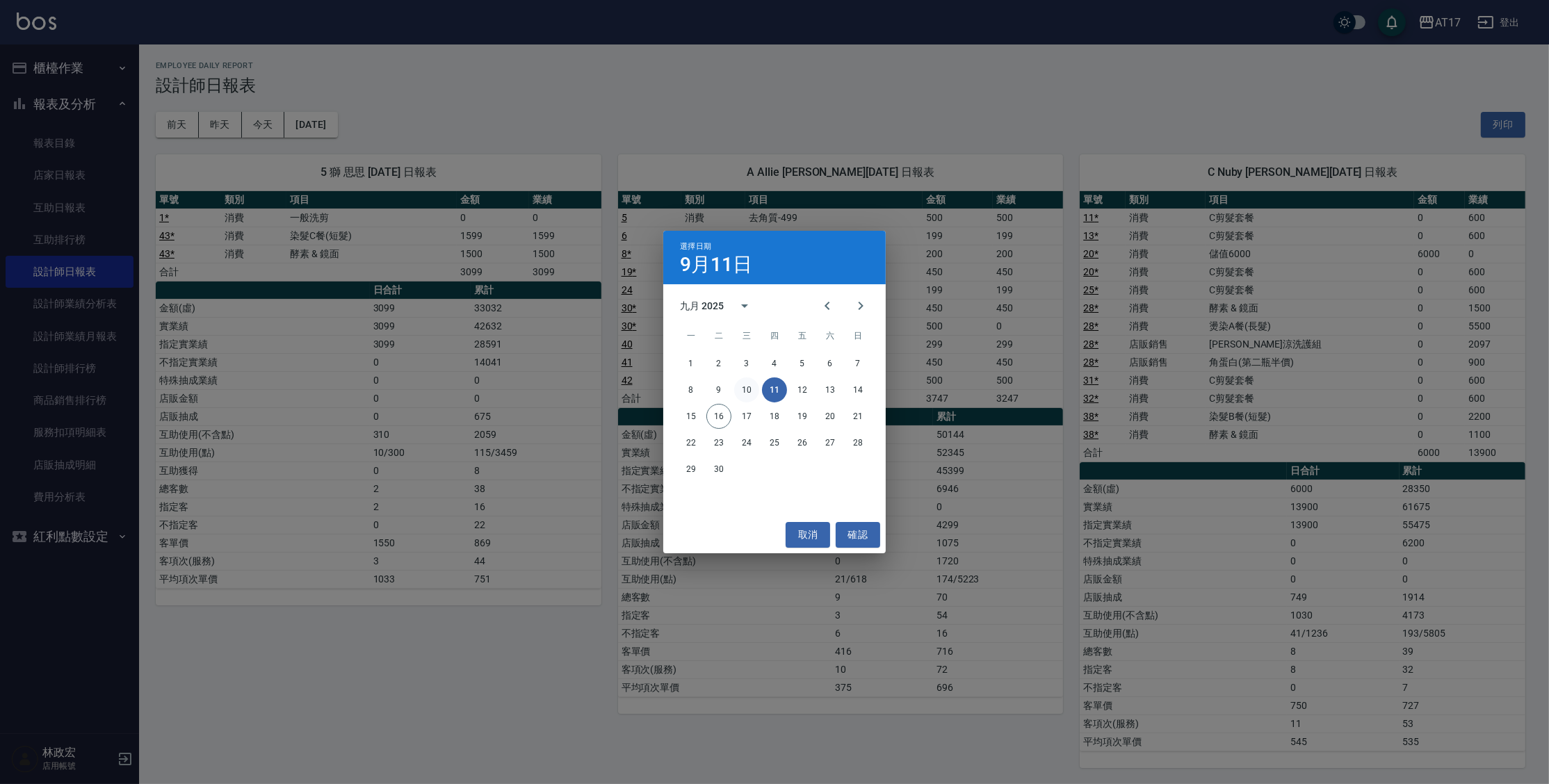
click at [749, 387] on button "10" at bounding box center [746, 390] width 25 height 25
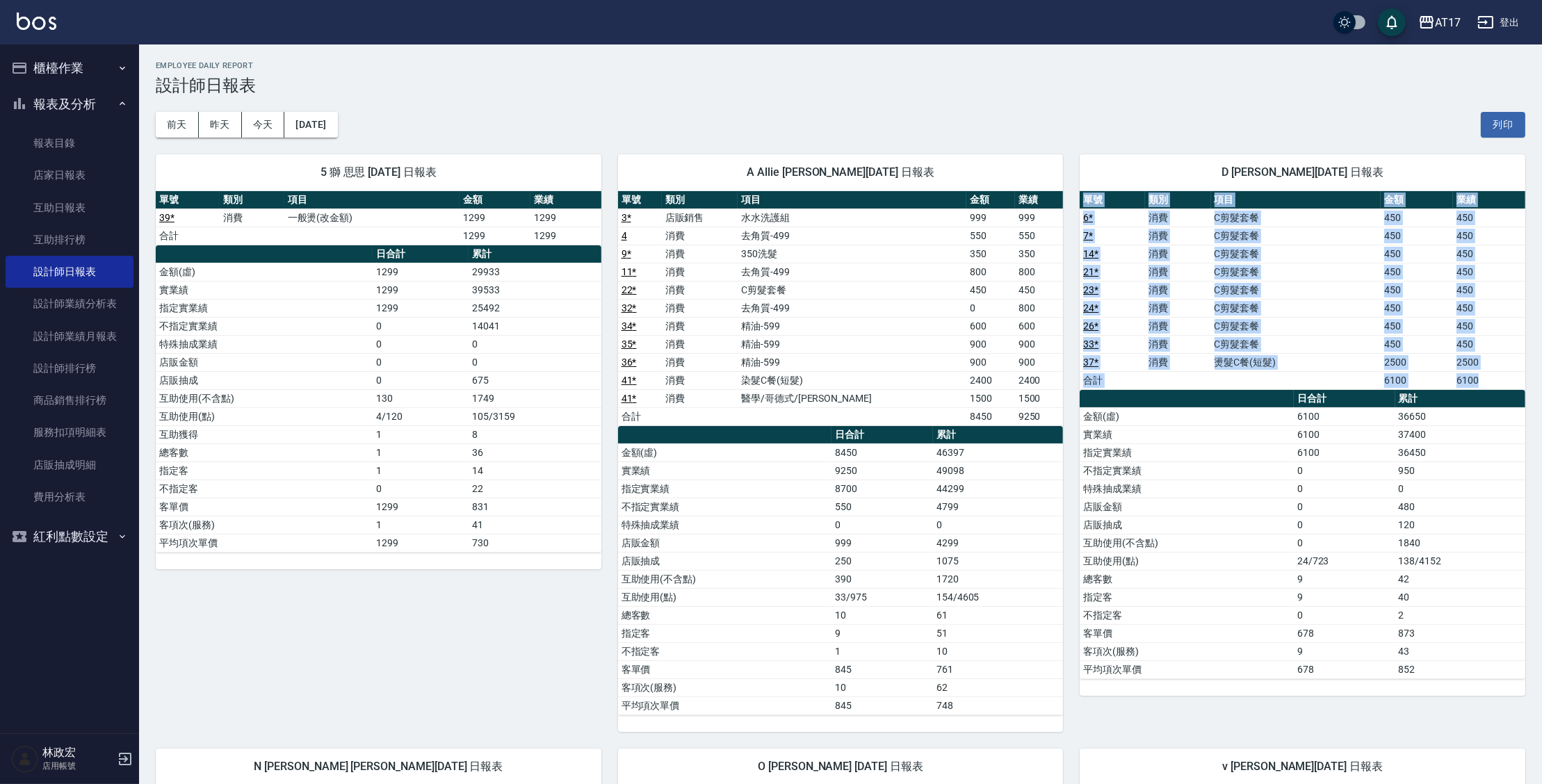
drag, startPoint x: 1541, startPoint y: 343, endPoint x: 1546, endPoint y: 379, distance: 36.3
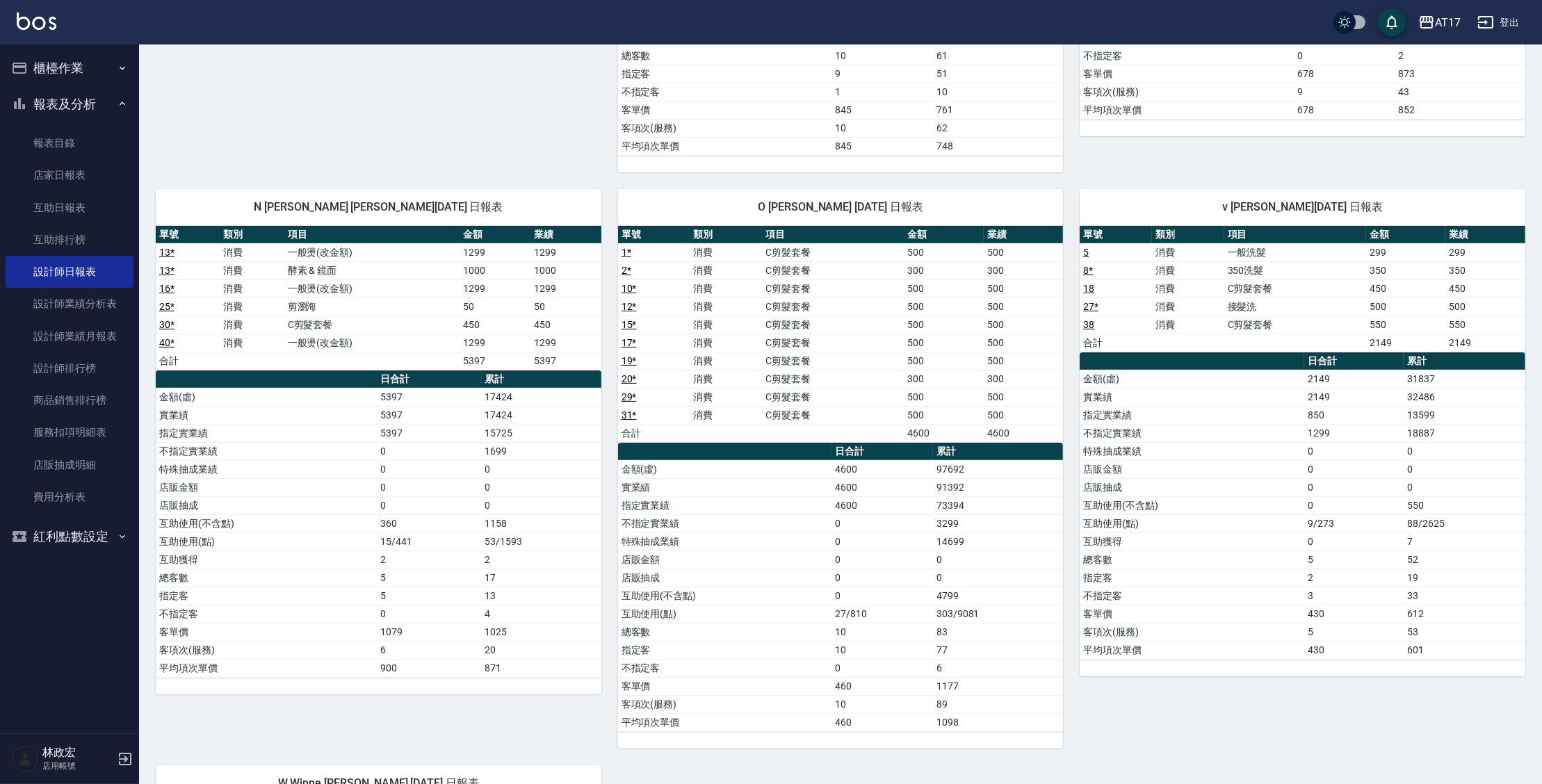
scroll to position [550, 0]
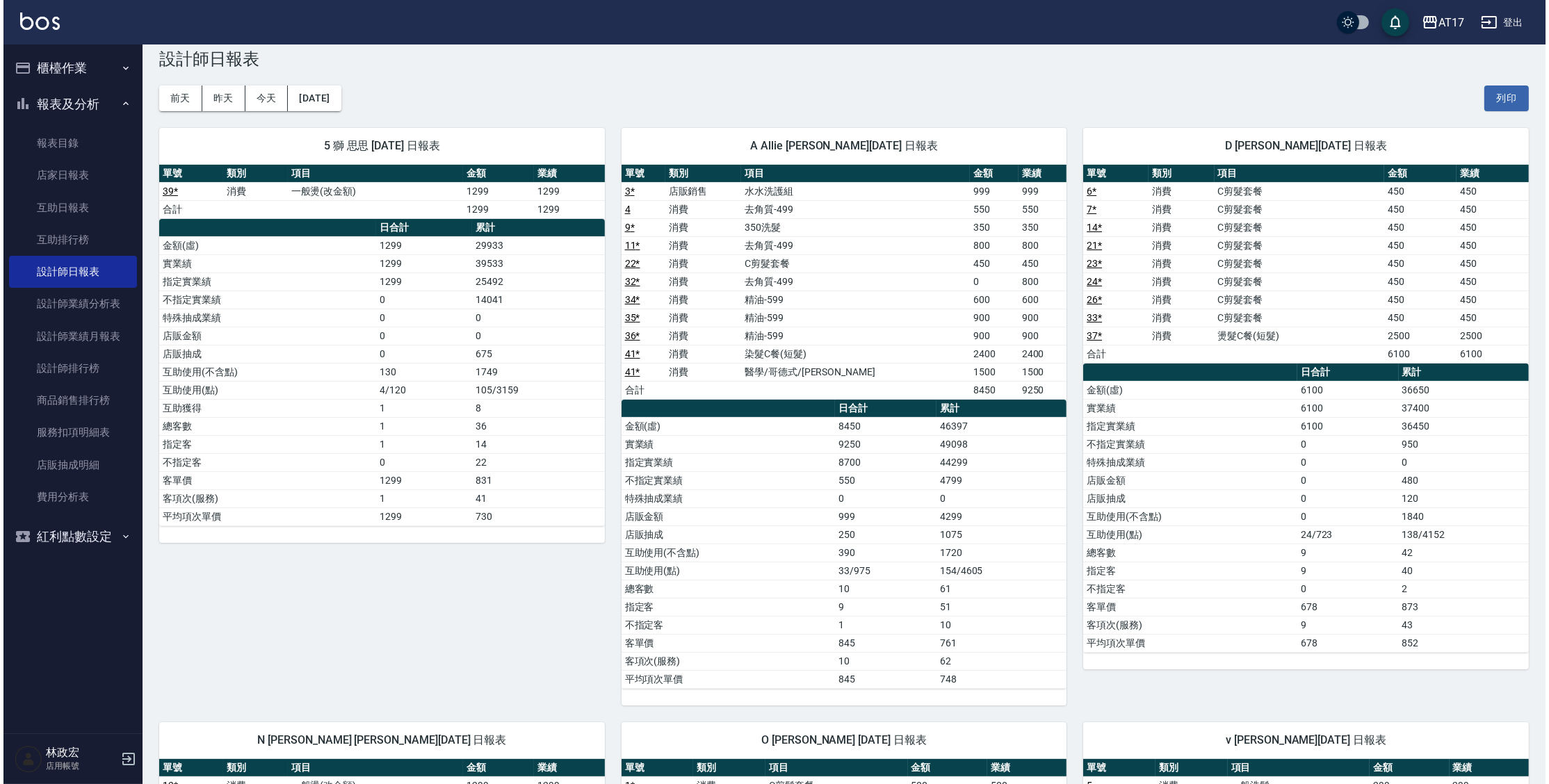
scroll to position [22, 0]
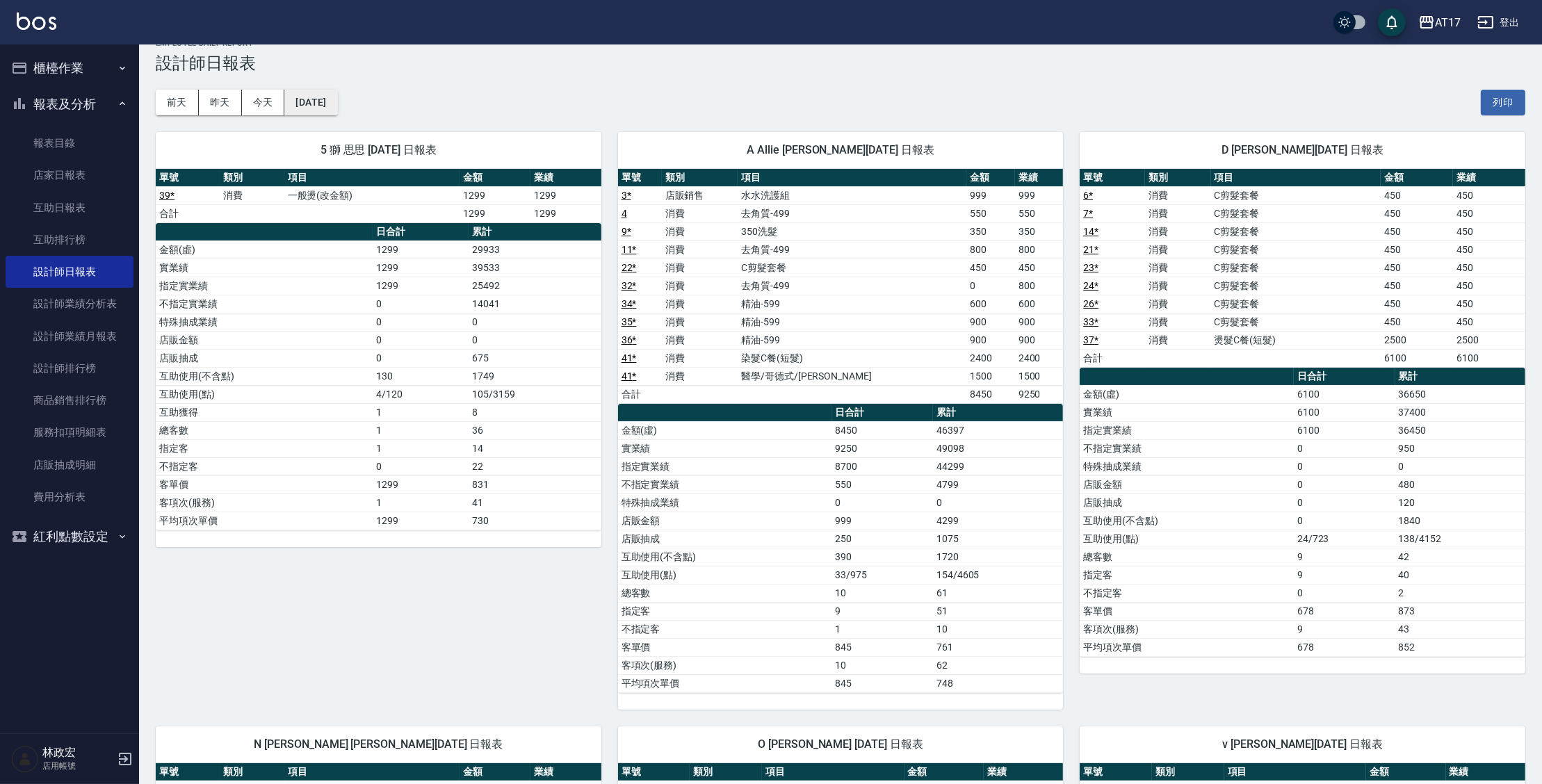
click at [337, 97] on button "[DATE]" at bounding box center [310, 102] width 53 height 26
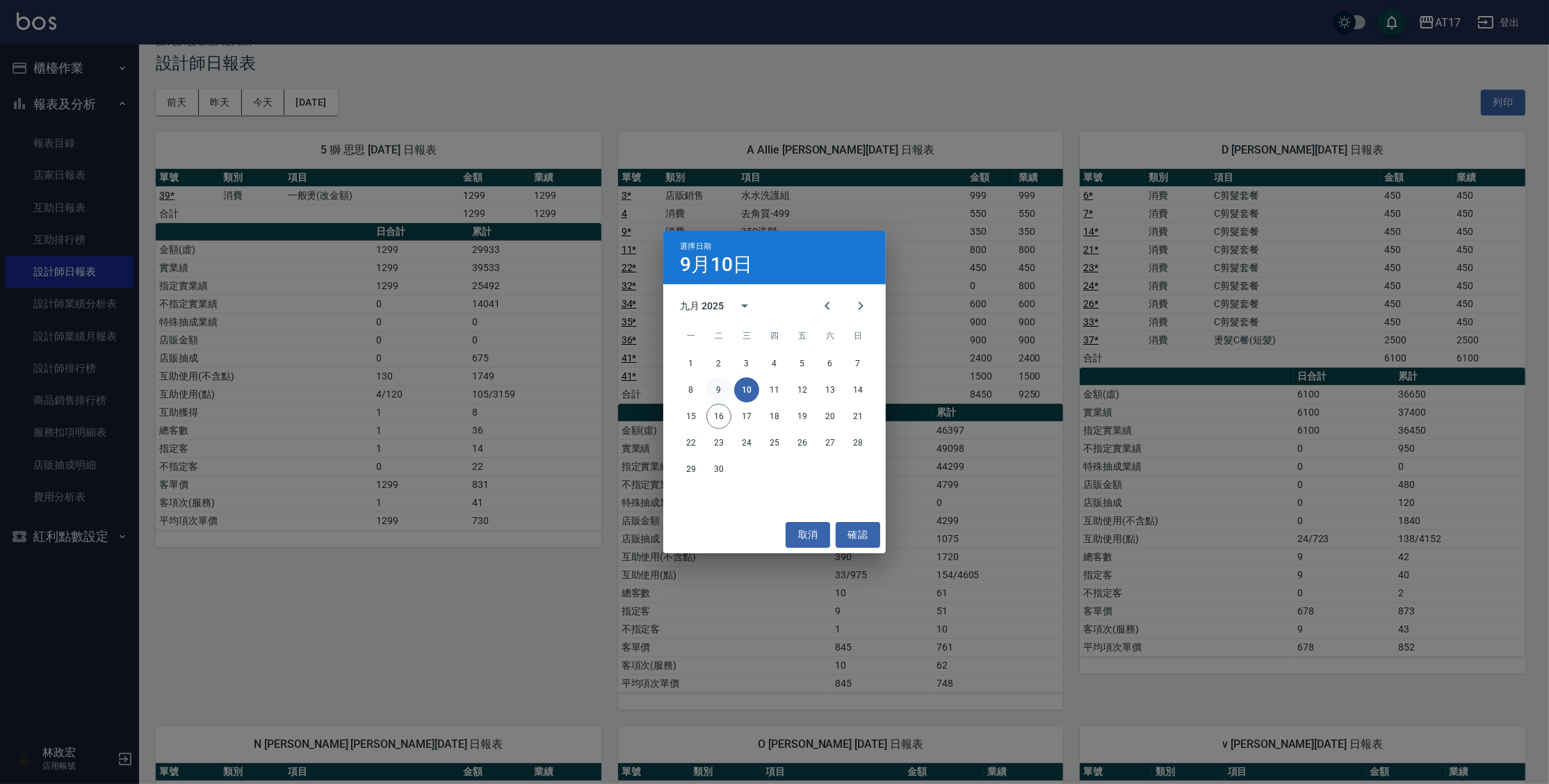
click at [713, 395] on button "9" at bounding box center [718, 390] width 25 height 25
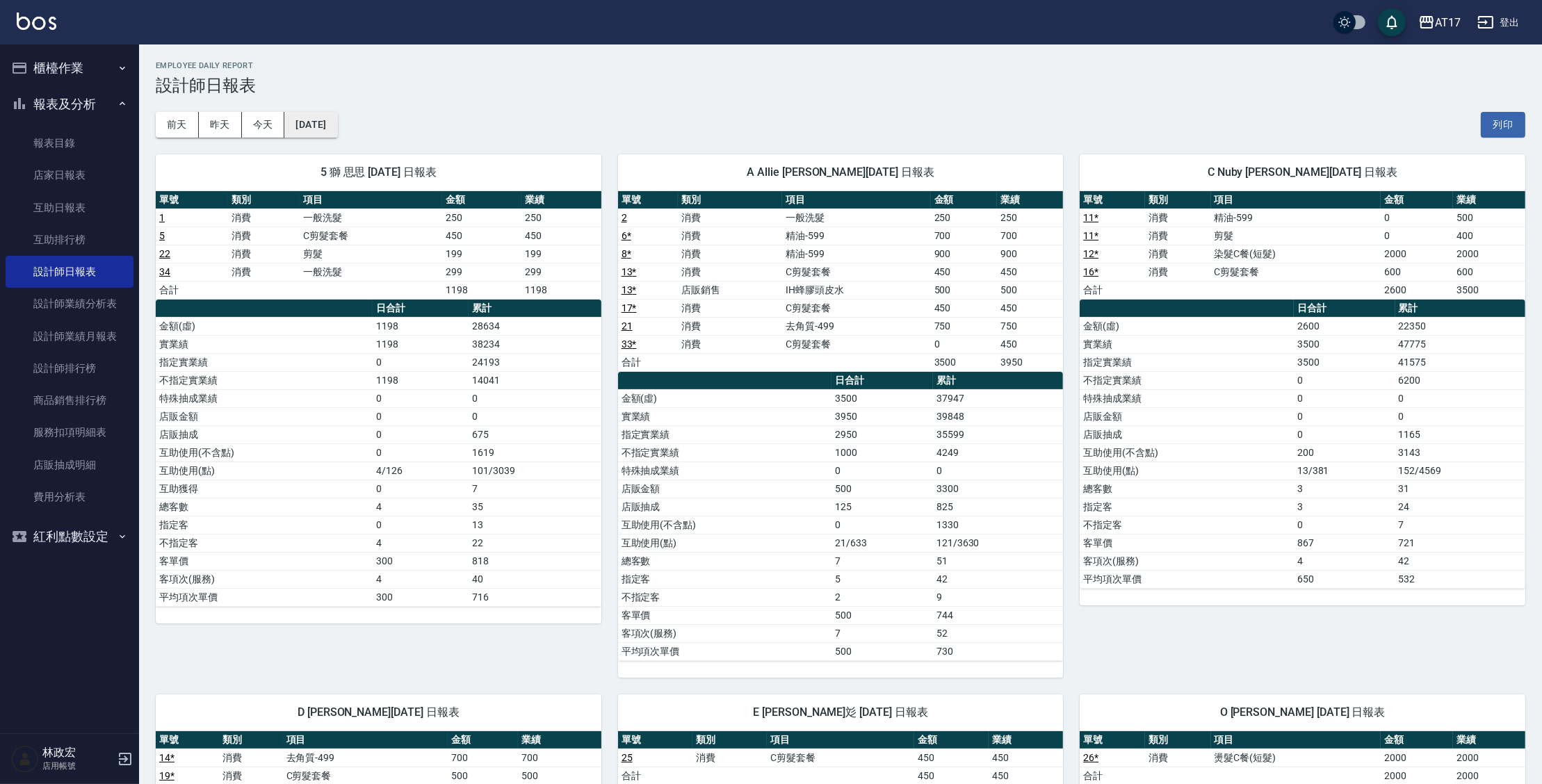
click at [337, 136] on button "[DATE]" at bounding box center [310, 125] width 53 height 26
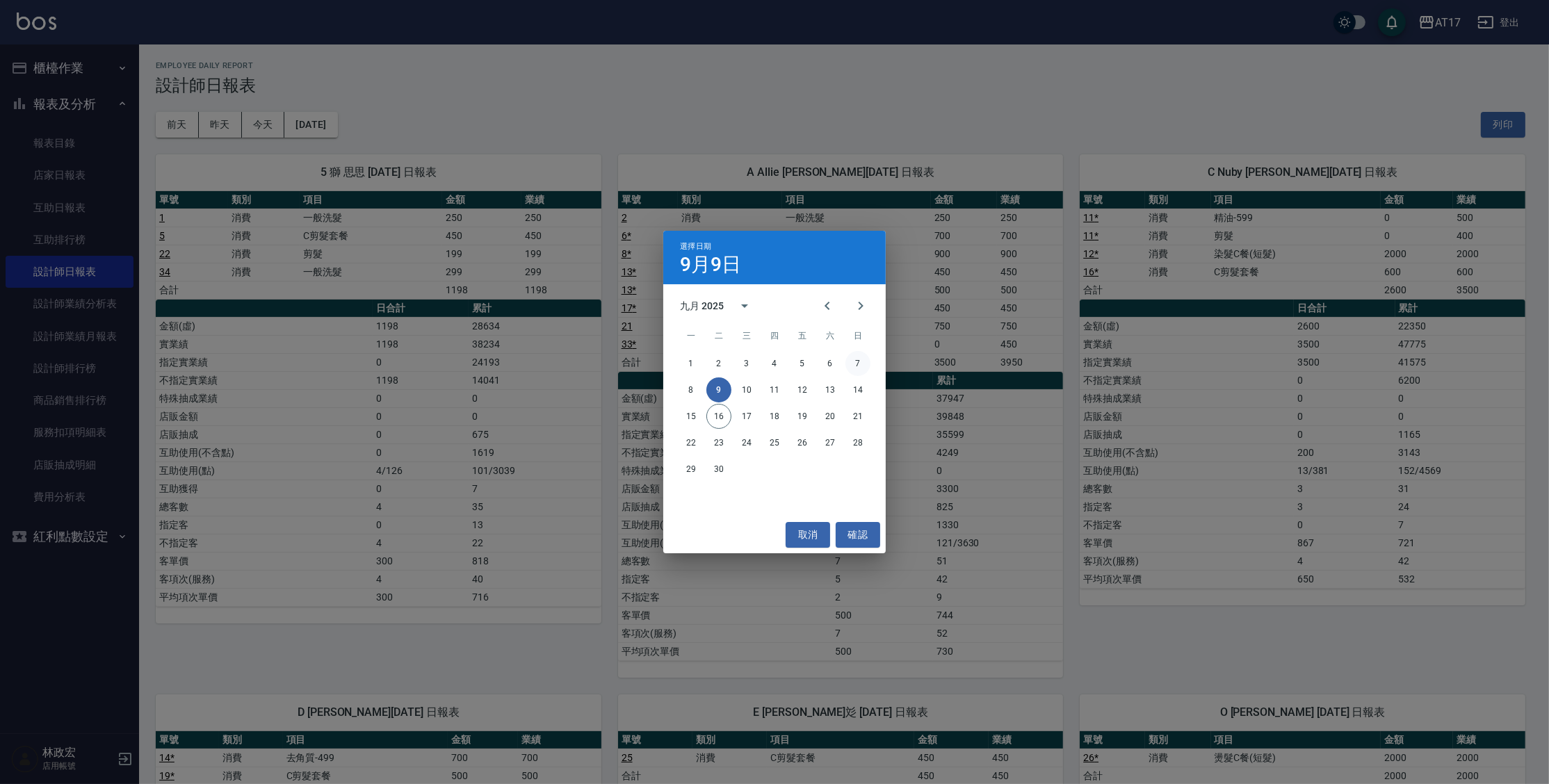
click at [859, 362] on button "7" at bounding box center [857, 363] width 25 height 25
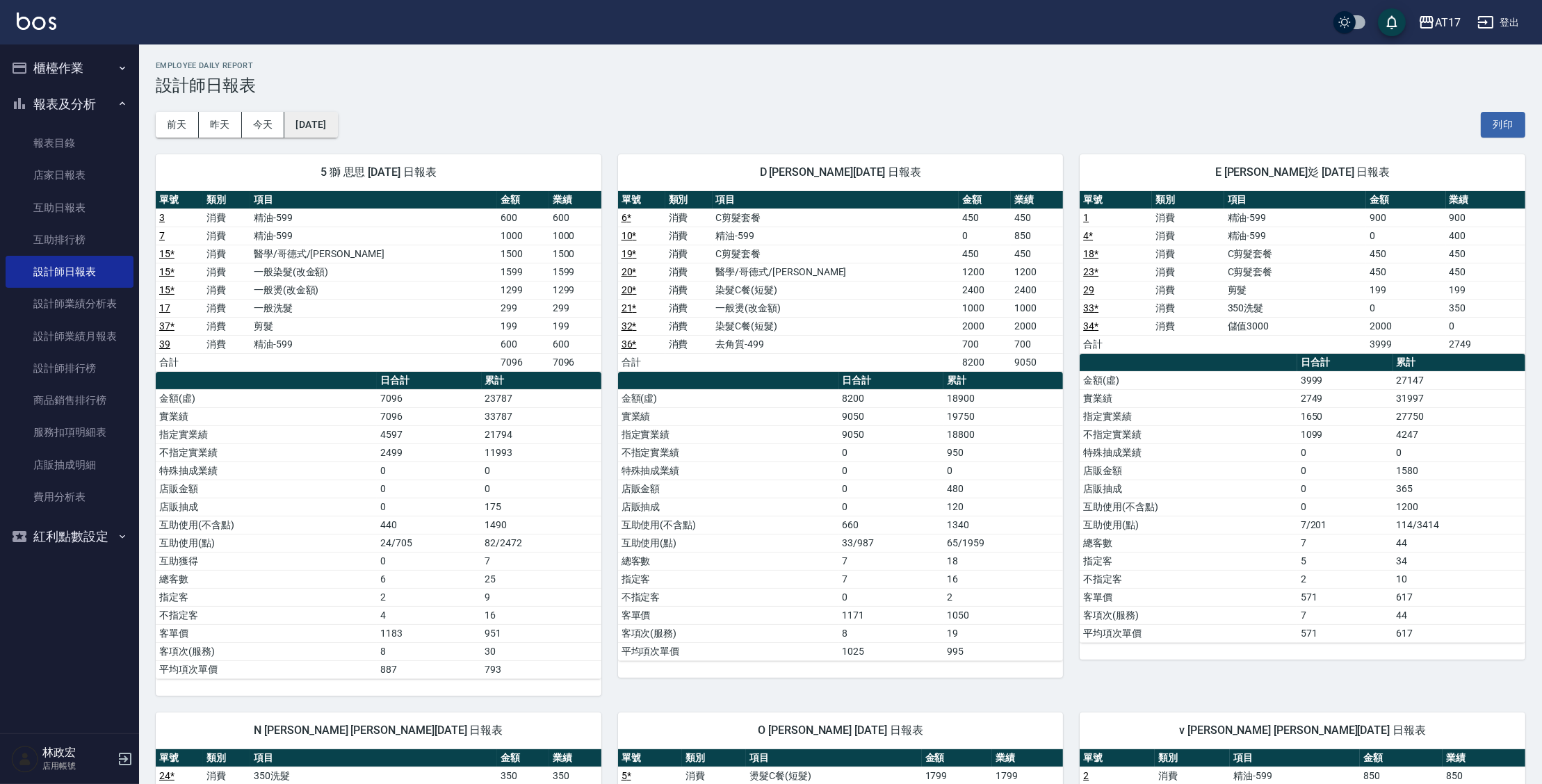
click at [337, 123] on button "[DATE]" at bounding box center [310, 125] width 53 height 26
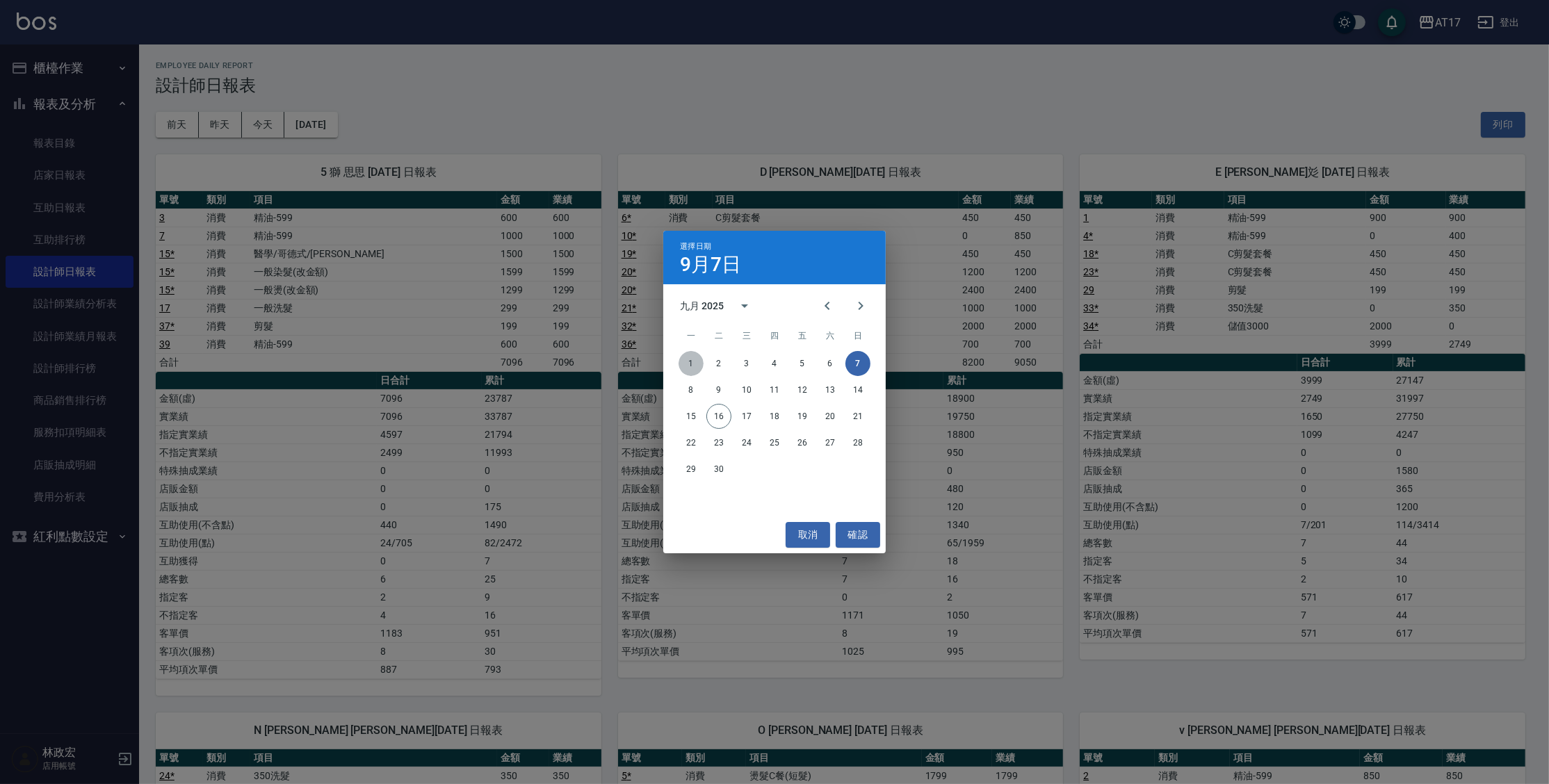
click at [695, 366] on button "1" at bounding box center [690, 363] width 25 height 25
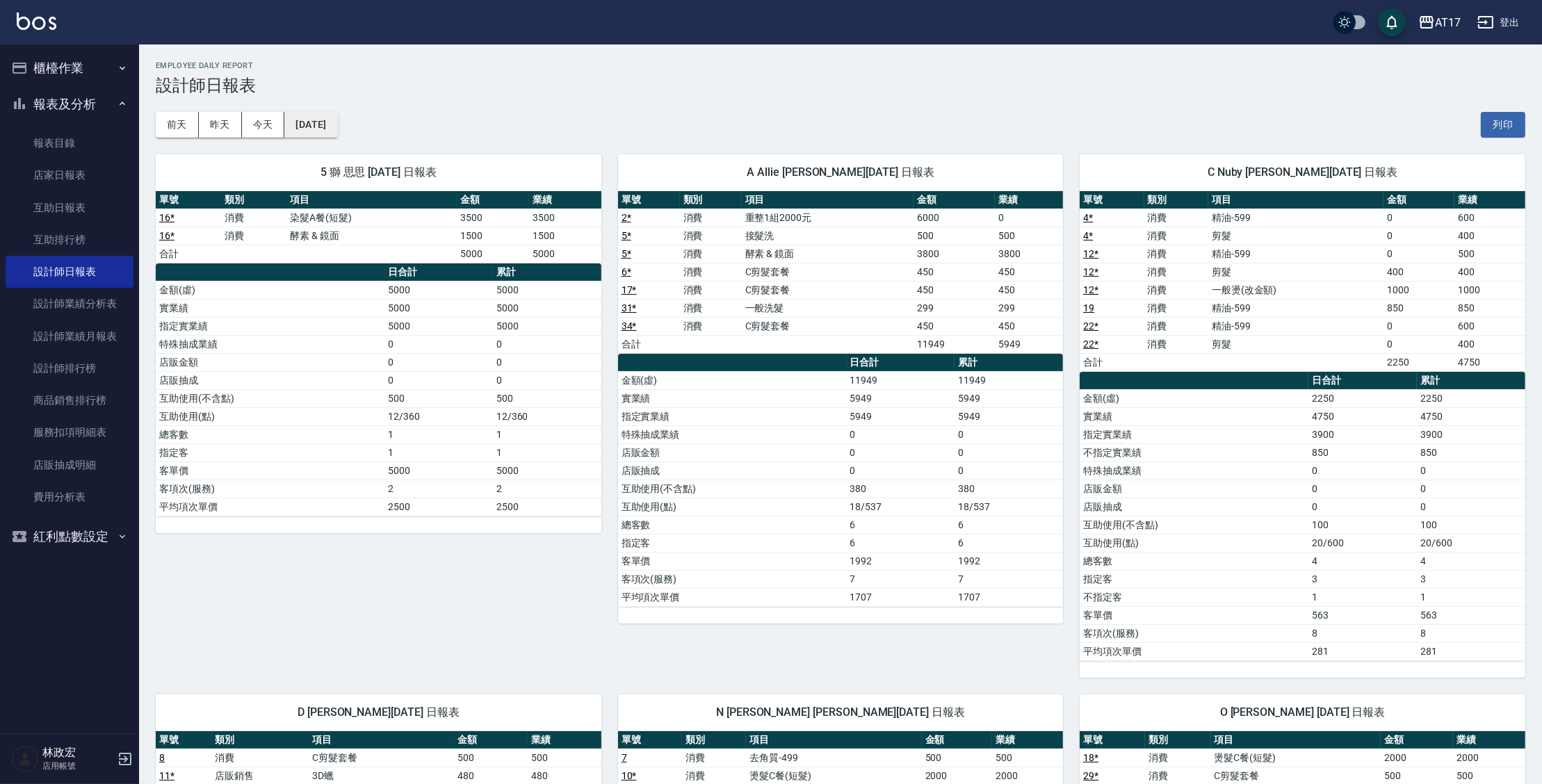
click at [337, 125] on button "[DATE]" at bounding box center [310, 125] width 53 height 26
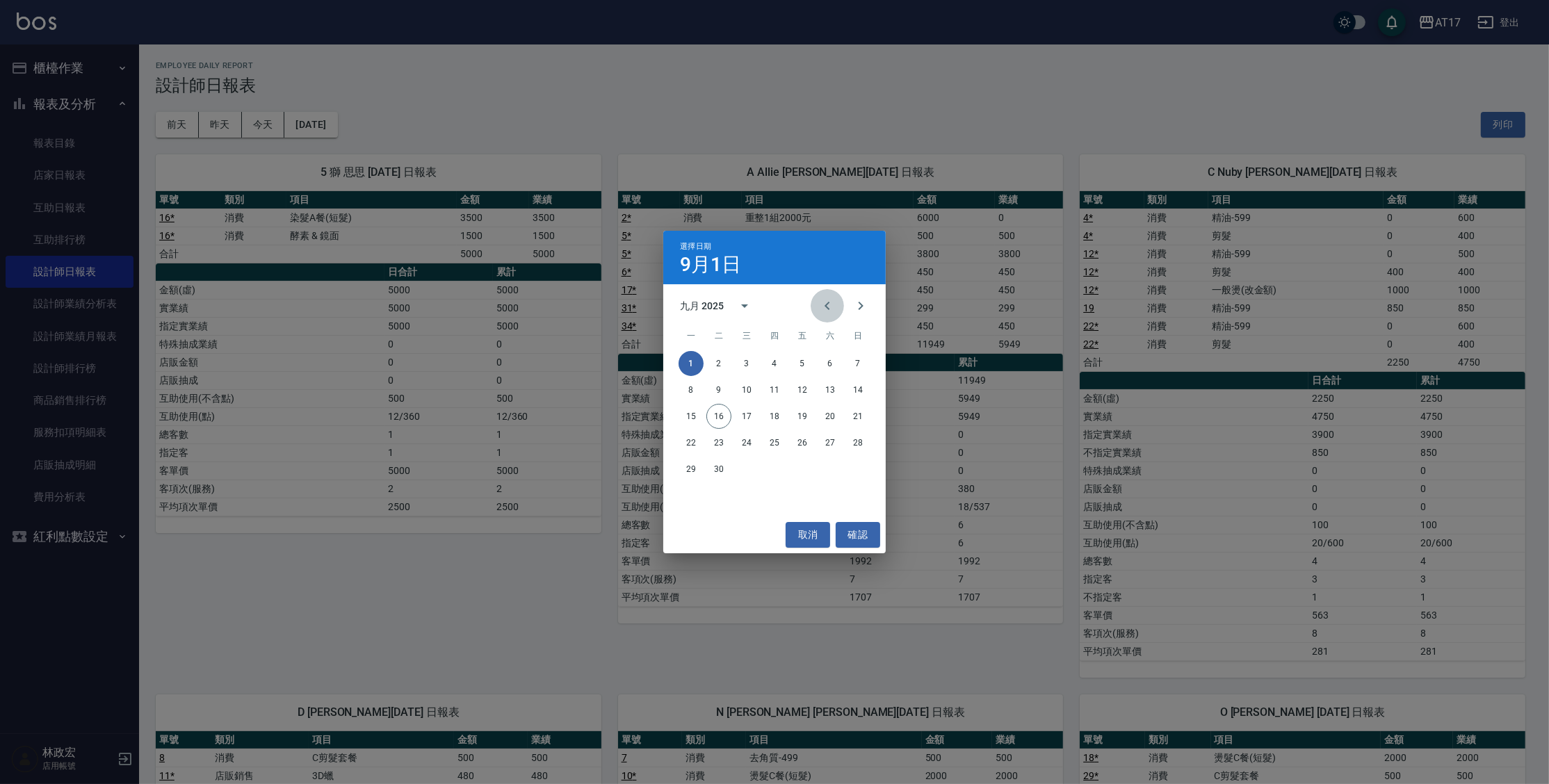
click at [835, 308] on icon "Previous month" at bounding box center [827, 305] width 17 height 17
click at [865, 469] on button "31" at bounding box center [857, 469] width 25 height 25
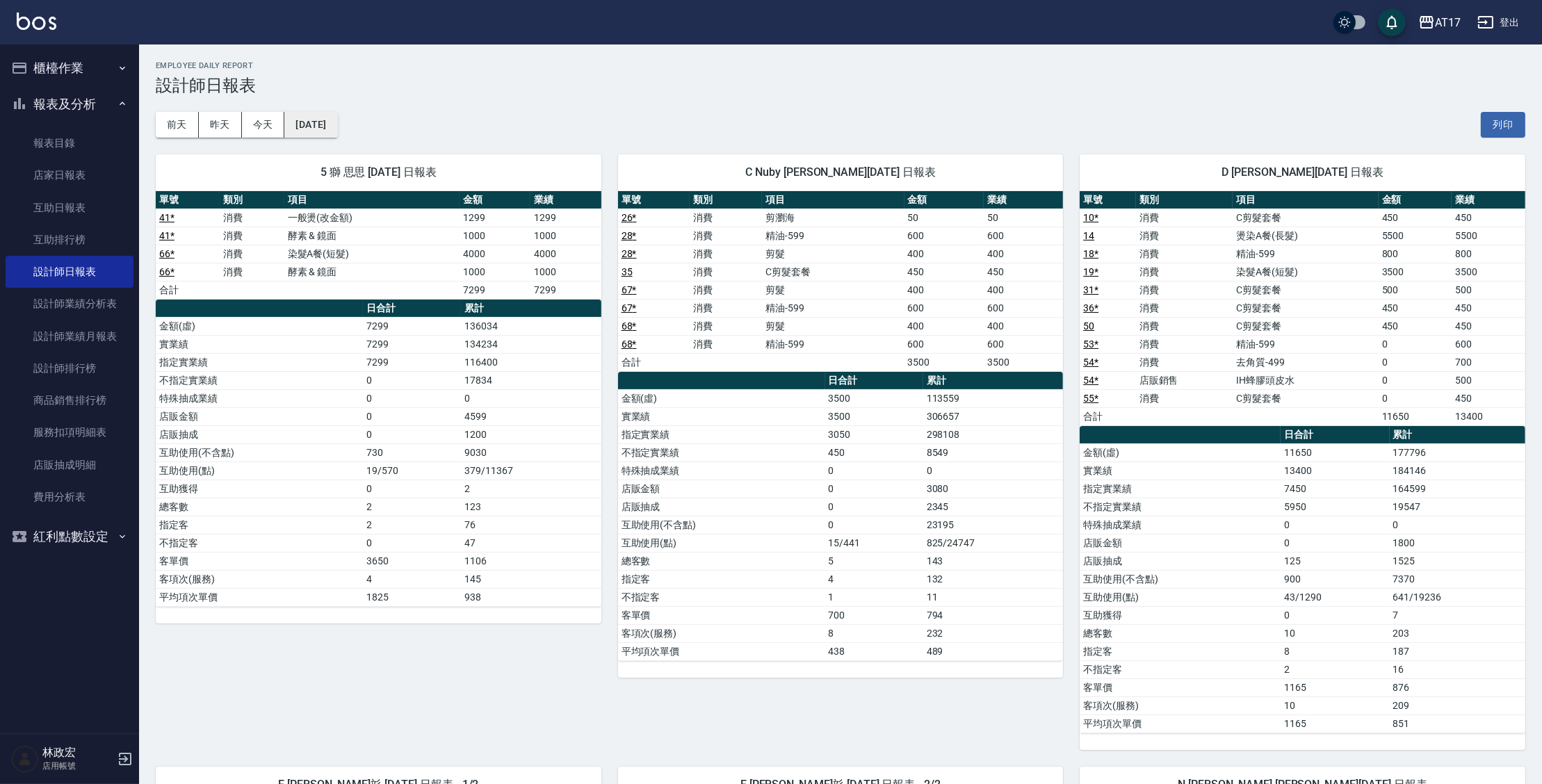
click at [336, 129] on button "[DATE]" at bounding box center [310, 125] width 53 height 26
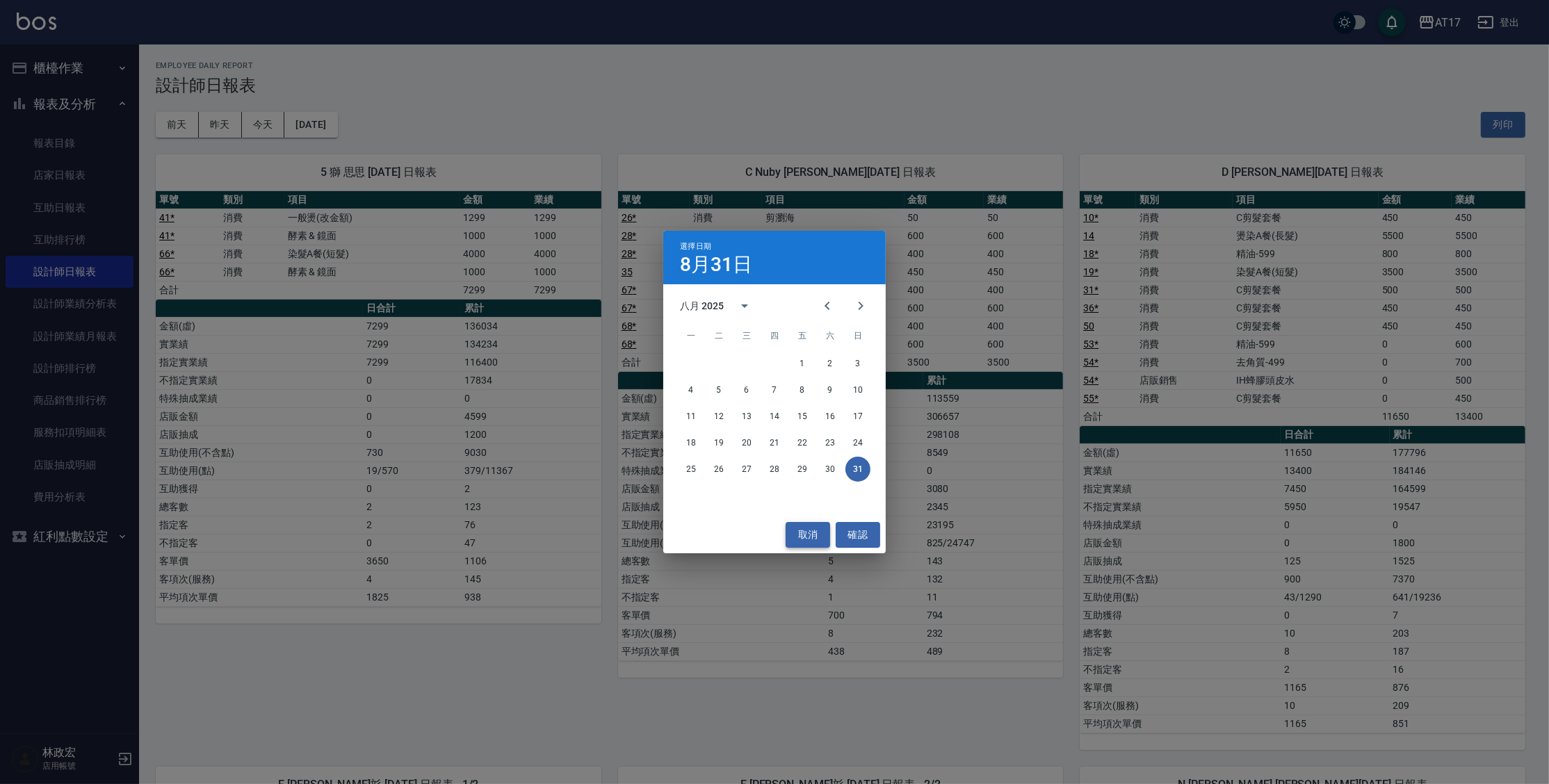
click at [806, 535] on button "取消" at bounding box center [807, 534] width 45 height 26
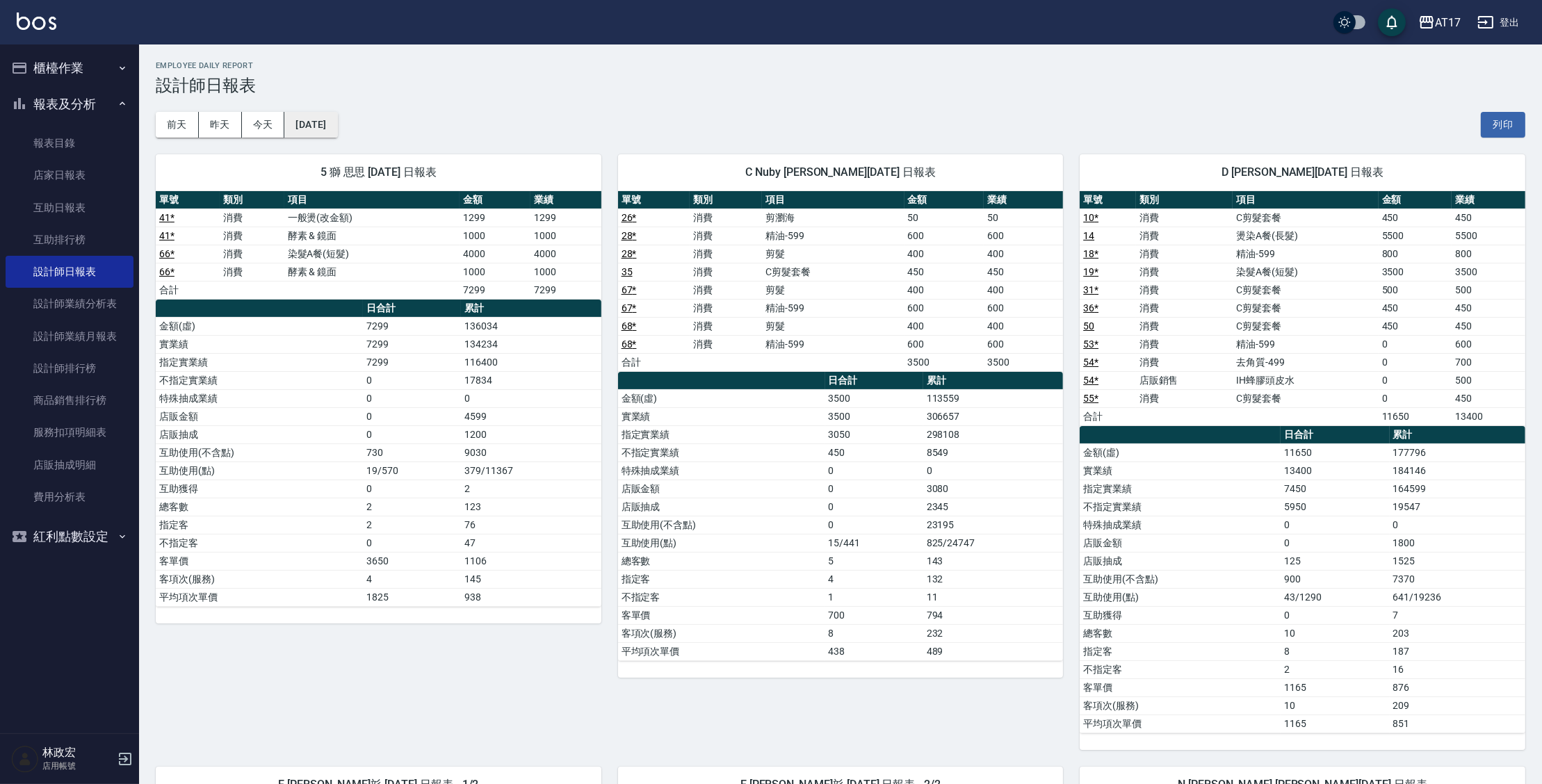
click at [327, 119] on button "[DATE]" at bounding box center [310, 125] width 53 height 26
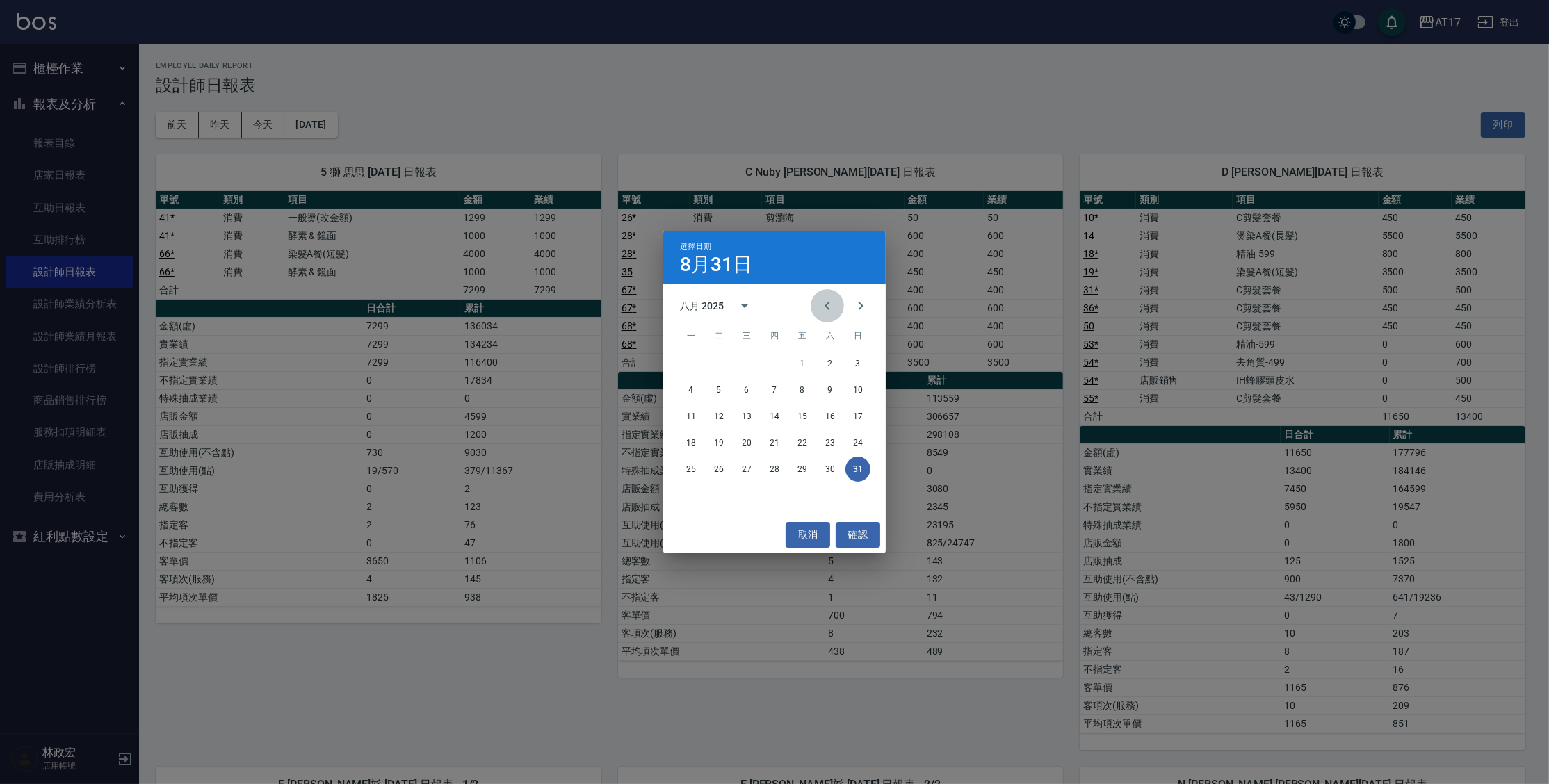
click at [820, 304] on icon "Previous month" at bounding box center [827, 305] width 17 height 17
click at [778, 465] on button "31" at bounding box center [774, 469] width 25 height 25
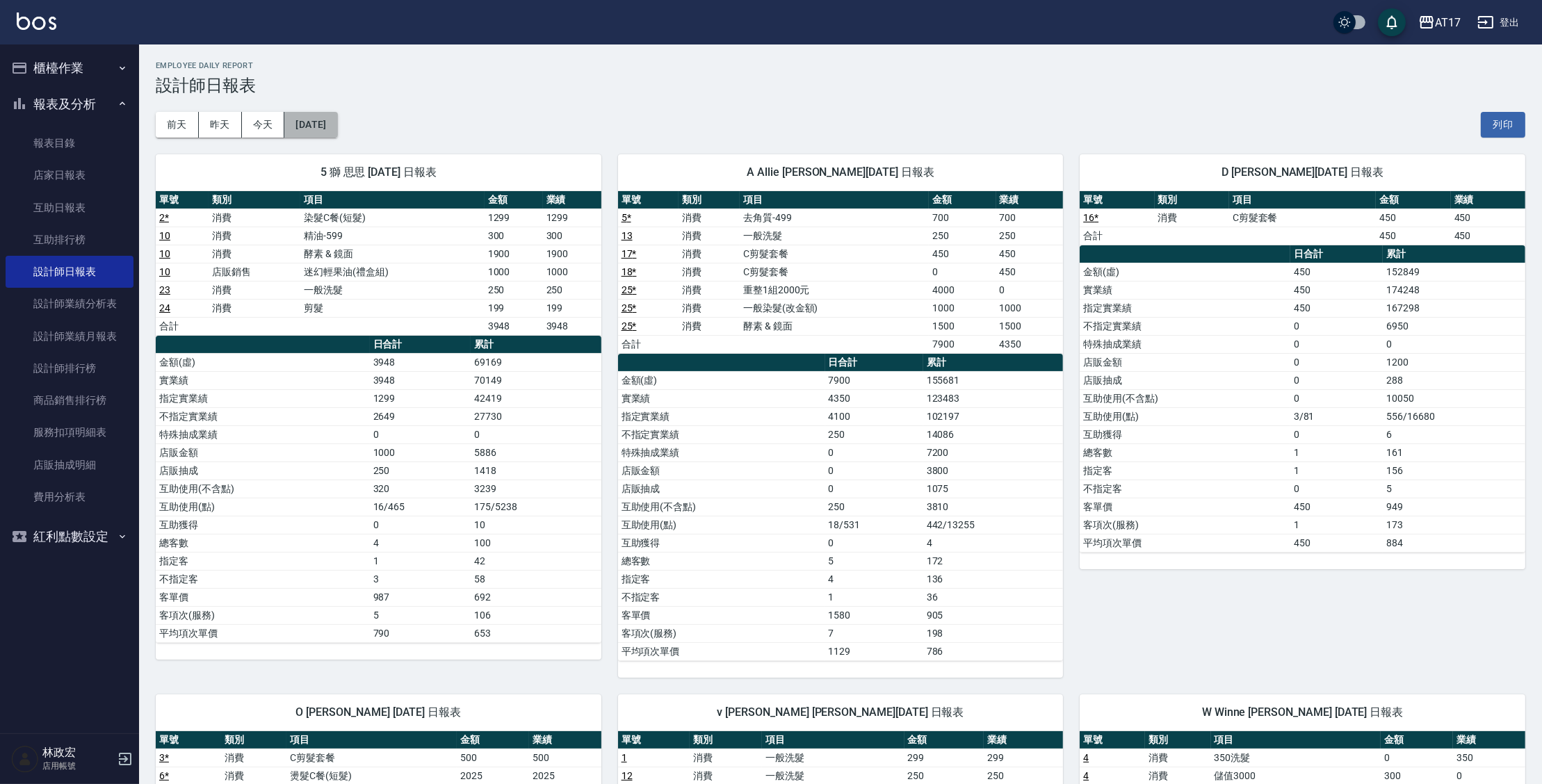
click at [337, 130] on button "[DATE]" at bounding box center [310, 125] width 53 height 26
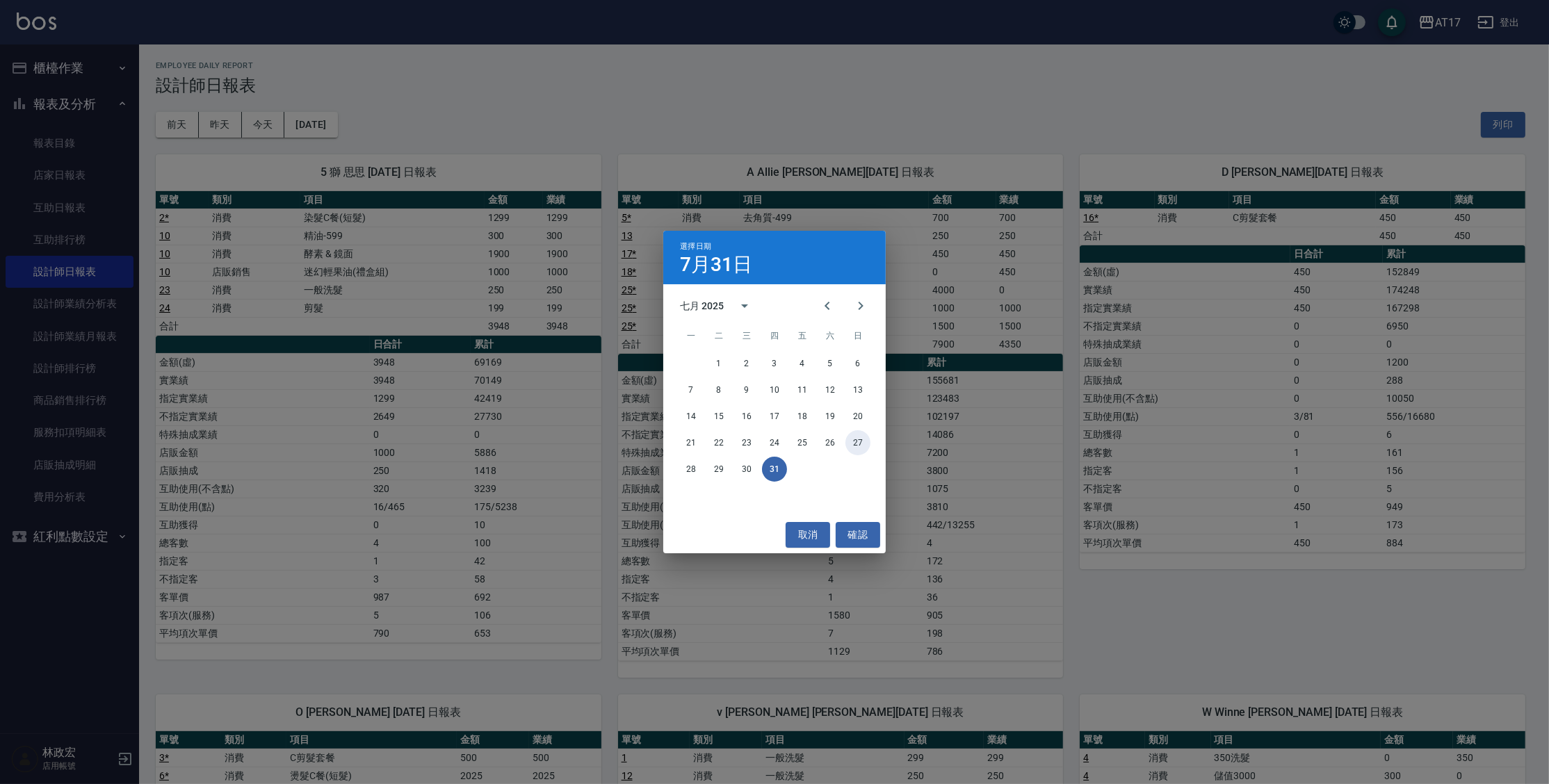
click at [852, 449] on button "27" at bounding box center [857, 442] width 25 height 25
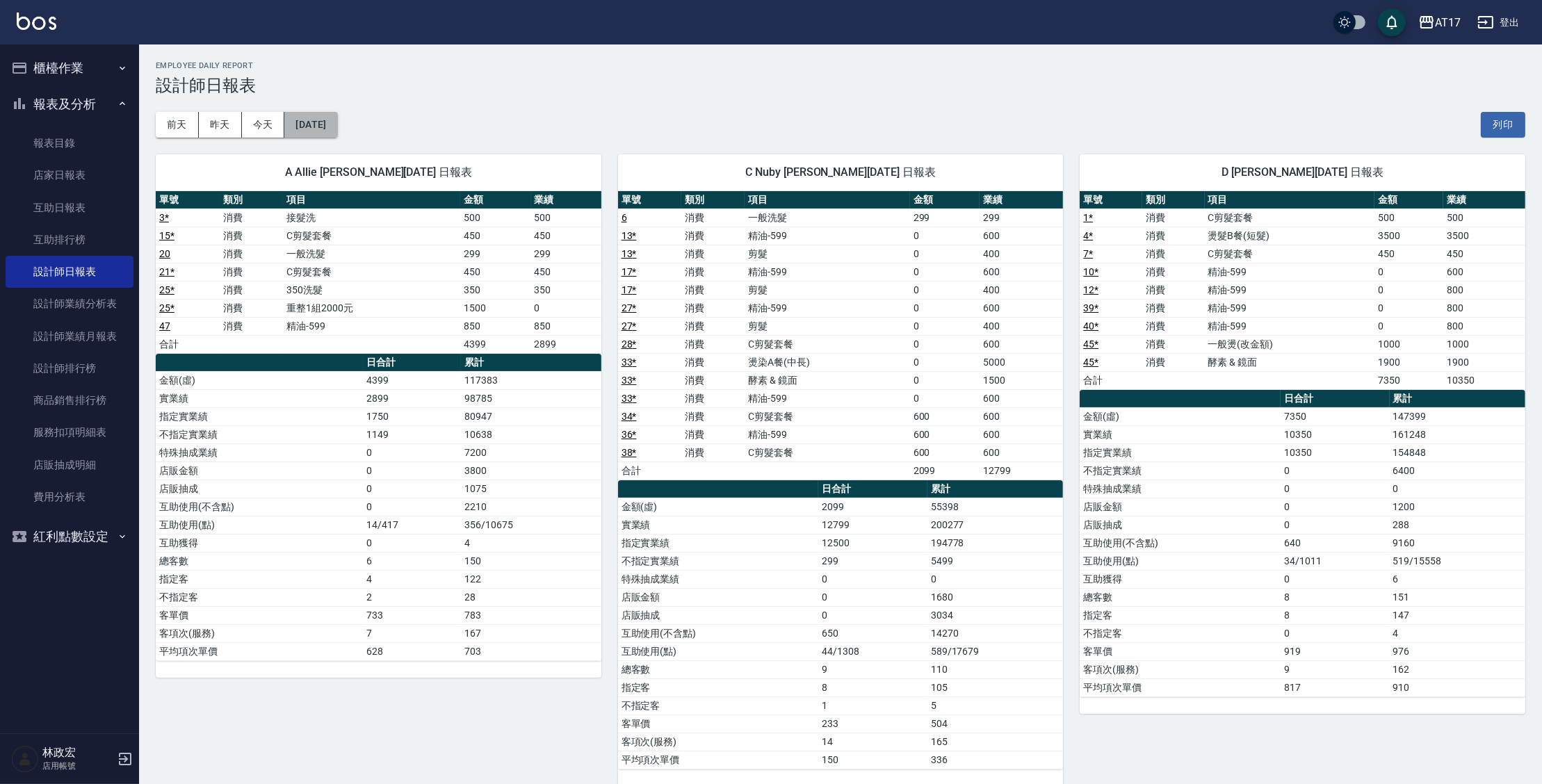
click at [337, 124] on button "[DATE]" at bounding box center [310, 125] width 53 height 26
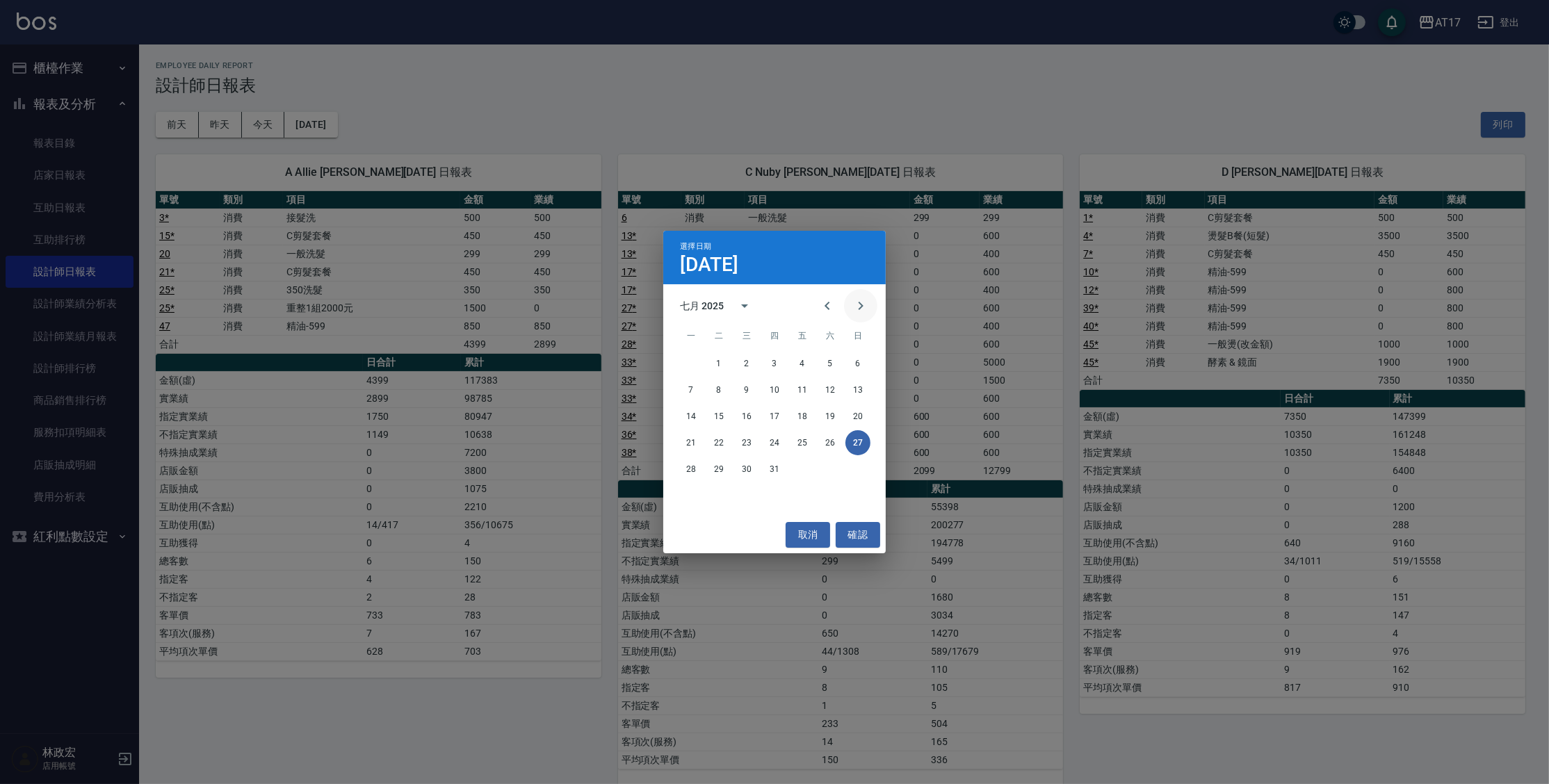
click at [864, 305] on icon "Next month" at bounding box center [861, 305] width 17 height 17
click at [845, 470] on button "31" at bounding box center [857, 469] width 25 height 25
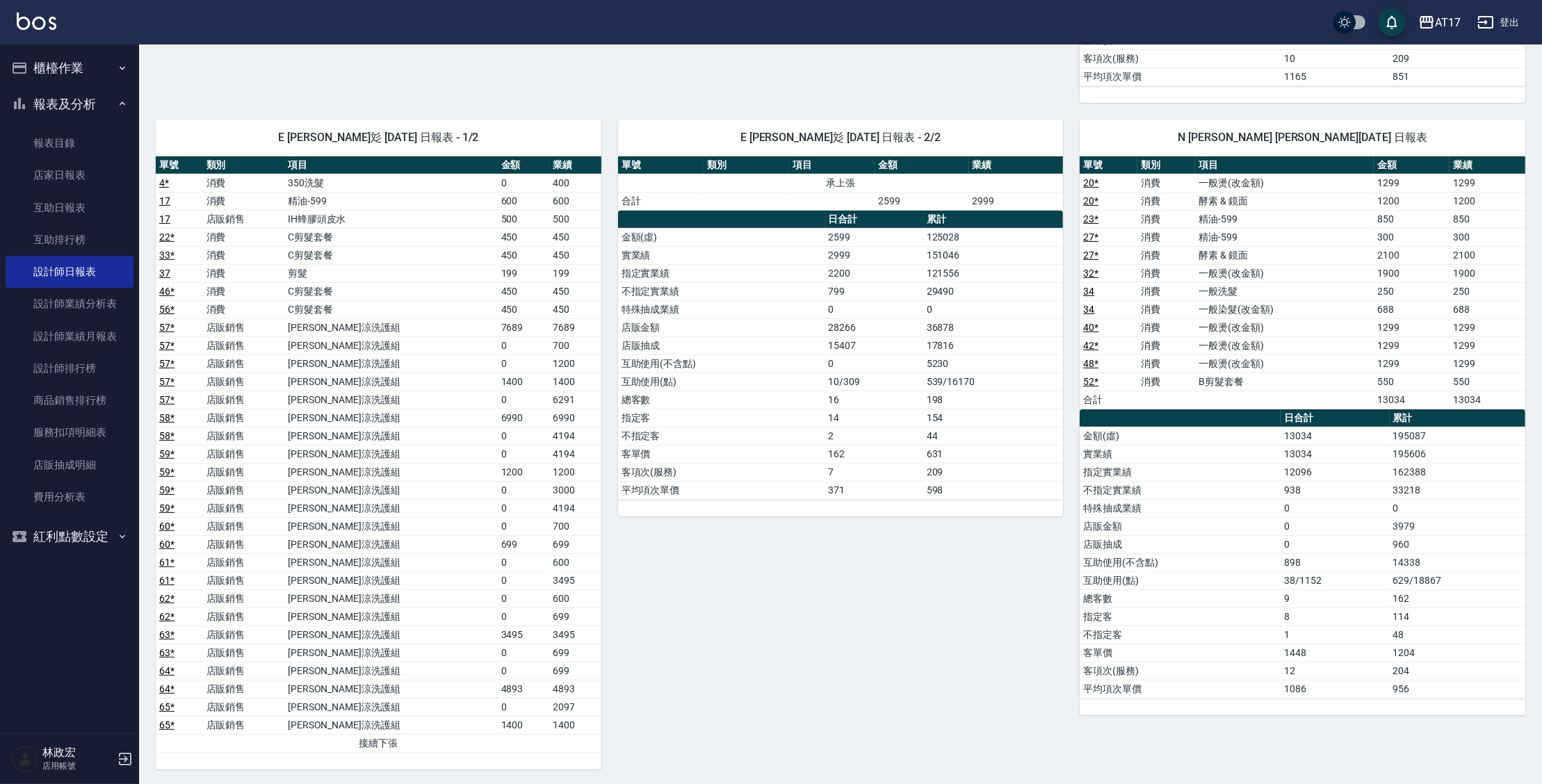
scroll to position [657, 0]
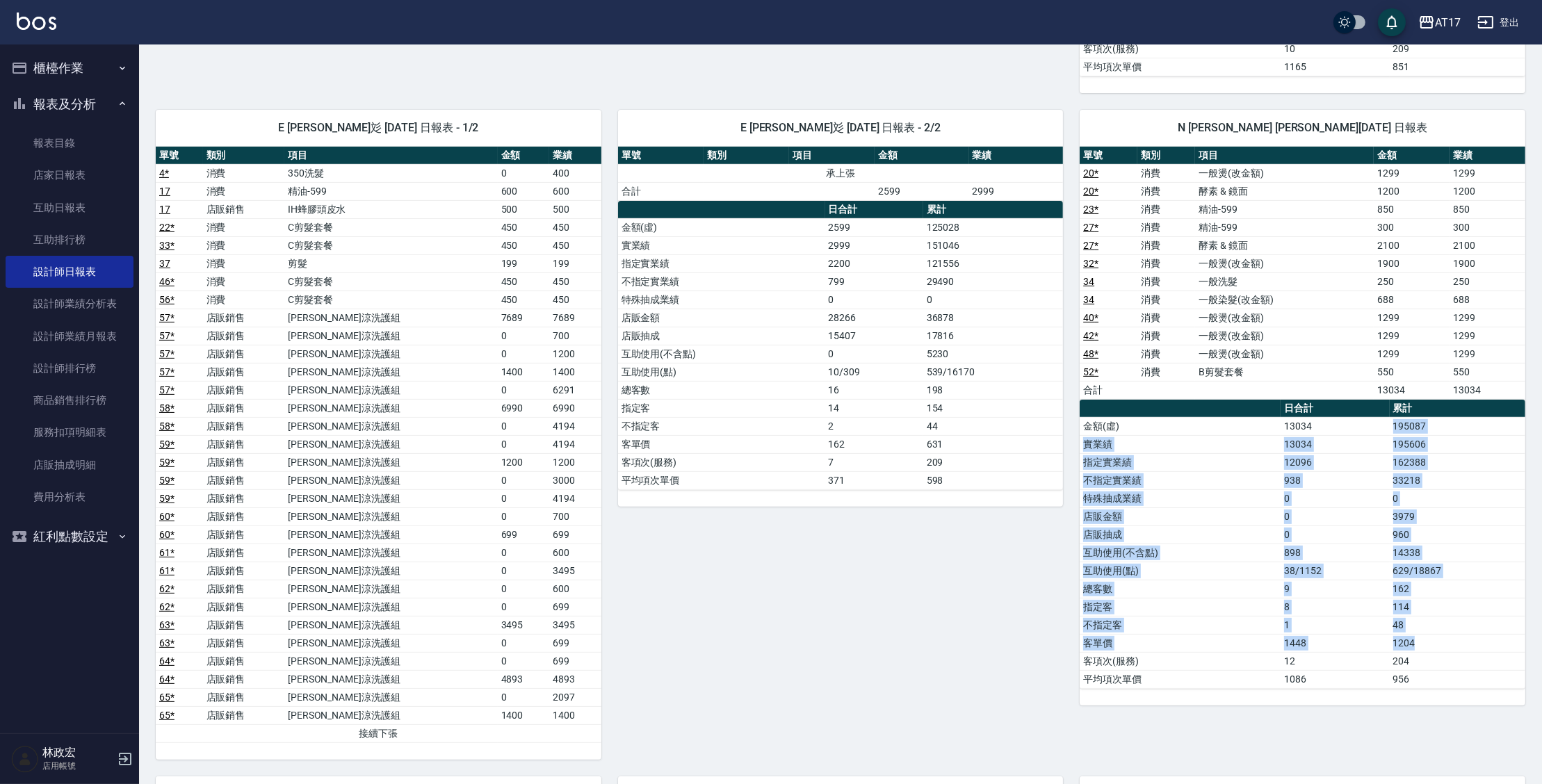
drag, startPoint x: 1392, startPoint y: 443, endPoint x: 1421, endPoint y: 633, distance: 192.2
click at [1421, 633] on tbody "金額(虛) 13034 195087 實業績 13034 195606 指定實業績 12096 162388 不指定實業績 938 33218 特殊抽成業績 …" at bounding box center [1302, 552] width 445 height 271
click at [1360, 544] on td "898" at bounding box center [1334, 552] width 108 height 18
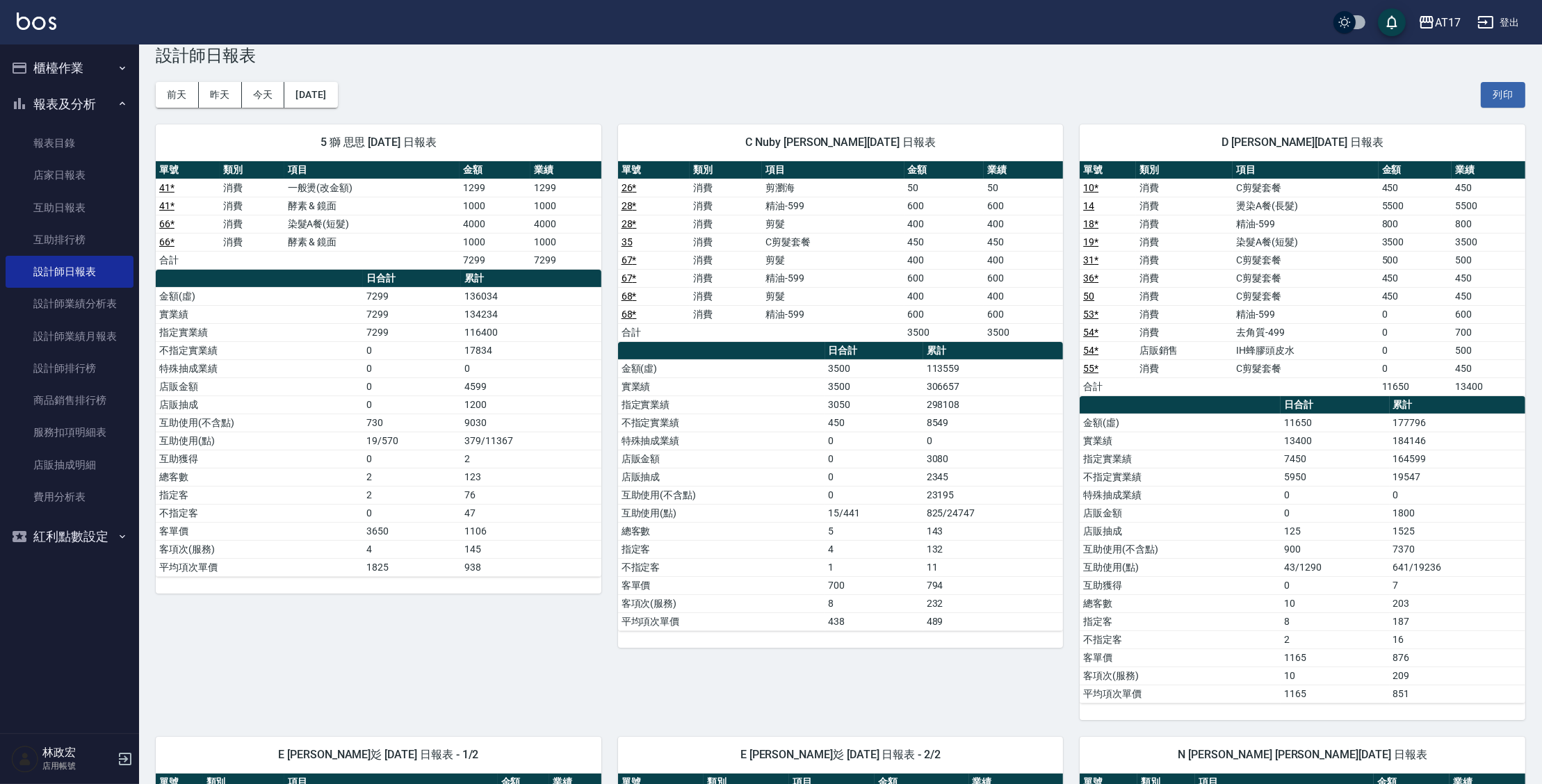
scroll to position [0, 0]
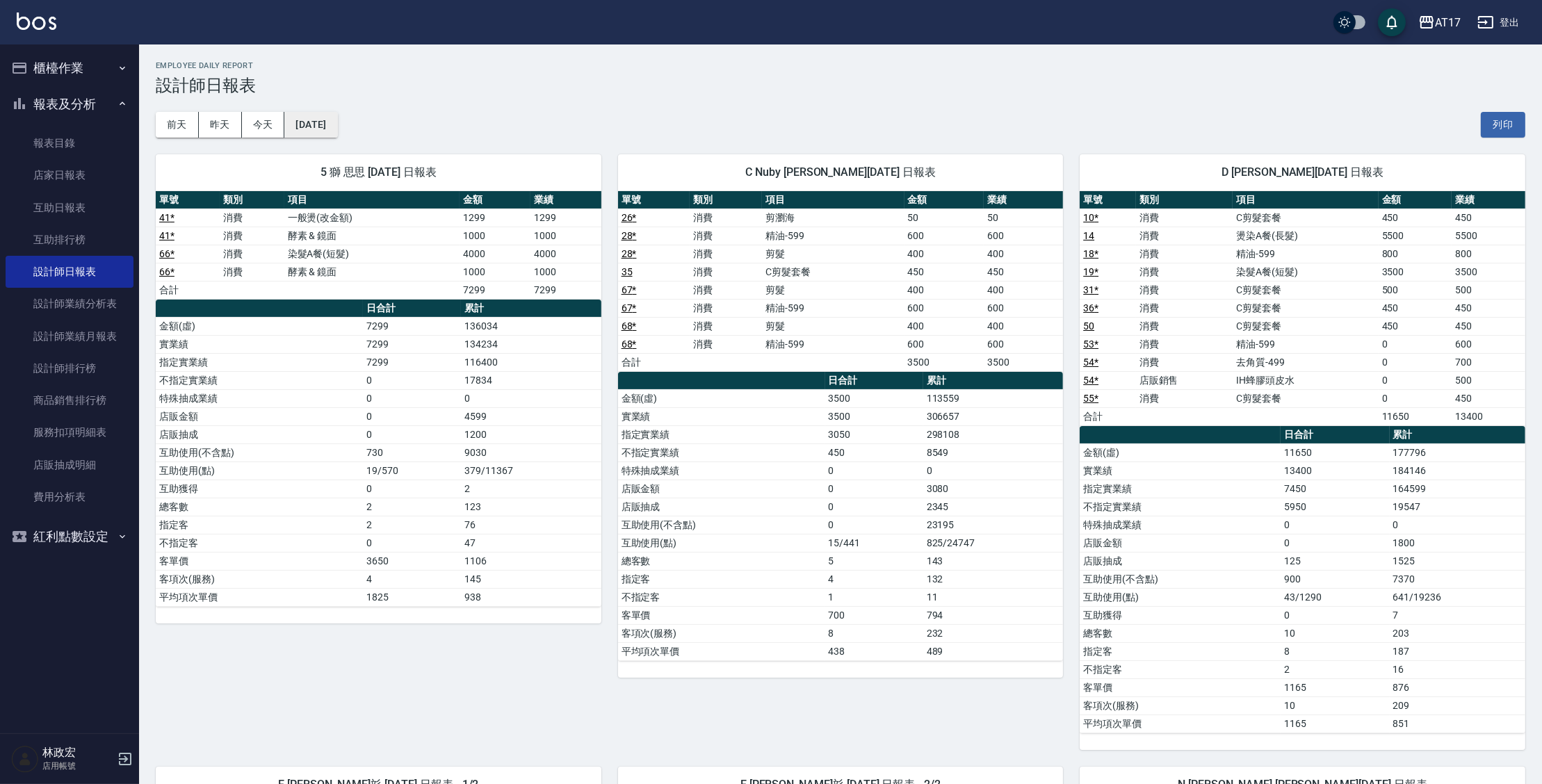
click at [336, 131] on button "[DATE]" at bounding box center [310, 125] width 53 height 26
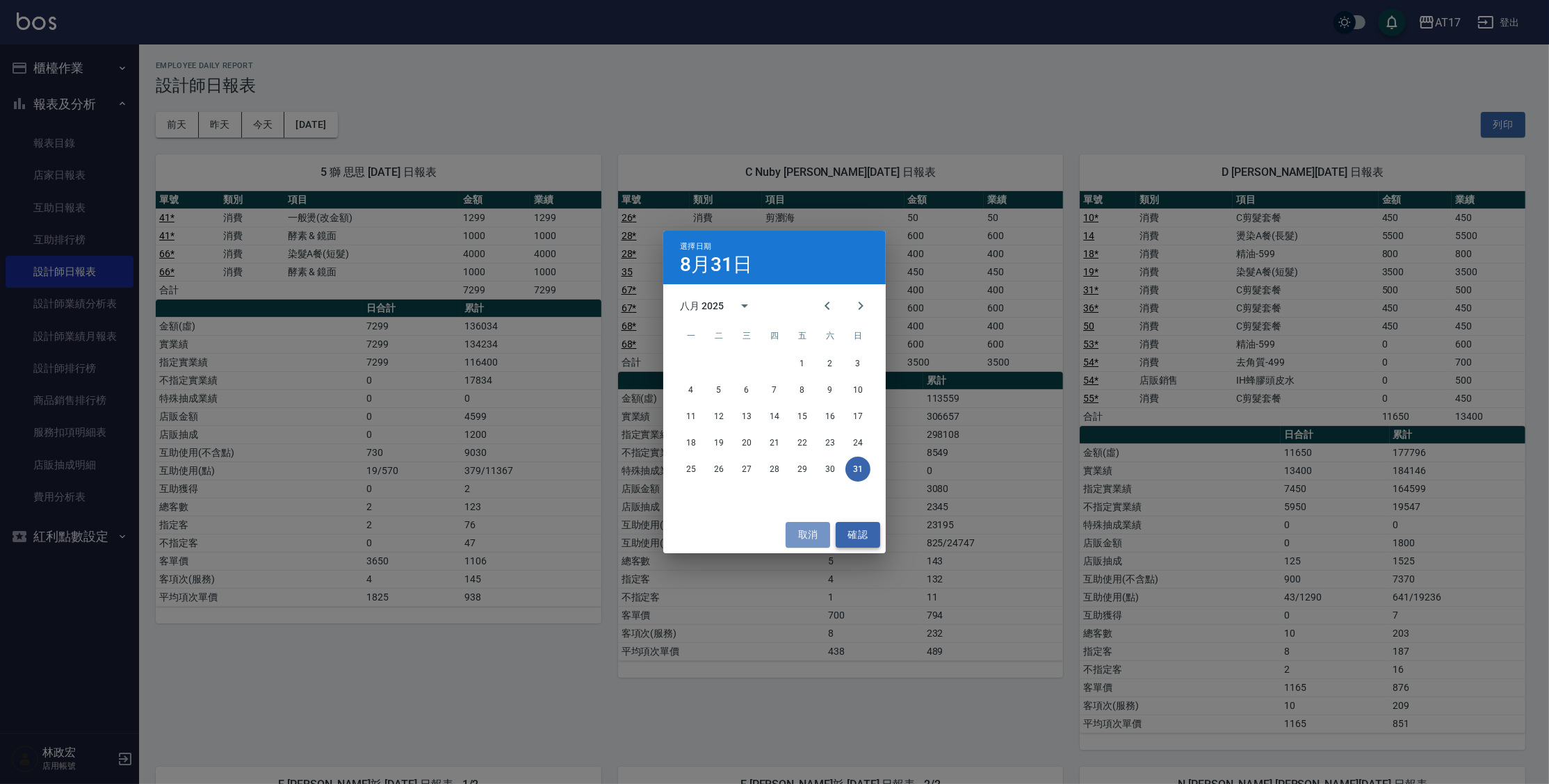
drag, startPoint x: 793, startPoint y: 531, endPoint x: 871, endPoint y: 524, distance: 78.3
click at [793, 531] on button "取消" at bounding box center [807, 534] width 45 height 26
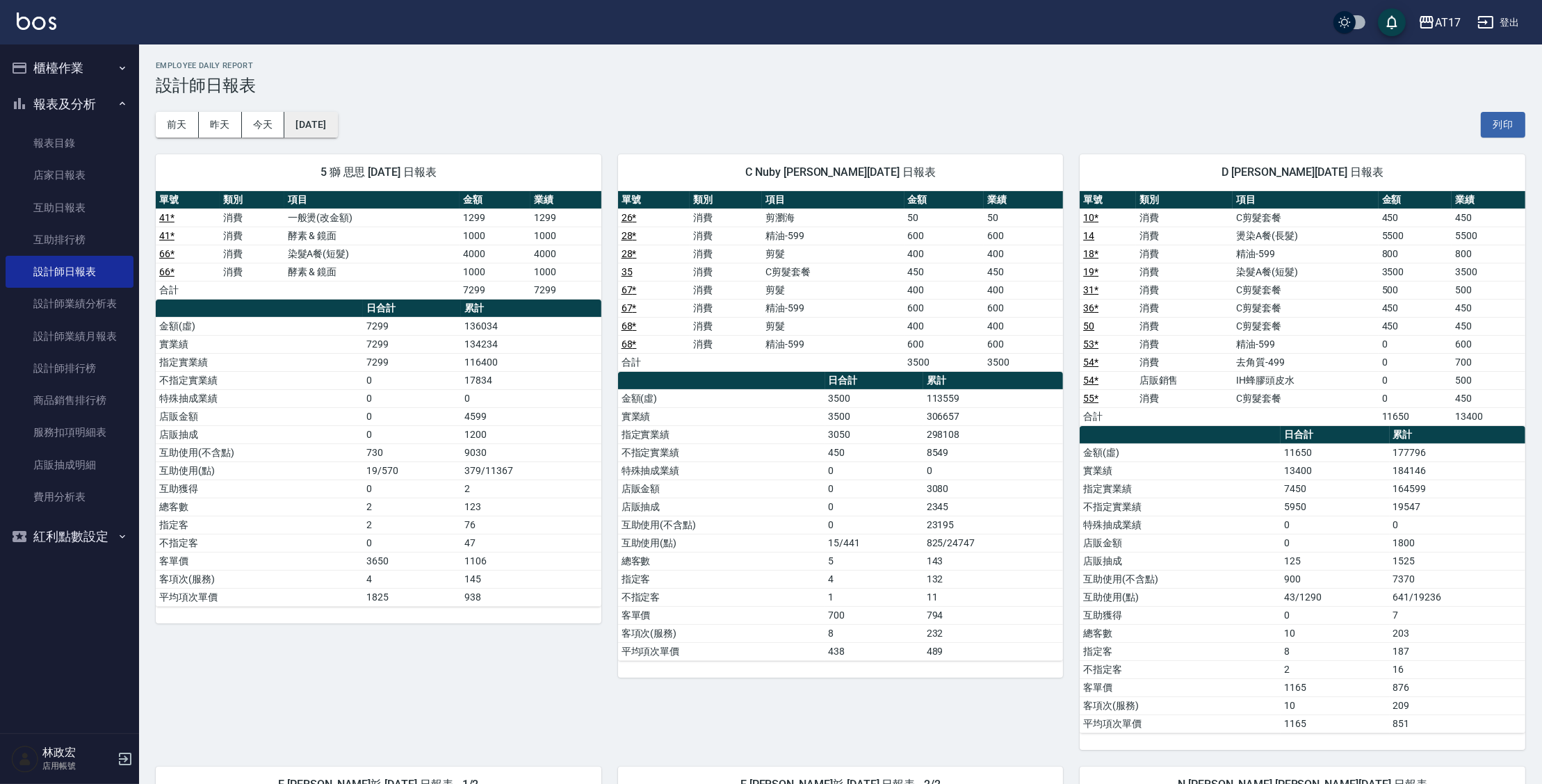
click at [362, 125] on div "[DATE] [DATE] [DATE] [DATE] 列印" at bounding box center [840, 125] width 1369 height 59
click at [337, 125] on button "[DATE]" at bounding box center [310, 125] width 53 height 26
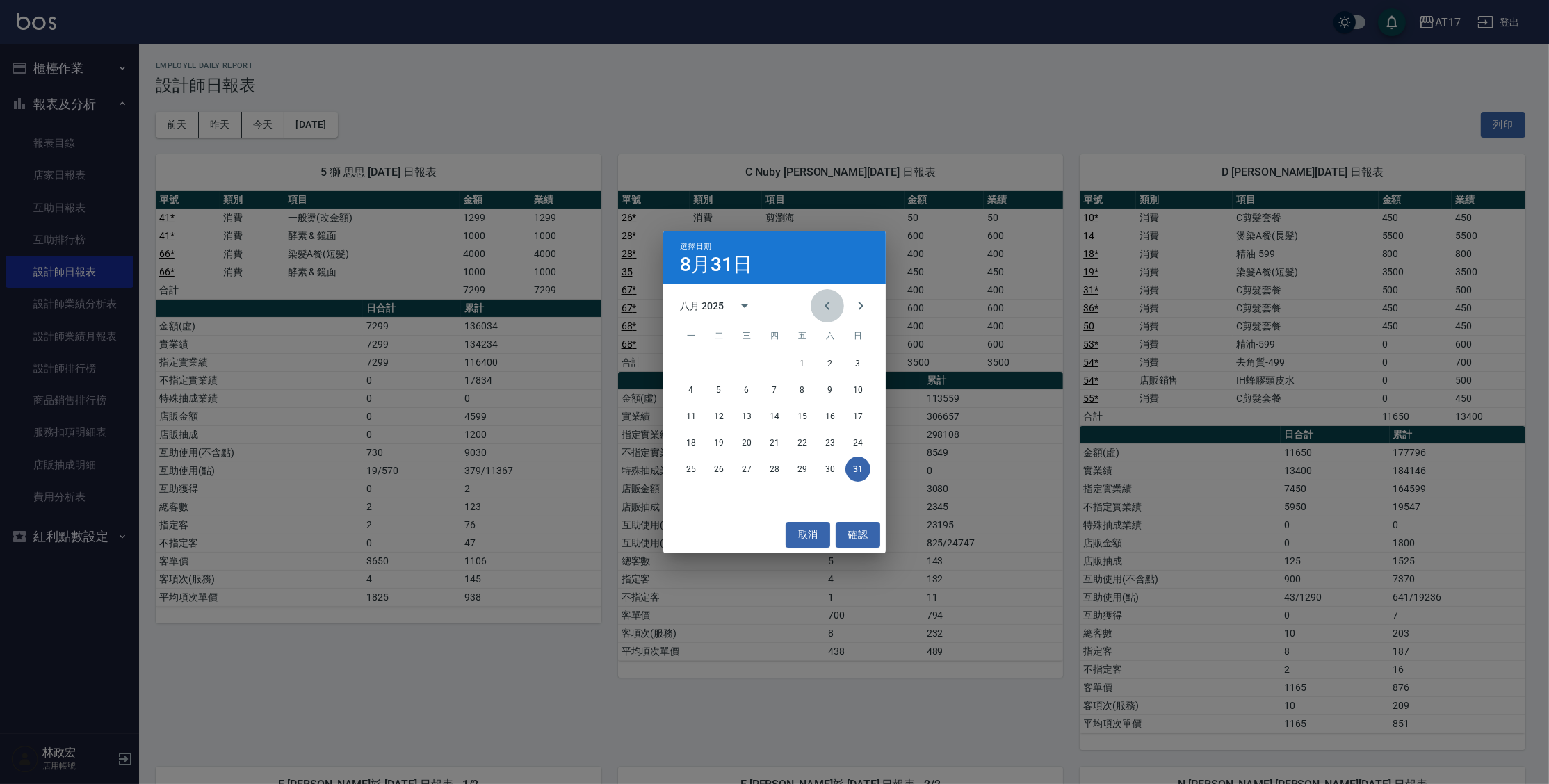
click at [834, 302] on icon "Previous month" at bounding box center [827, 305] width 17 height 17
click at [834, 301] on icon "Previous month" at bounding box center [827, 305] width 17 height 17
click at [702, 489] on div "30" at bounding box center [774, 495] width 222 height 25
click at [697, 493] on button "30" at bounding box center [690, 495] width 25 height 25
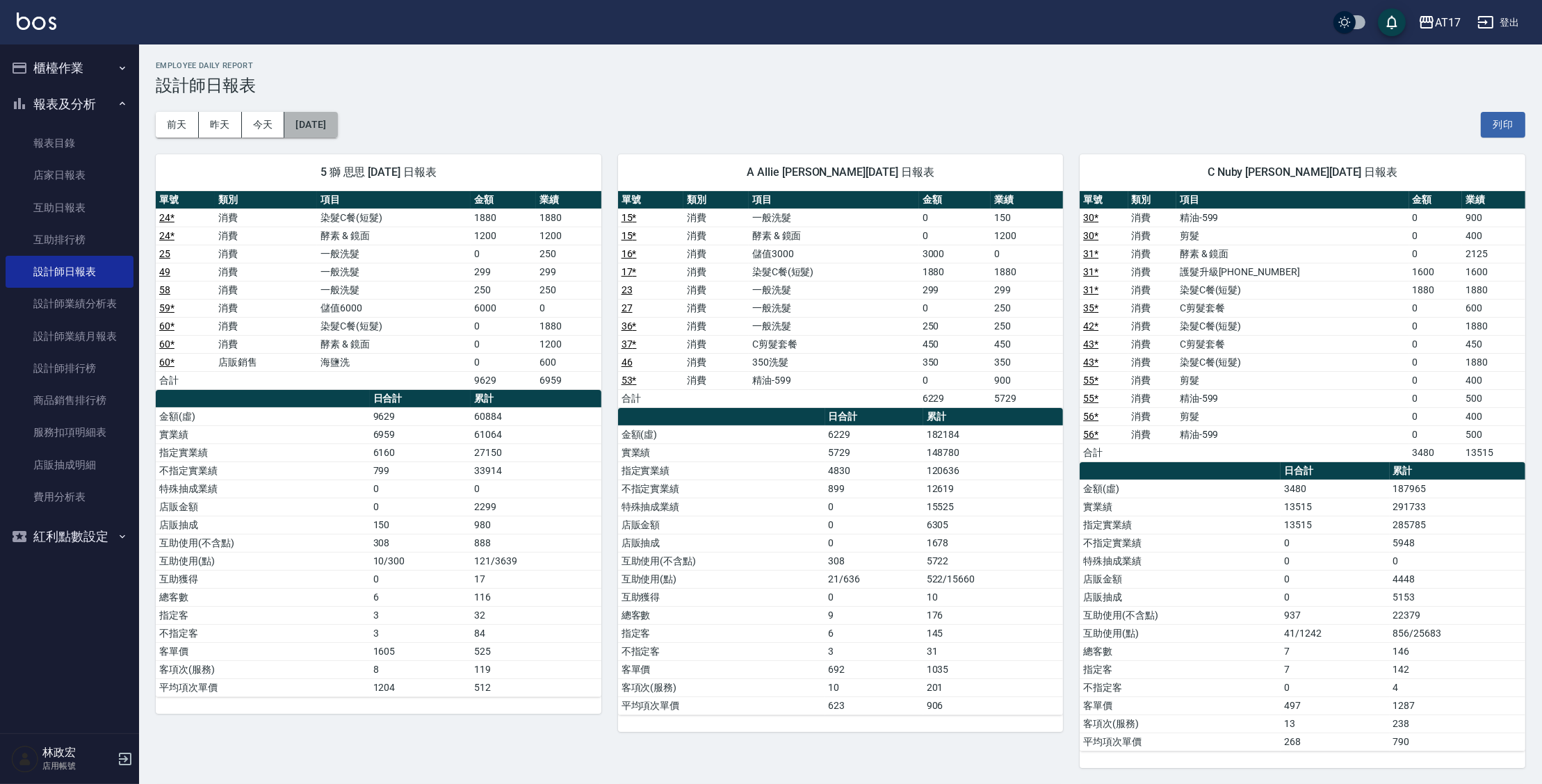
click at [322, 127] on button "[DATE]" at bounding box center [310, 125] width 53 height 26
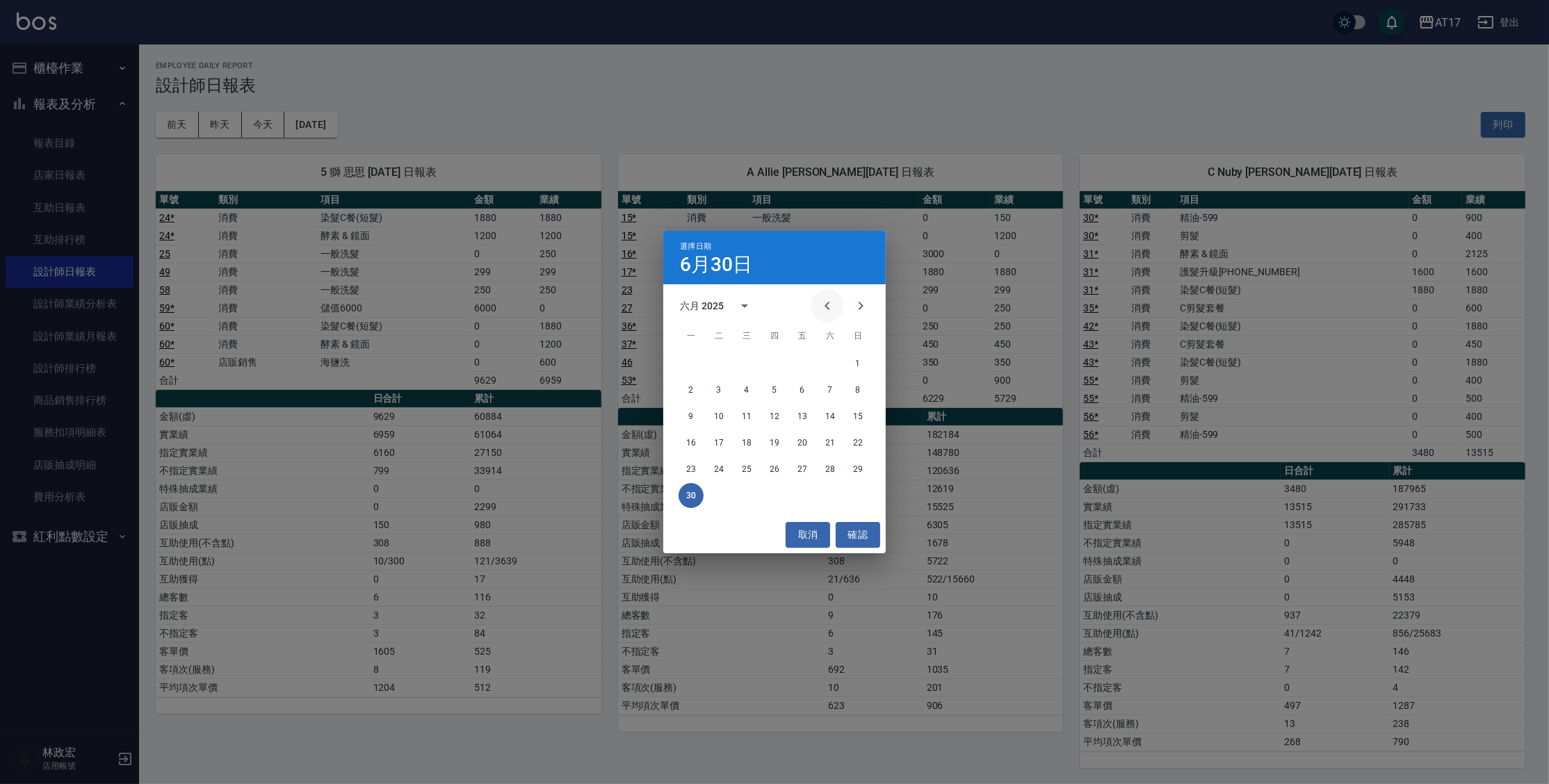
click at [838, 302] on button "Previous month" at bounding box center [827, 306] width 34 height 34
click at [822, 469] on button "31" at bounding box center [829, 469] width 25 height 25
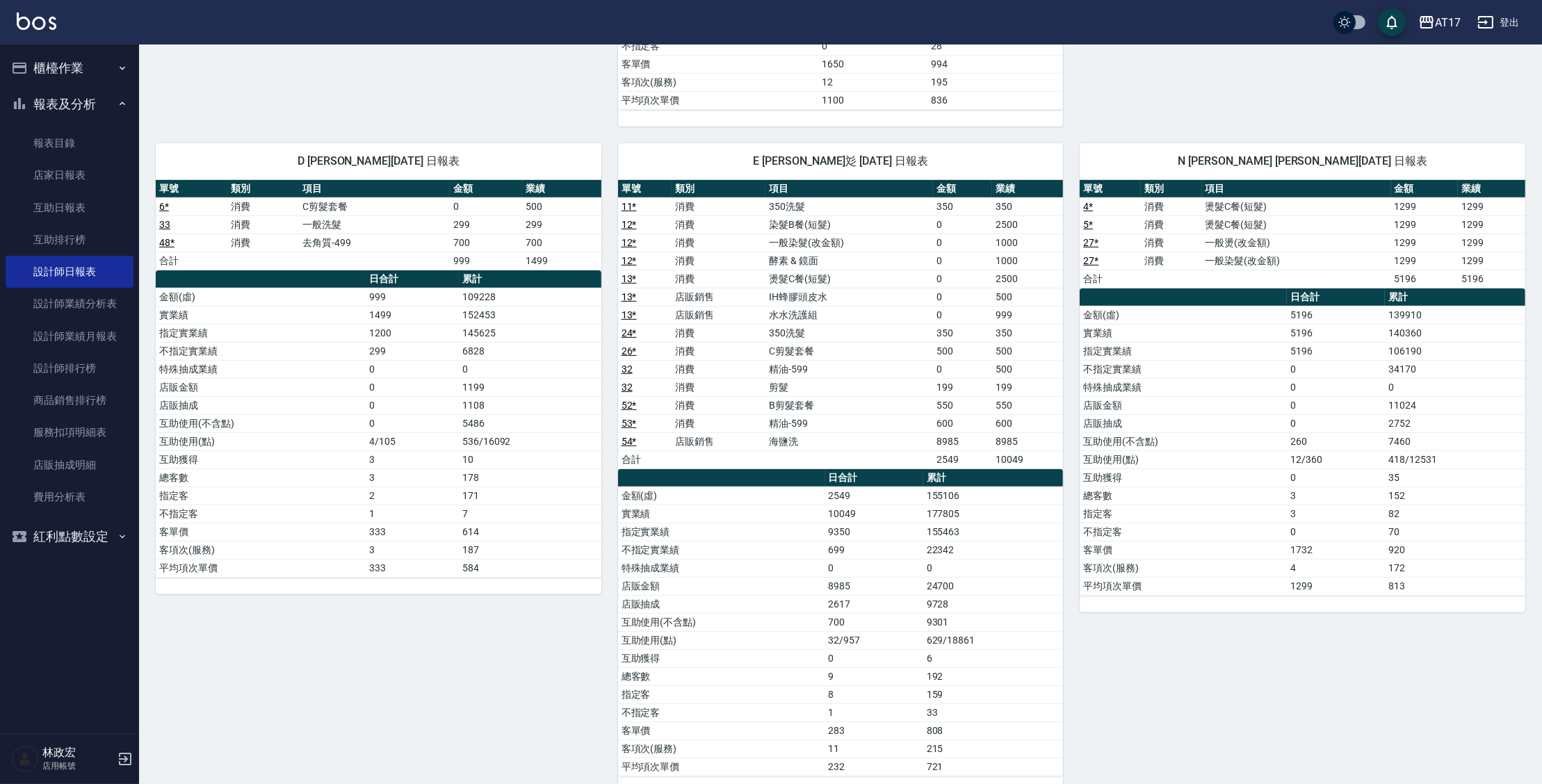
scroll to position [732, 0]
drag, startPoint x: 1382, startPoint y: 490, endPoint x: 1440, endPoint y: 483, distance: 58.4
click at [1440, 486] on tr "總客數 3 152" at bounding box center [1302, 495] width 445 height 18
drag, startPoint x: 1394, startPoint y: 499, endPoint x: 1396, endPoint y: 485, distance: 14.1
click at [1396, 485] on tbody "金額(虛) 5196 139910 實業績 5196 140360 指定實業績 5196 106190 不指定實業績 0 34170 特殊抽成業績 0 0 店…" at bounding box center [1302, 450] width 445 height 289
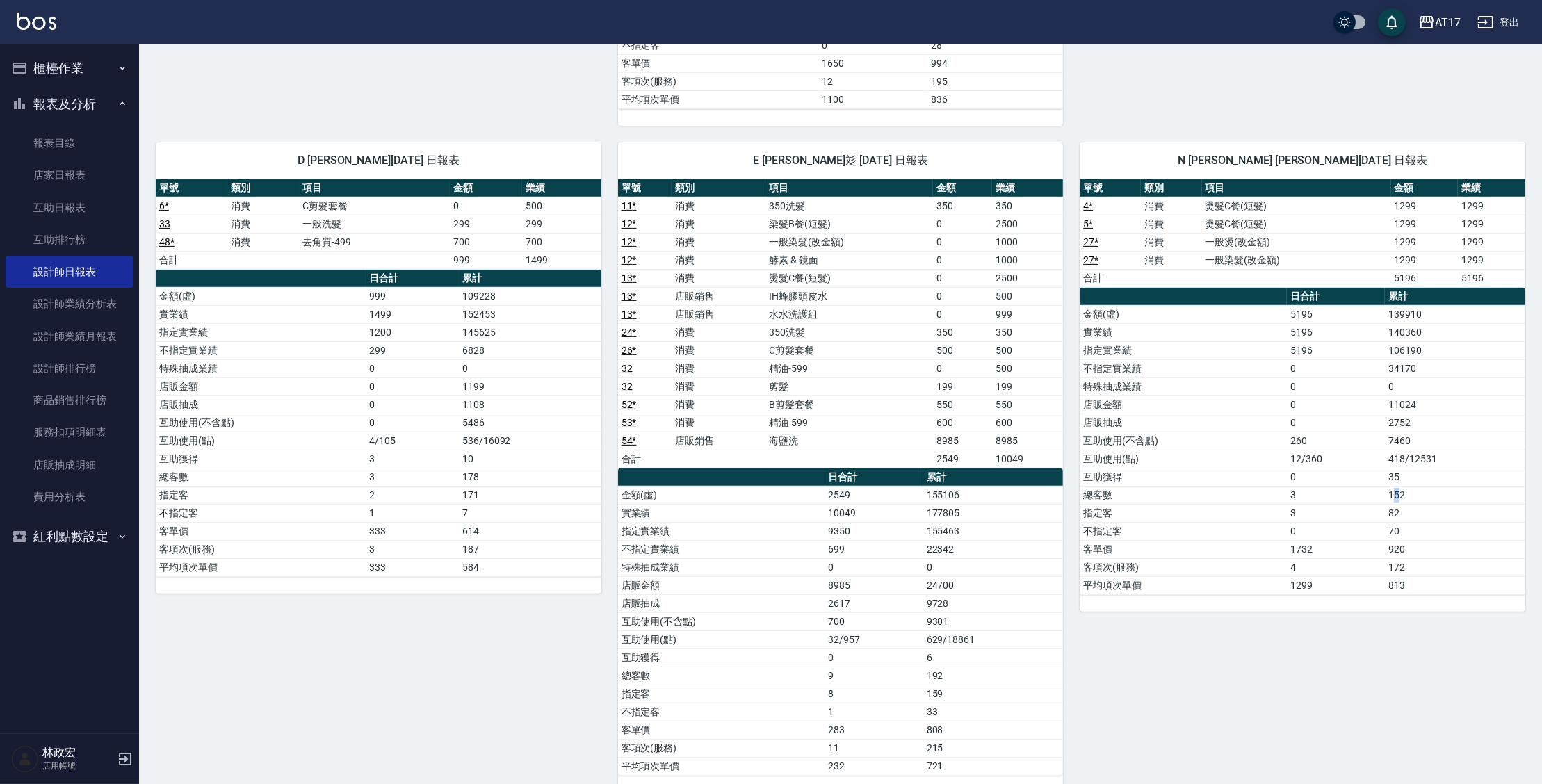
drag, startPoint x: 1396, startPoint y: 483, endPoint x: 1398, endPoint y: 494, distance: 11.2
click at [1398, 494] on td "152" at bounding box center [1456, 495] width 141 height 18
drag, startPoint x: 1400, startPoint y: 495, endPoint x: 1408, endPoint y: 492, distance: 8.5
click at [1401, 494] on td "152" at bounding box center [1456, 495] width 141 height 18
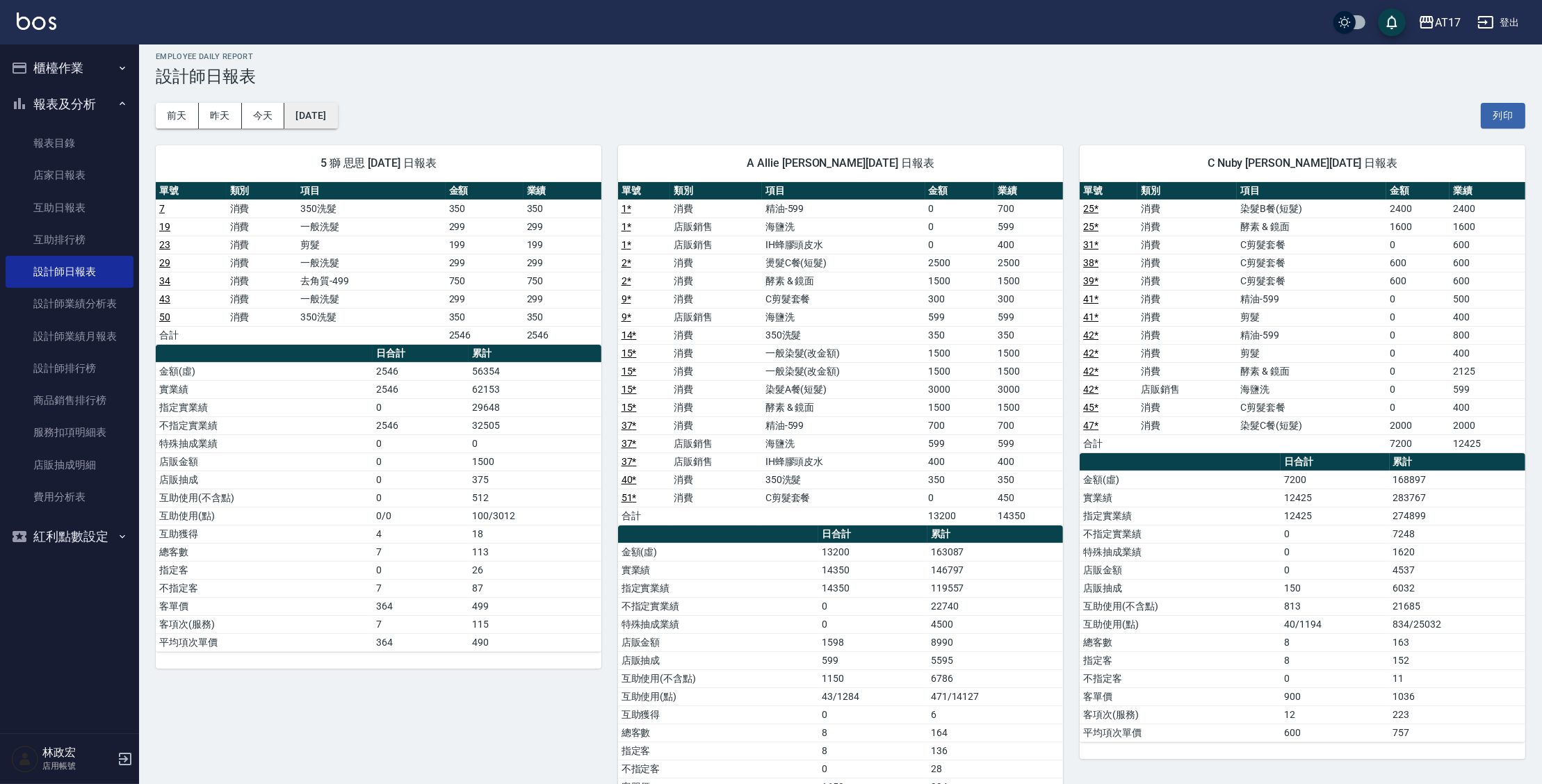
scroll to position [0, 0]
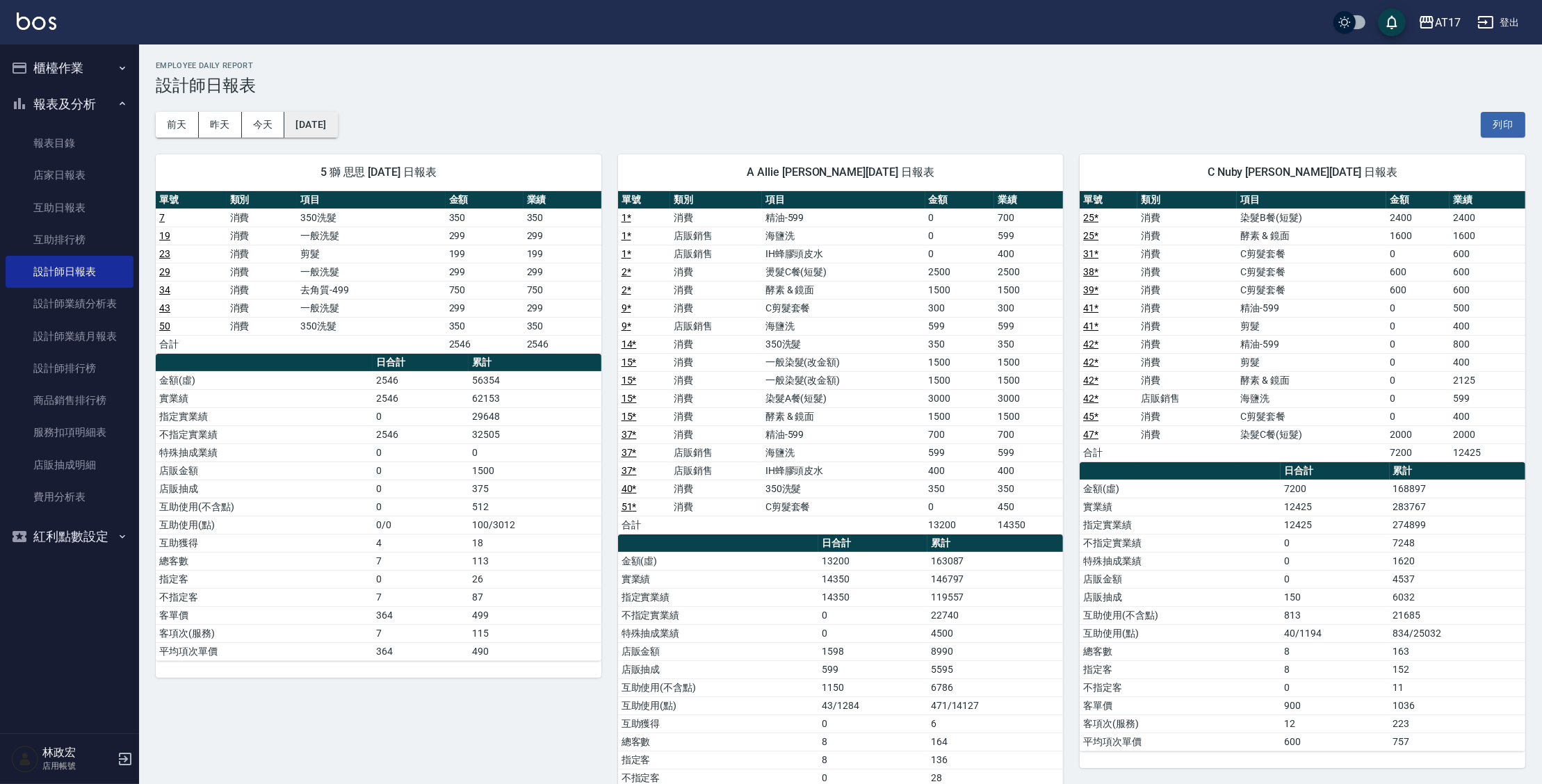
click at [337, 132] on button "[DATE]" at bounding box center [310, 125] width 53 height 26
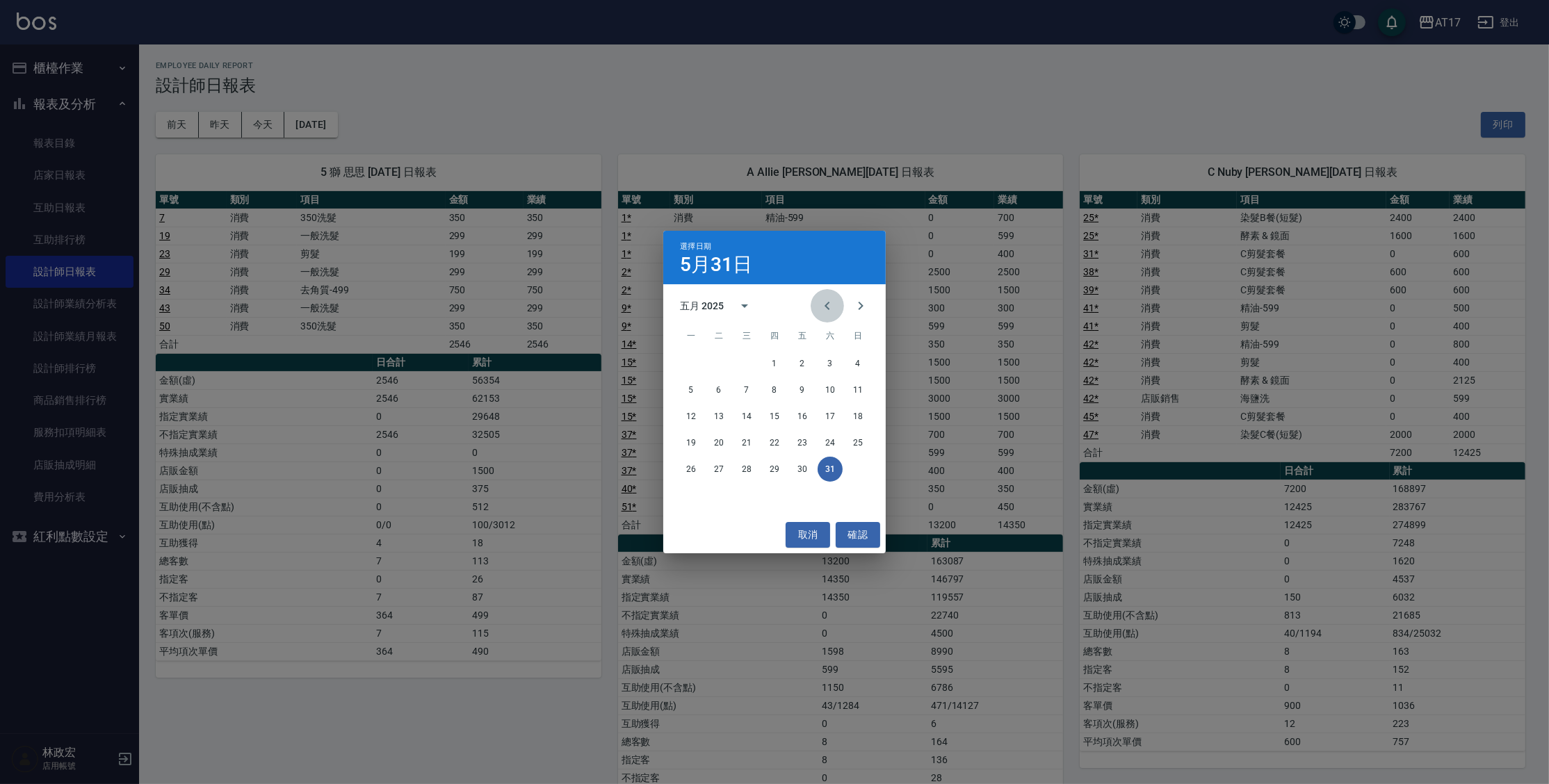
click at [824, 310] on icon "Previous month" at bounding box center [827, 305] width 17 height 17
click at [755, 471] on button "30" at bounding box center [746, 469] width 25 height 25
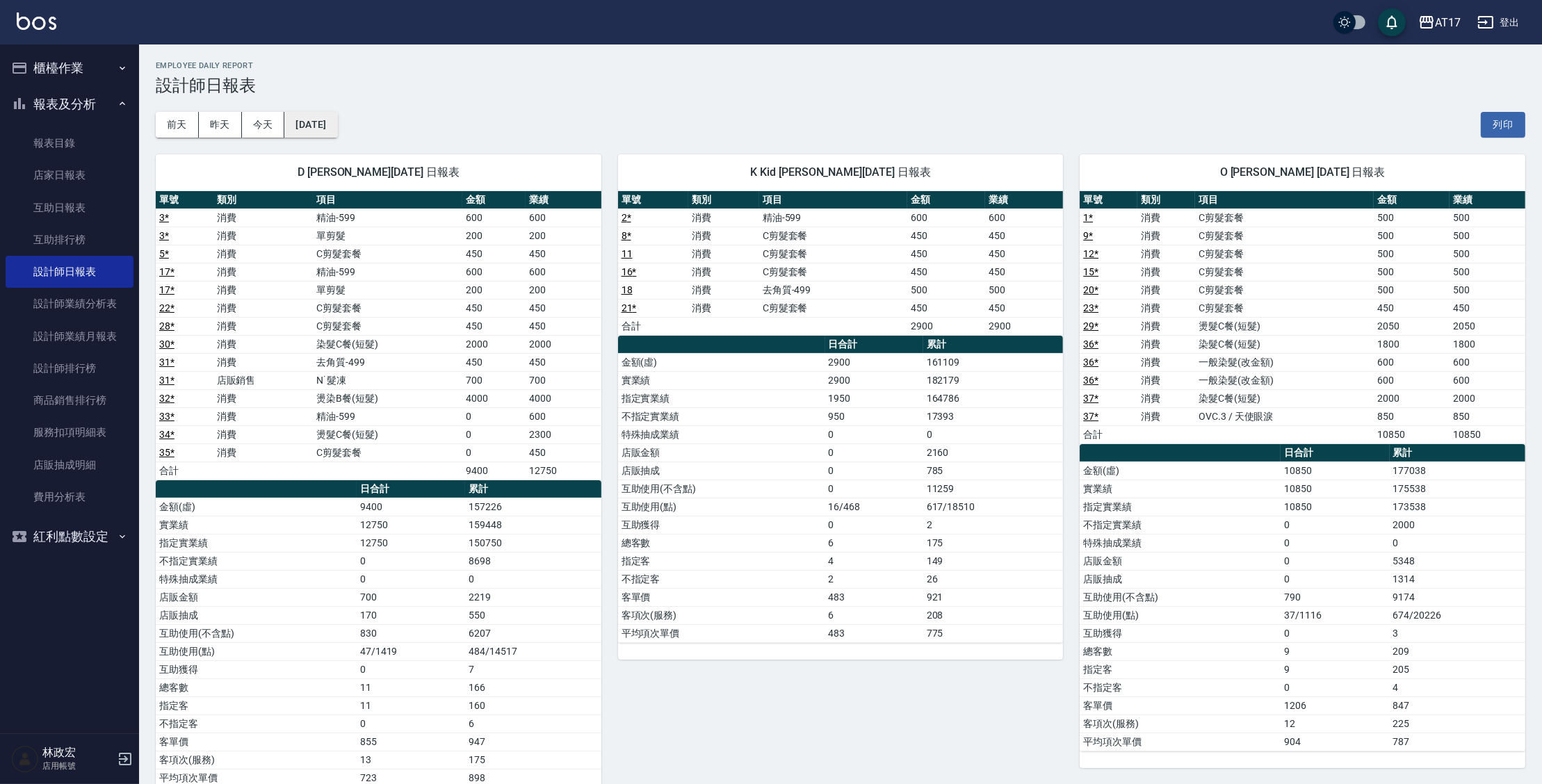
click at [337, 130] on button "[DATE]" at bounding box center [310, 125] width 53 height 26
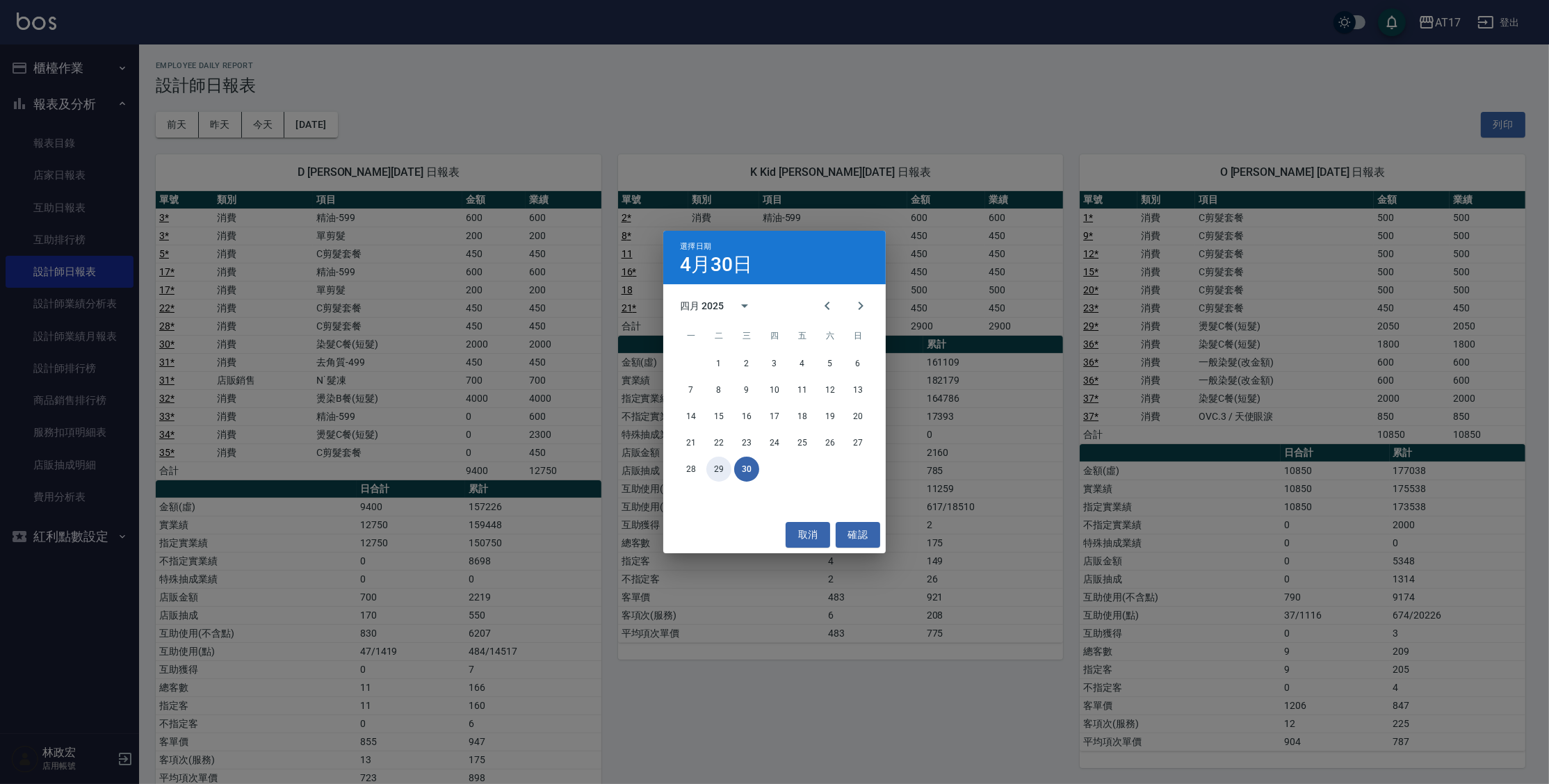
click at [720, 469] on button "29" at bounding box center [718, 469] width 25 height 25
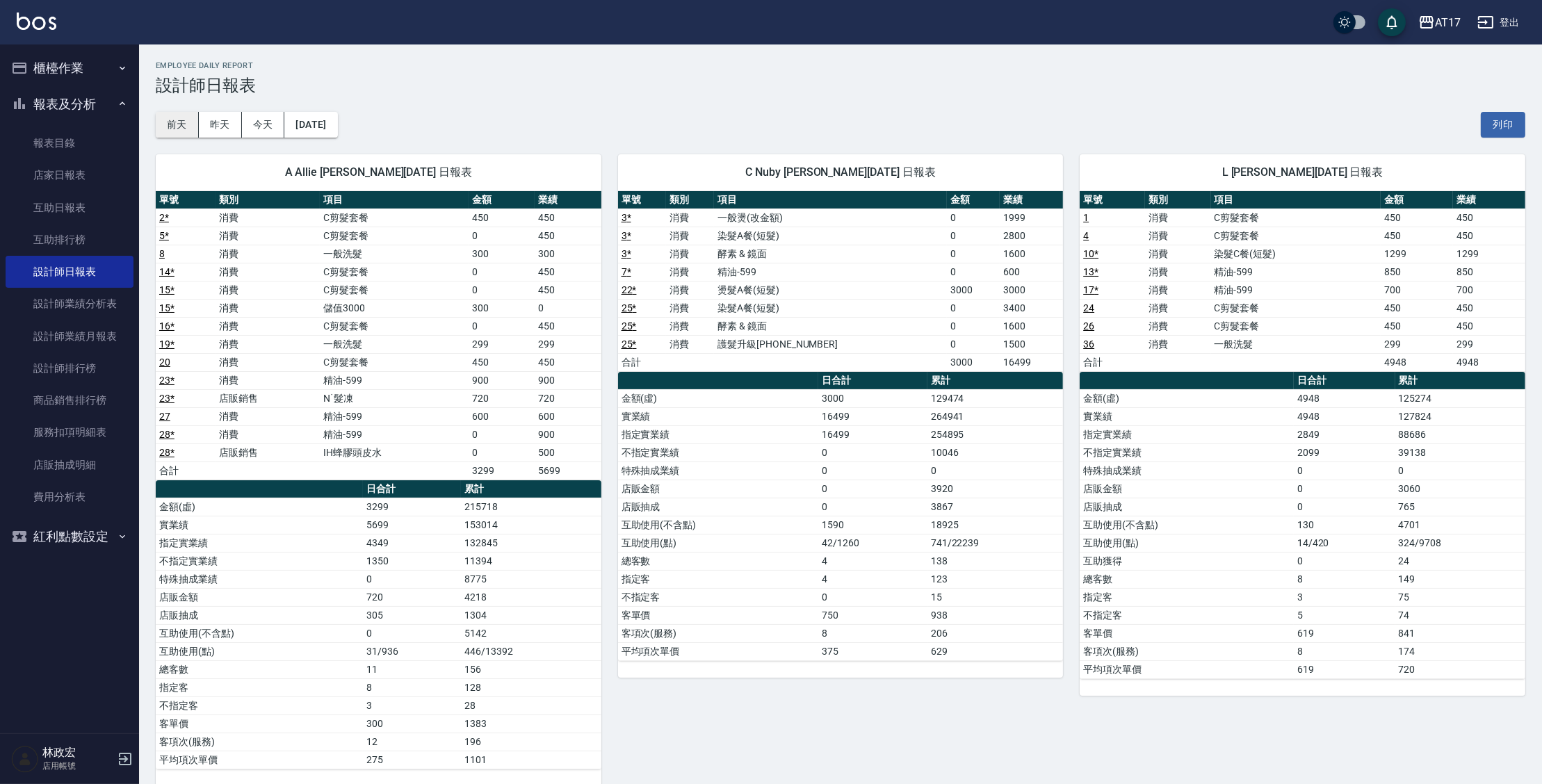
click at [184, 120] on button "前天" at bounding box center [177, 125] width 43 height 26
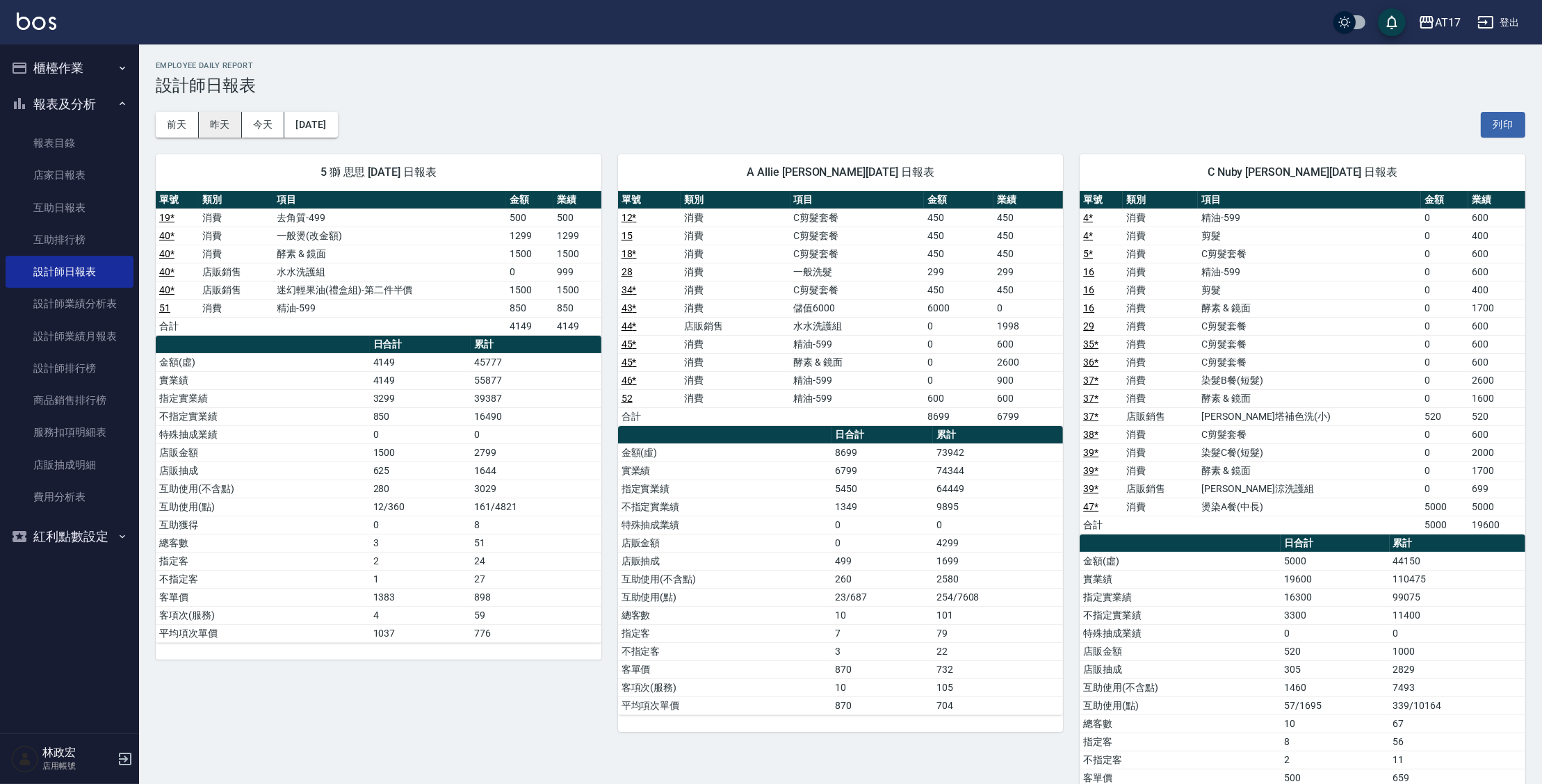
click at [235, 122] on button "昨天" at bounding box center [220, 125] width 43 height 26
